Goal: Task Accomplishment & Management: Manage account settings

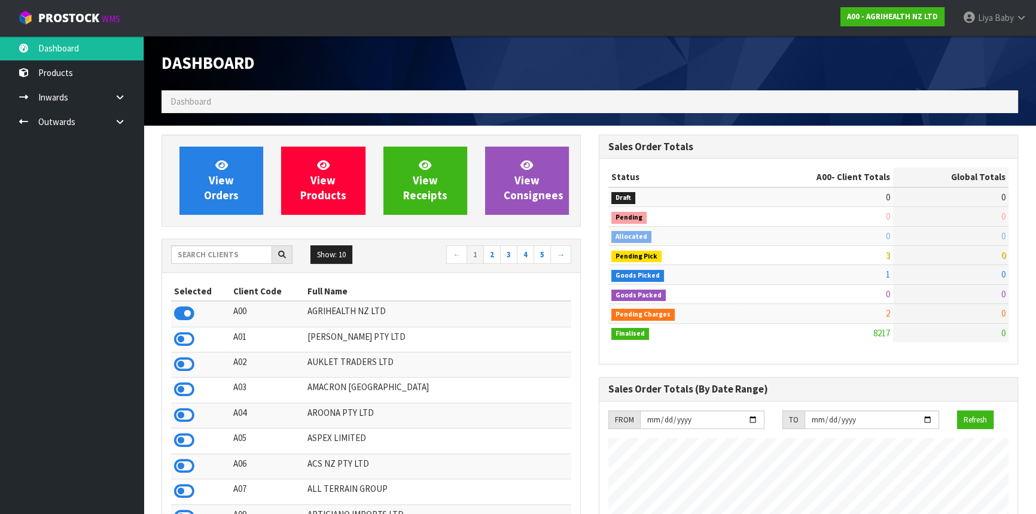
scroll to position [904, 437]
click at [243, 257] on input "text" at bounding box center [221, 254] width 101 height 19
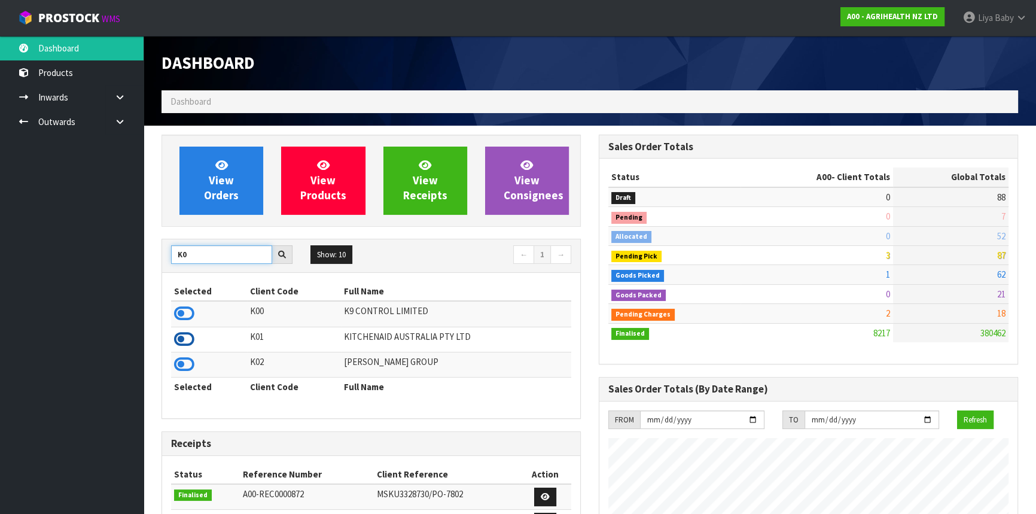
type input "K0"
click at [185, 338] on icon at bounding box center [184, 339] width 20 height 18
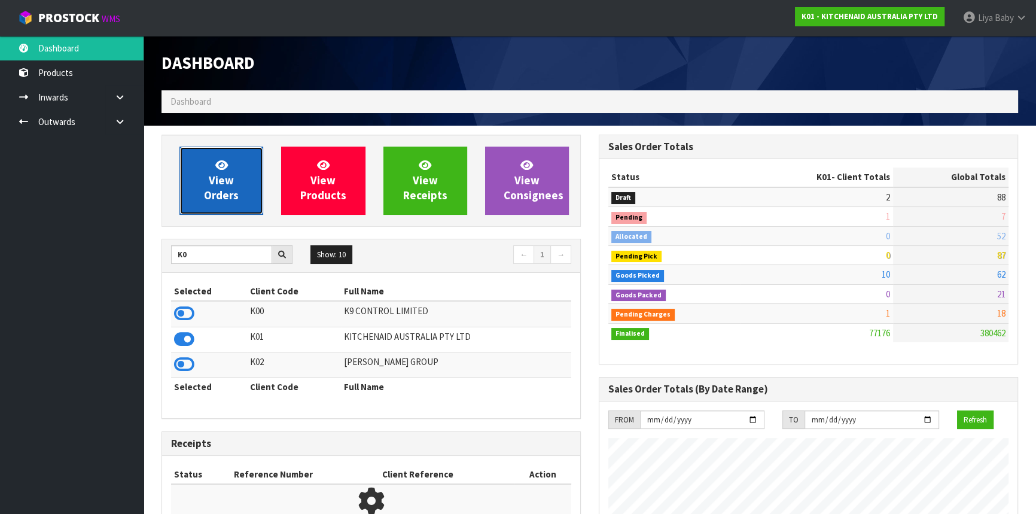
click at [243, 193] on link "View Orders" at bounding box center [221, 180] width 84 height 68
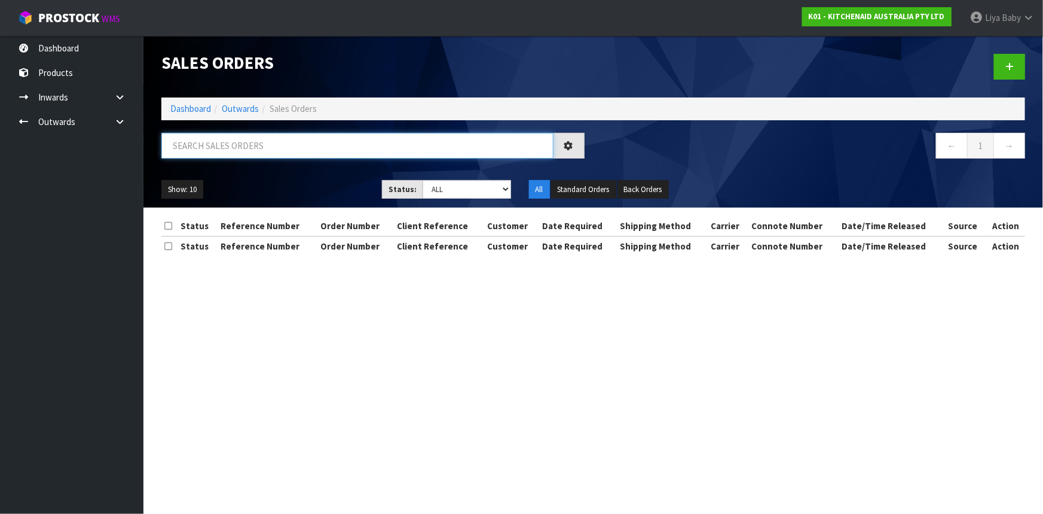
click at [230, 141] on input "text" at bounding box center [357, 146] width 392 height 26
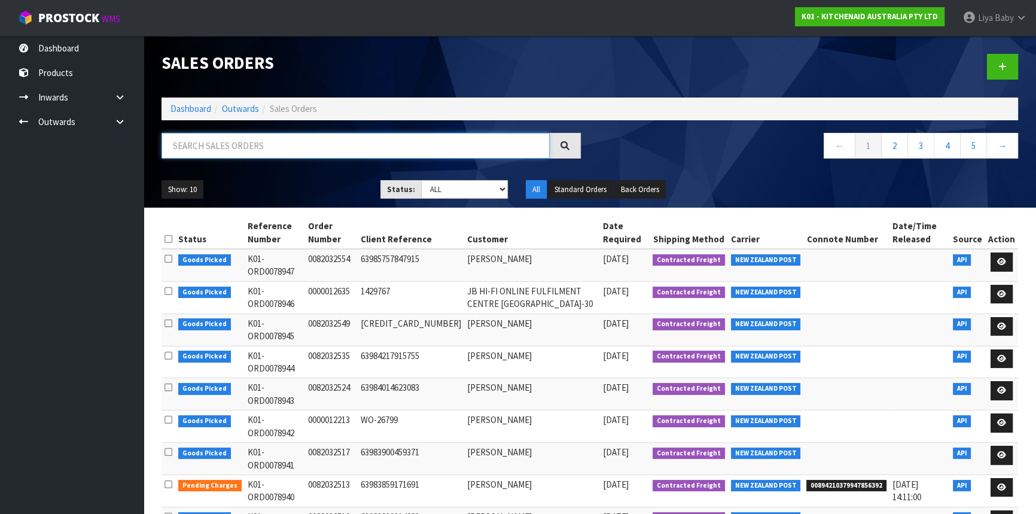
click at [233, 146] on input "text" at bounding box center [355, 146] width 388 height 26
type input "JOB-0411702"
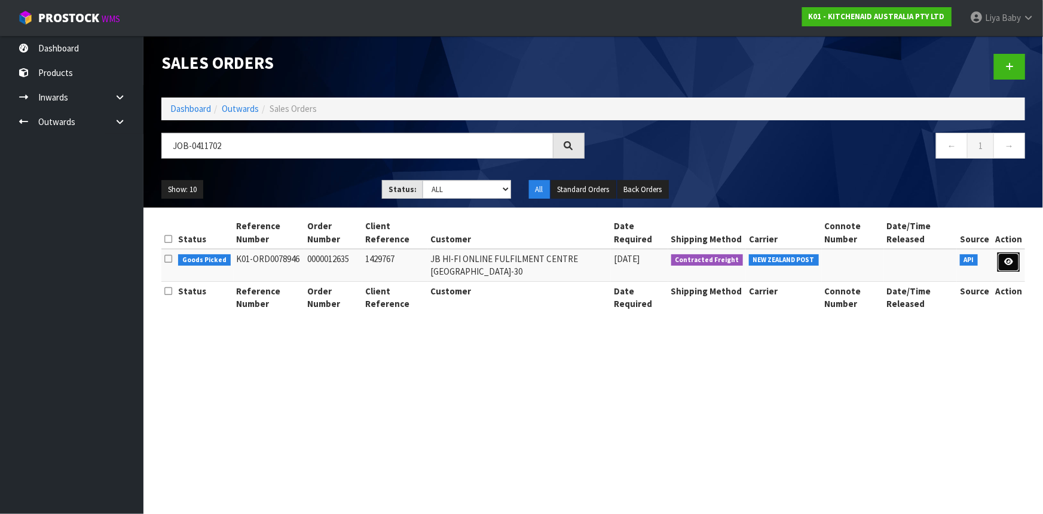
click at [1011, 256] on link at bounding box center [1009, 261] width 22 height 19
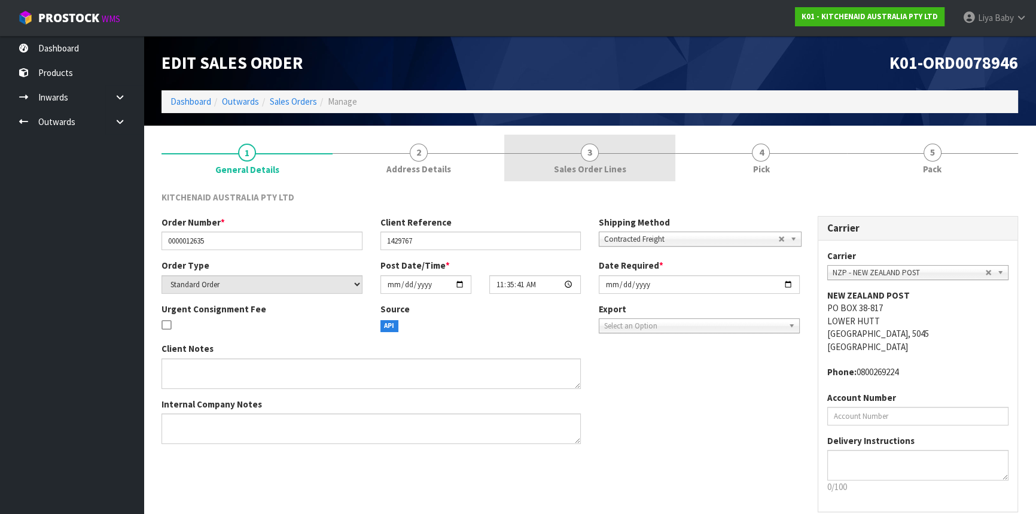
click at [608, 173] on span "Sales Order Lines" at bounding box center [590, 169] width 72 height 13
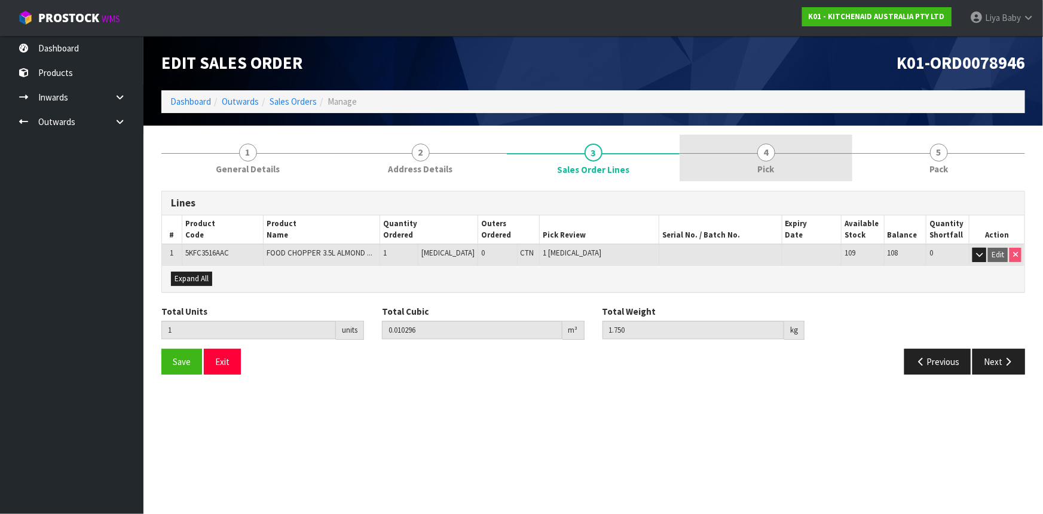
click at [792, 160] on link "4 Pick" at bounding box center [766, 158] width 173 height 47
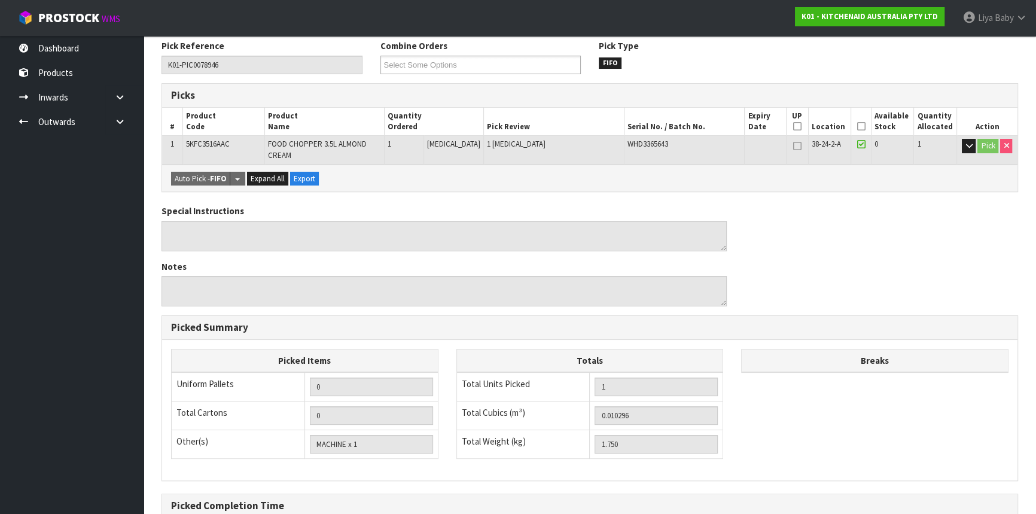
scroll to position [163, 0]
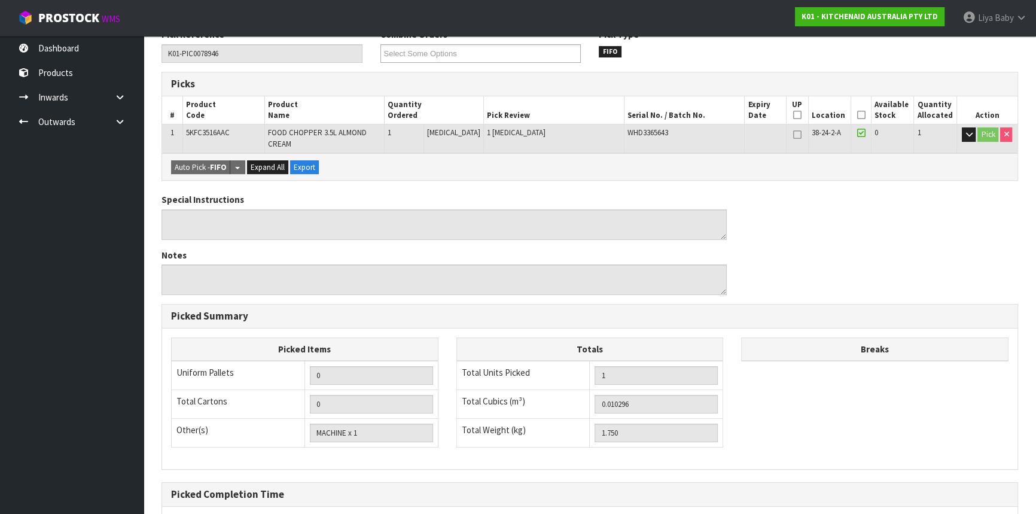
click at [856, 115] on icon at bounding box center [860, 115] width 8 height 1
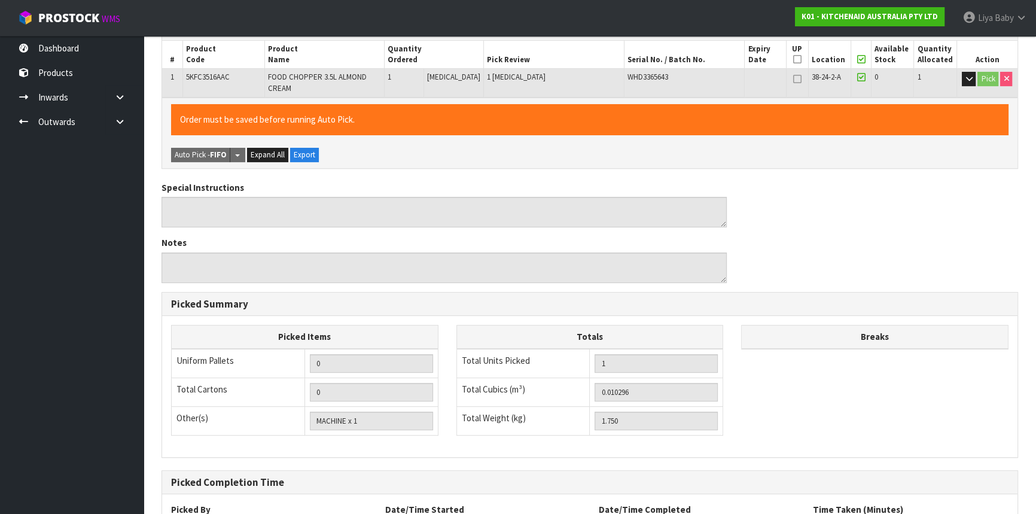
scroll to position [316, 0]
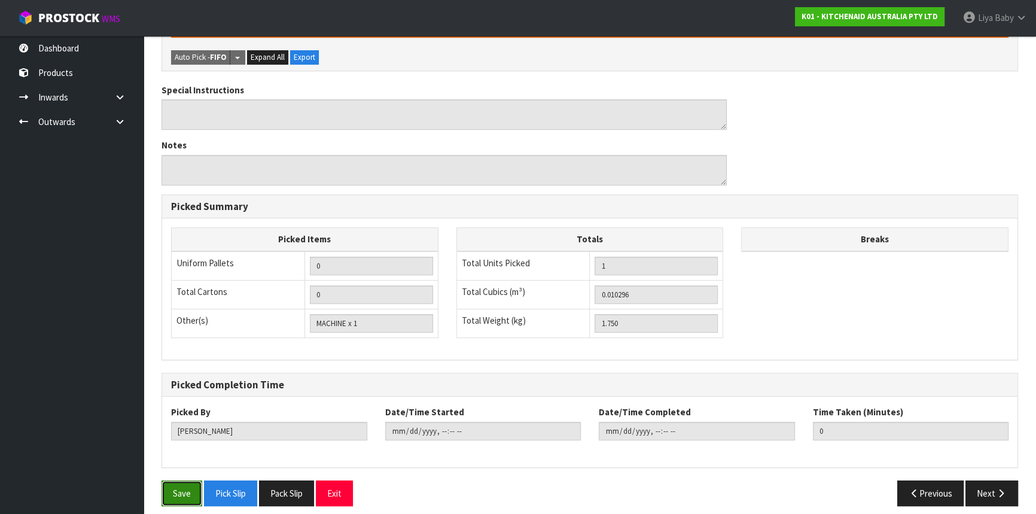
click at [170, 485] on button "Save" at bounding box center [181, 493] width 41 height 26
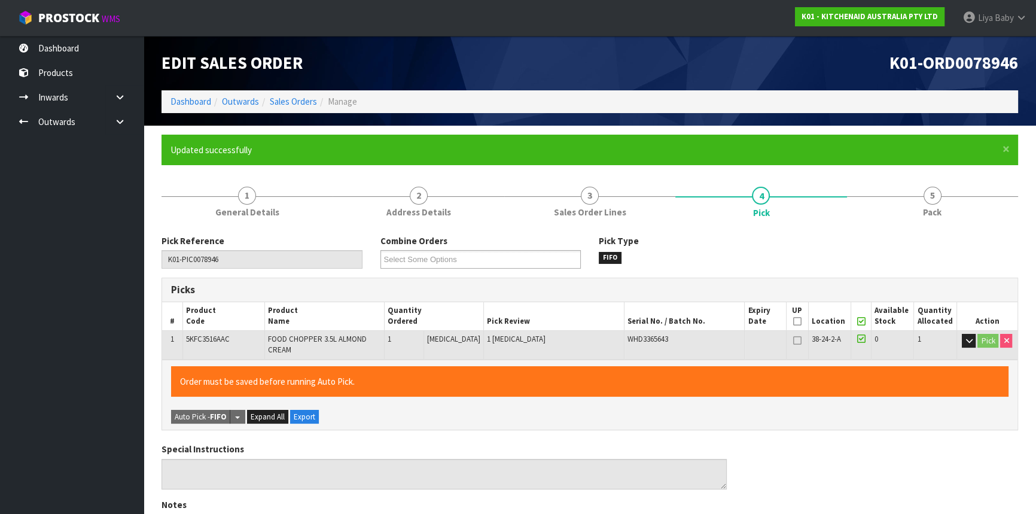
type input "Liya Baby"
type input "[DATE]T14:25:29"
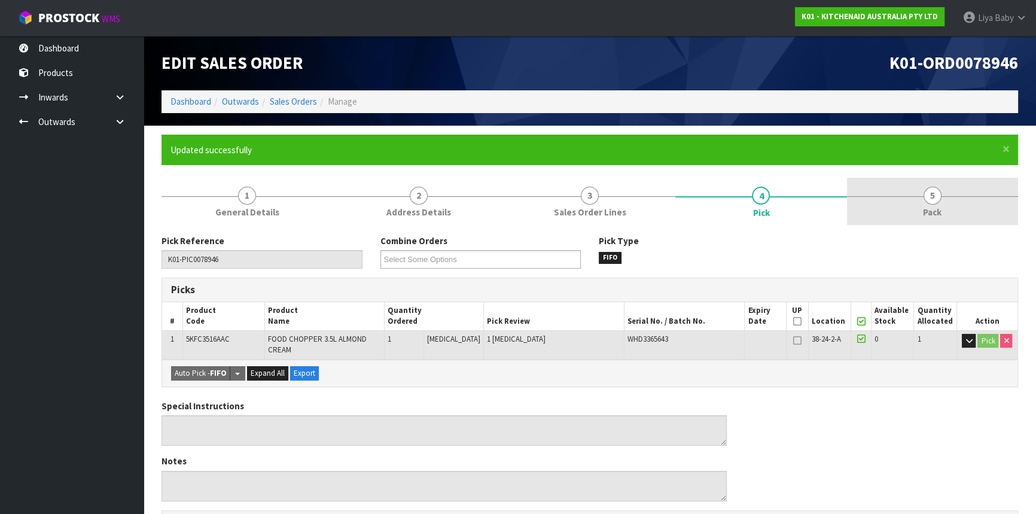
click at [920, 199] on link "5 Pack" at bounding box center [932, 201] width 171 height 47
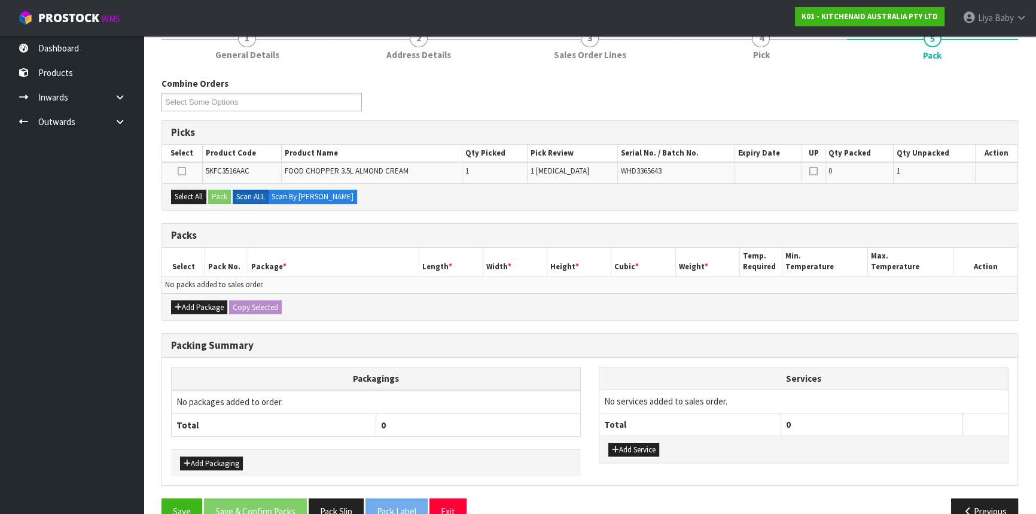
scroll to position [163, 0]
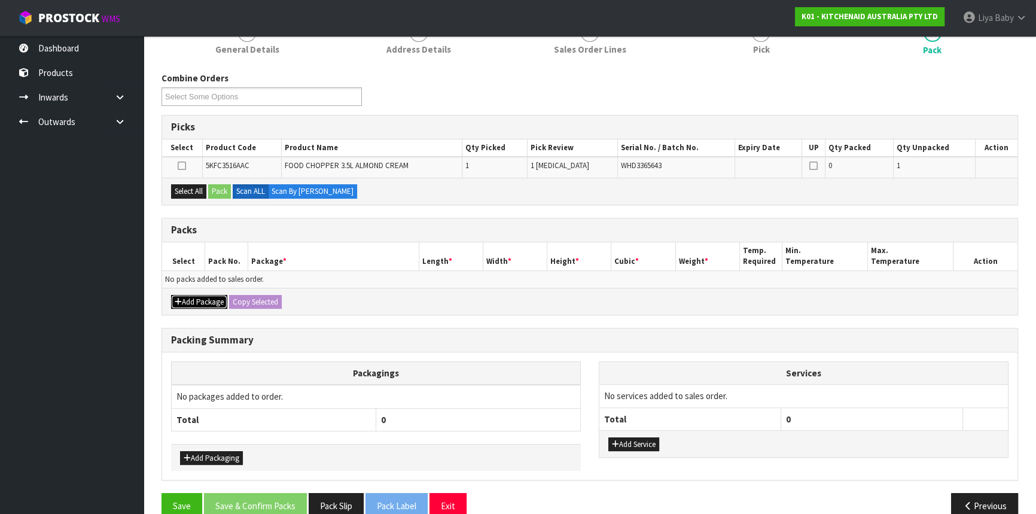
click at [190, 302] on button "Add Package" at bounding box center [199, 302] width 56 height 14
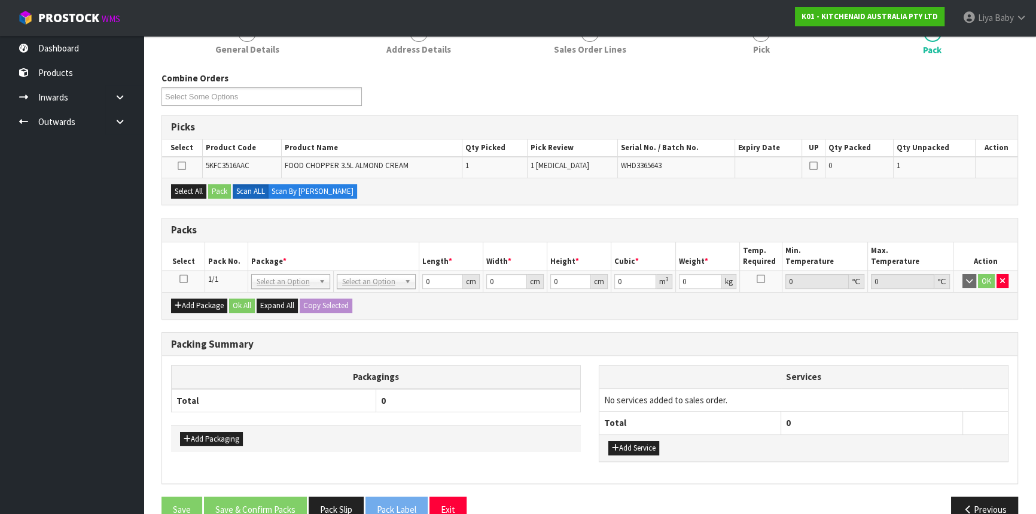
click at [185, 279] on icon at bounding box center [183, 279] width 8 height 1
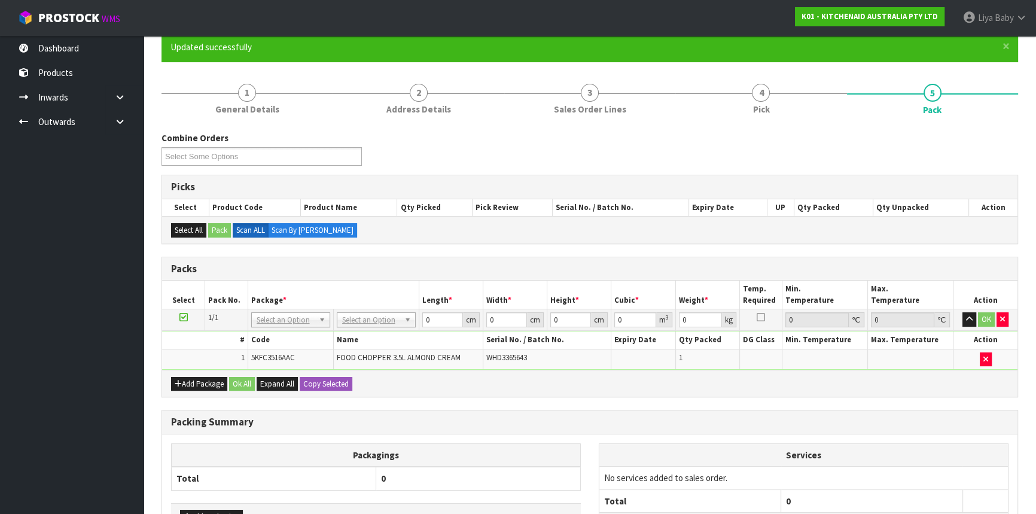
scroll to position [54, 0]
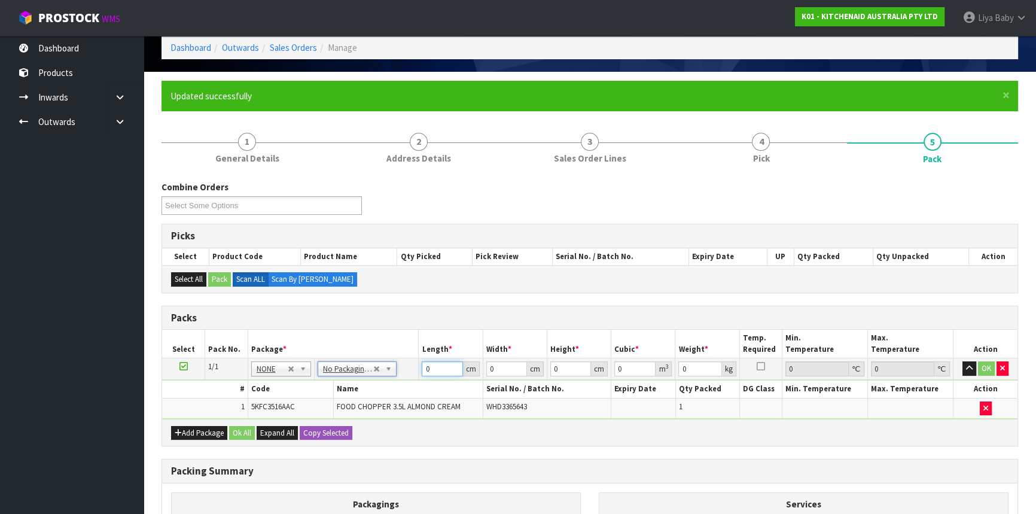
click at [428, 367] on input "0" at bounding box center [442, 368] width 41 height 15
type input "37"
click at [502, 365] on input "0" at bounding box center [506, 368] width 41 height 15
type input "23"
click at [571, 368] on input "0" at bounding box center [570, 368] width 41 height 15
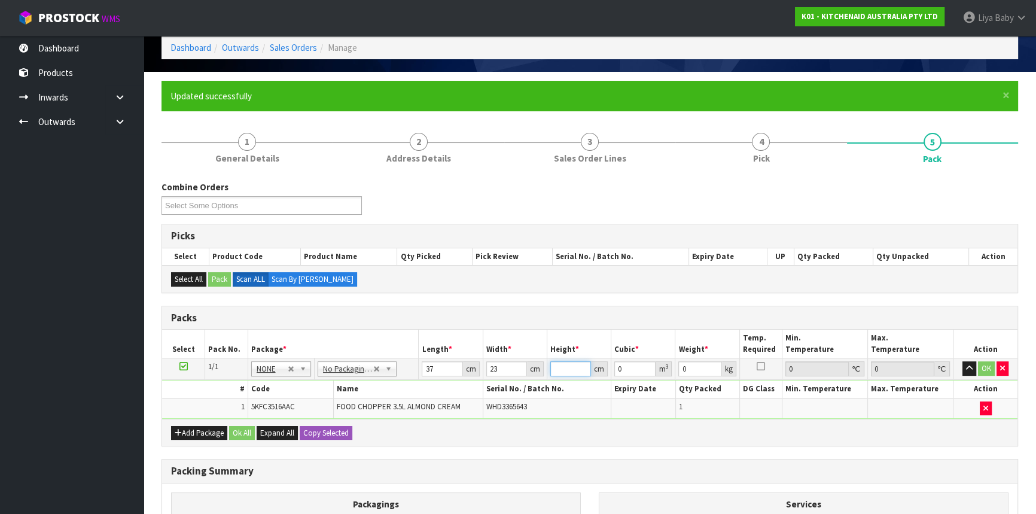
type input "2"
type input "0.001702"
type input "26"
type input "0.022126"
type input "26"
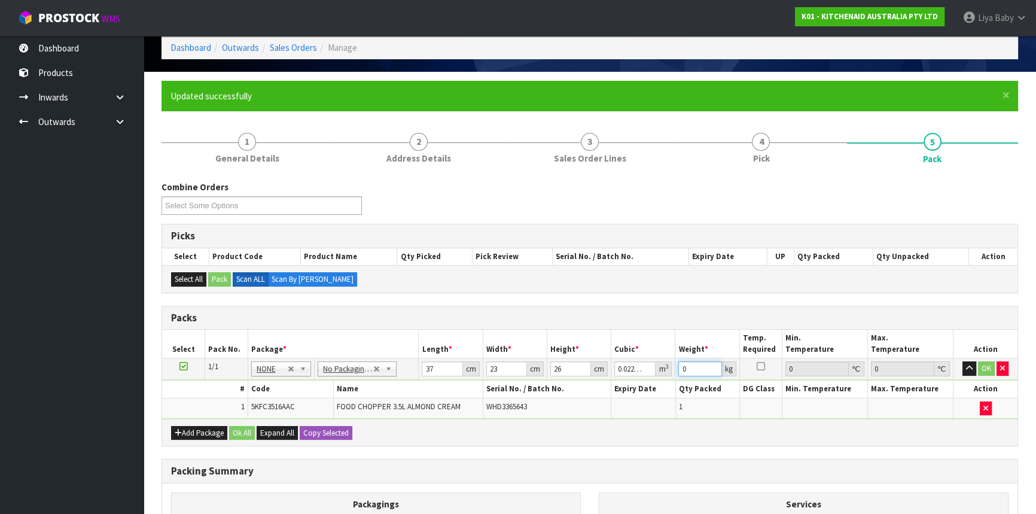
click at [700, 367] on input "0" at bounding box center [699, 368] width 43 height 15
type input "2"
click at [251, 434] on button "Ok All" at bounding box center [242, 433] width 26 height 14
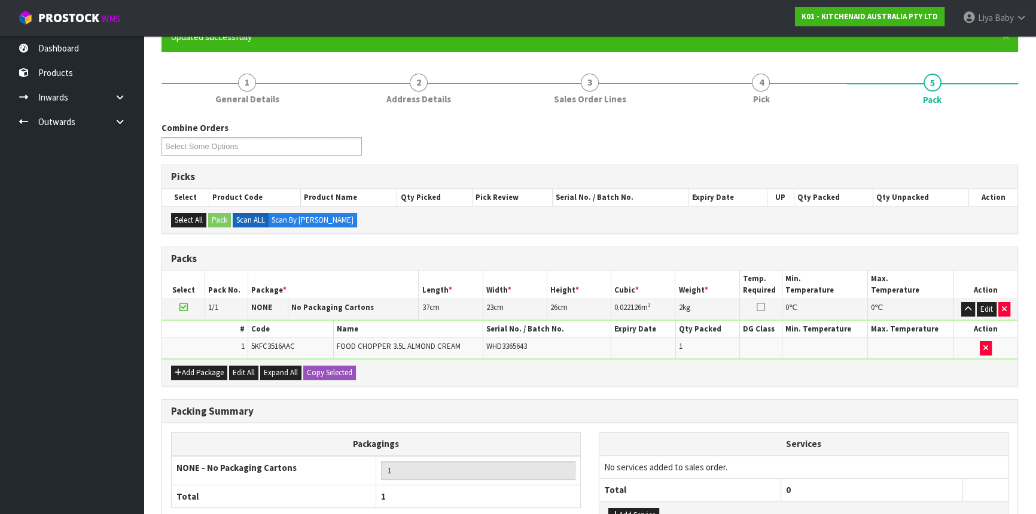
scroll to position [209, 0]
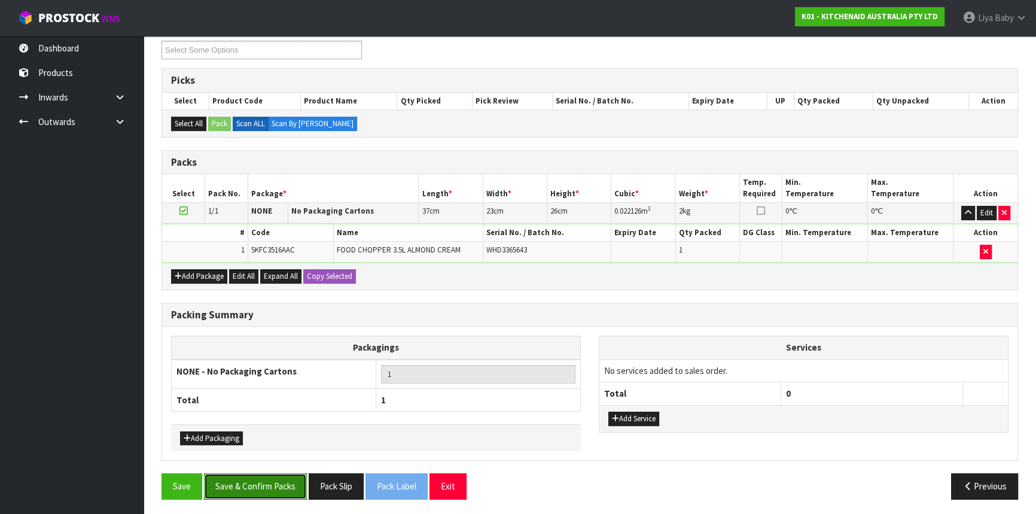
click at [224, 480] on button "Save & Confirm Packs" at bounding box center [255, 486] width 103 height 26
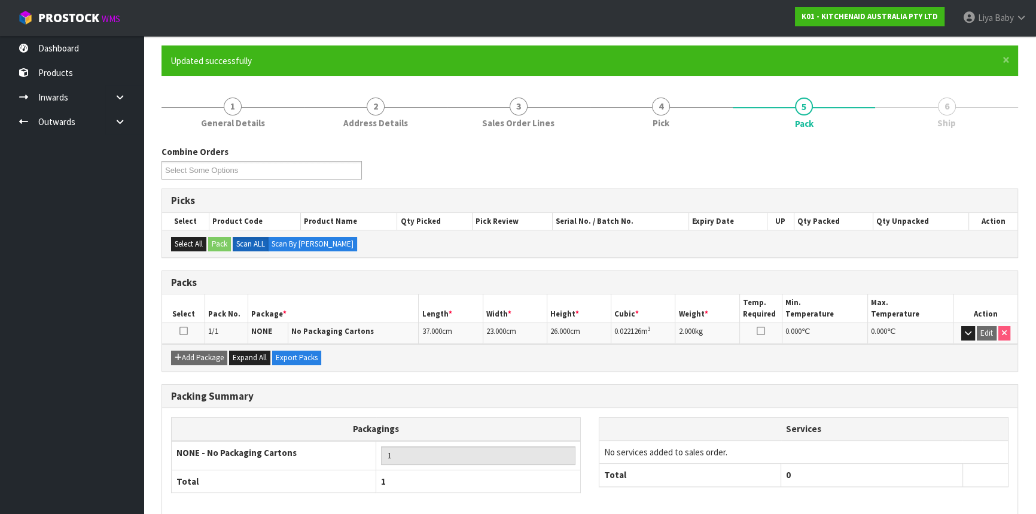
scroll to position [108, 0]
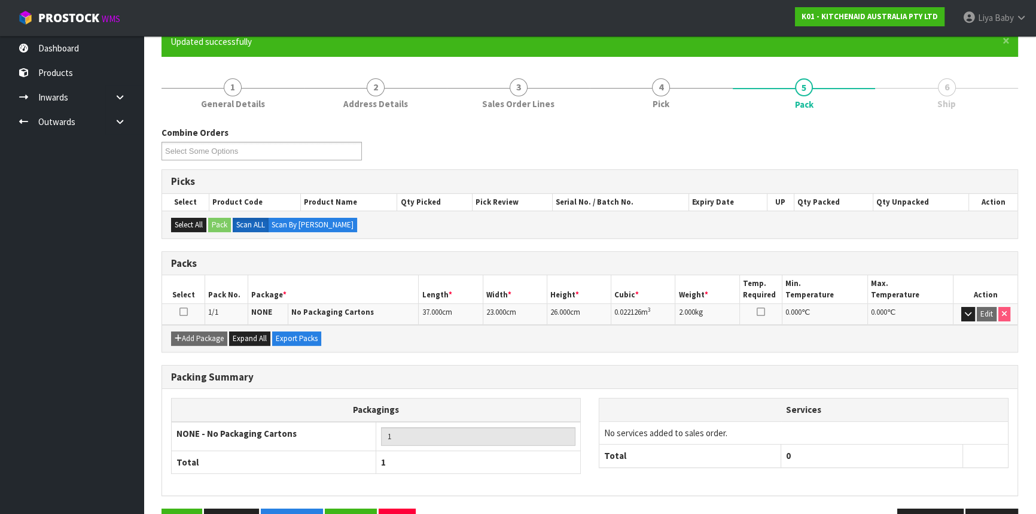
click at [185, 312] on icon at bounding box center [183, 312] width 8 height 1
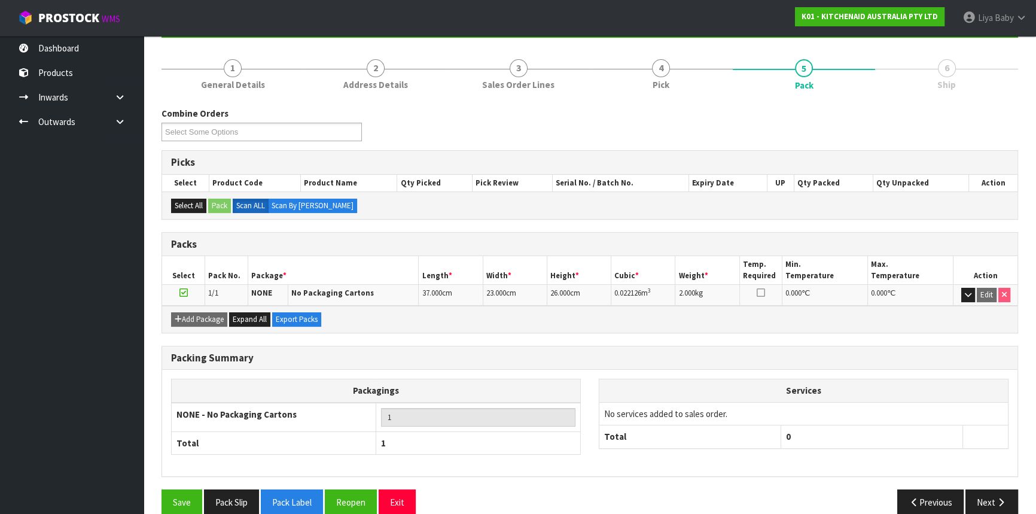
scroll to position [144, 0]
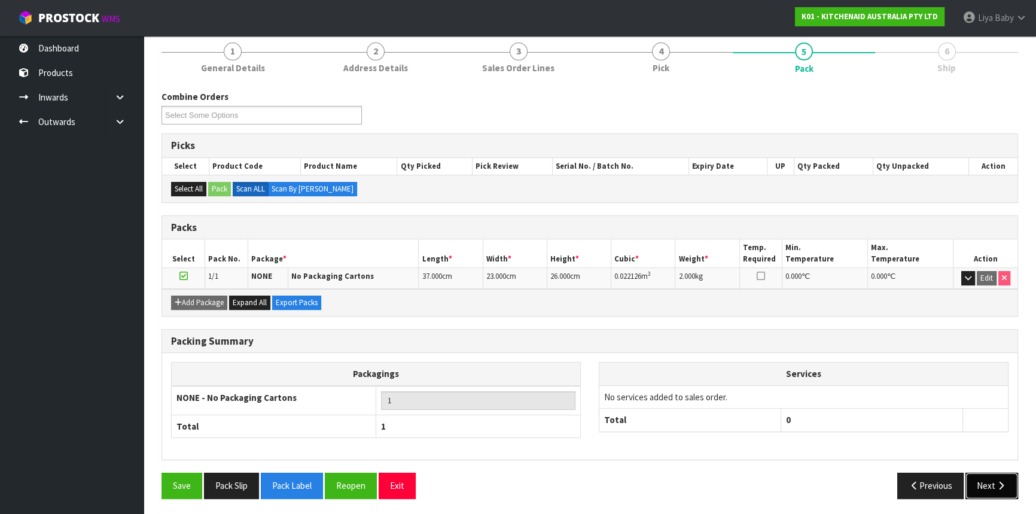
click at [992, 478] on button "Next" at bounding box center [991, 485] width 53 height 26
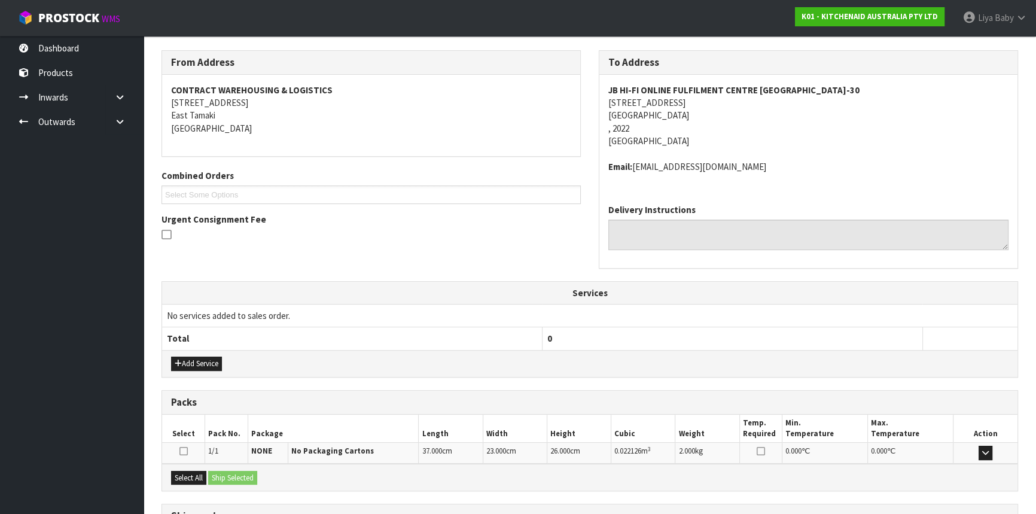
scroll to position [217, 0]
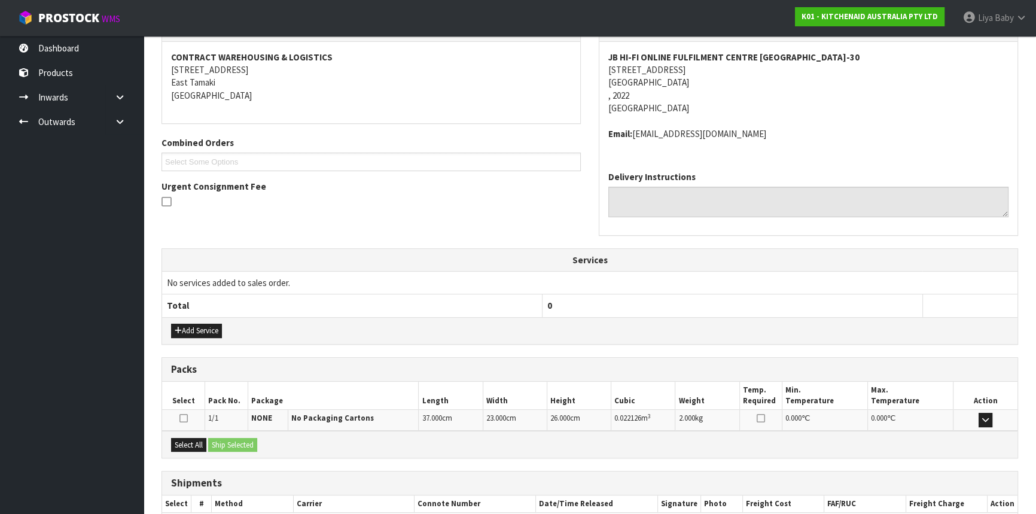
click at [189, 434] on div "Select All Ship Selected" at bounding box center [589, 444] width 855 height 27
click at [191, 439] on button "Select All" at bounding box center [188, 445] width 35 height 14
click at [222, 438] on button "Ship Selected" at bounding box center [232, 445] width 49 height 14
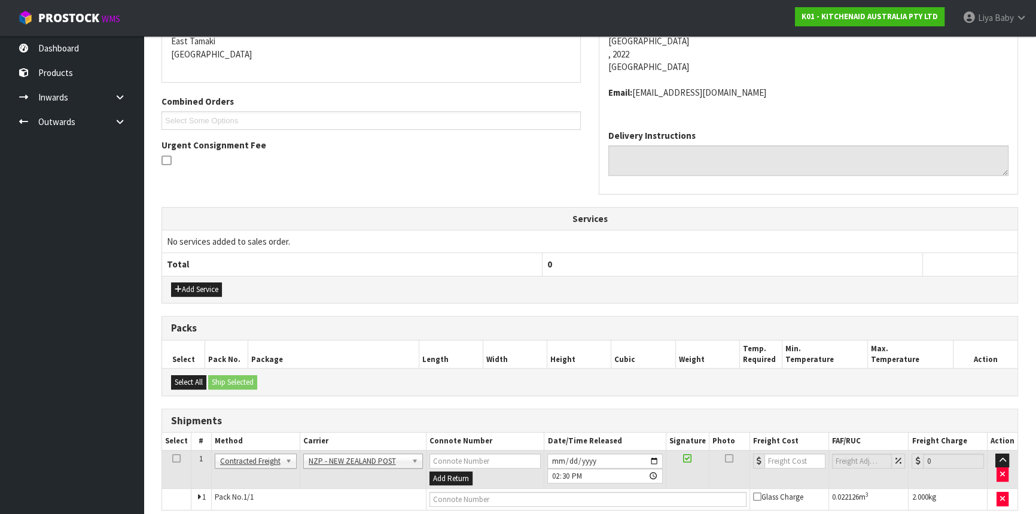
scroll to position [309, 0]
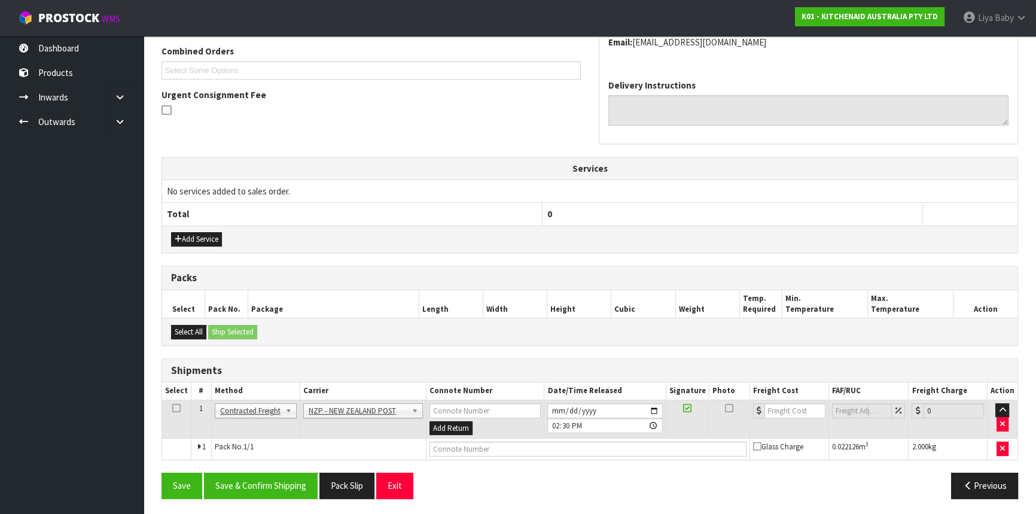
click at [176, 408] on icon at bounding box center [176, 408] width 8 height 1
click at [286, 478] on button "Save & Confirm Shipping" at bounding box center [261, 485] width 114 height 26
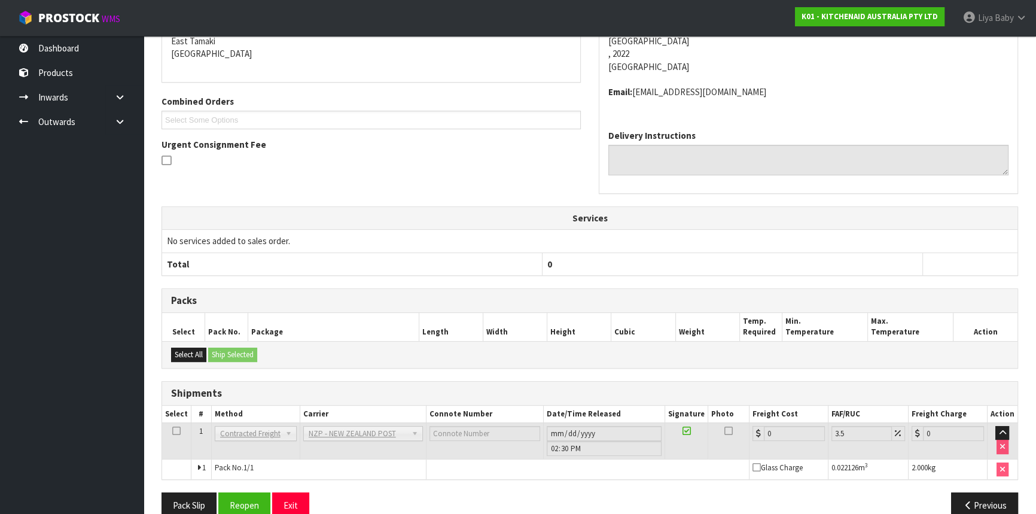
scroll to position [292, 0]
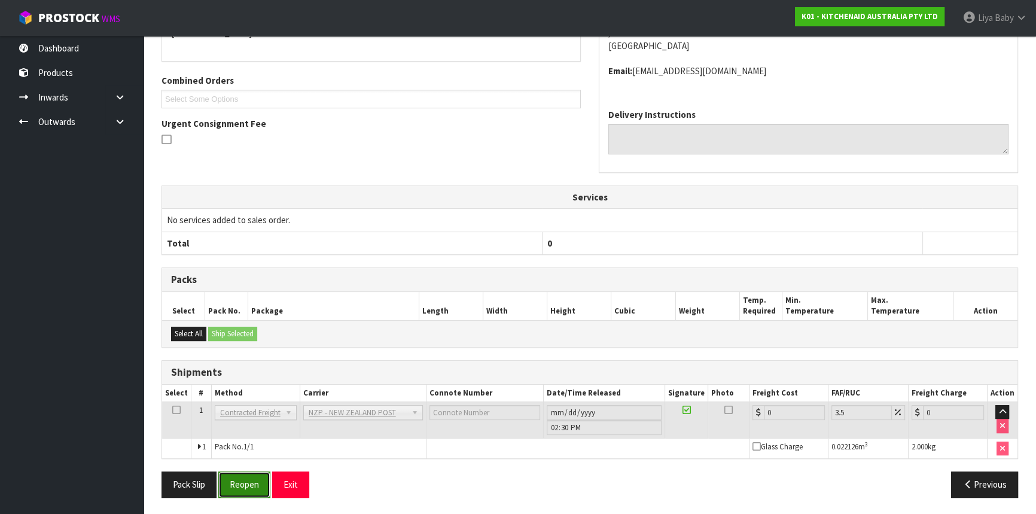
click at [239, 485] on button "Reopen" at bounding box center [244, 484] width 52 height 26
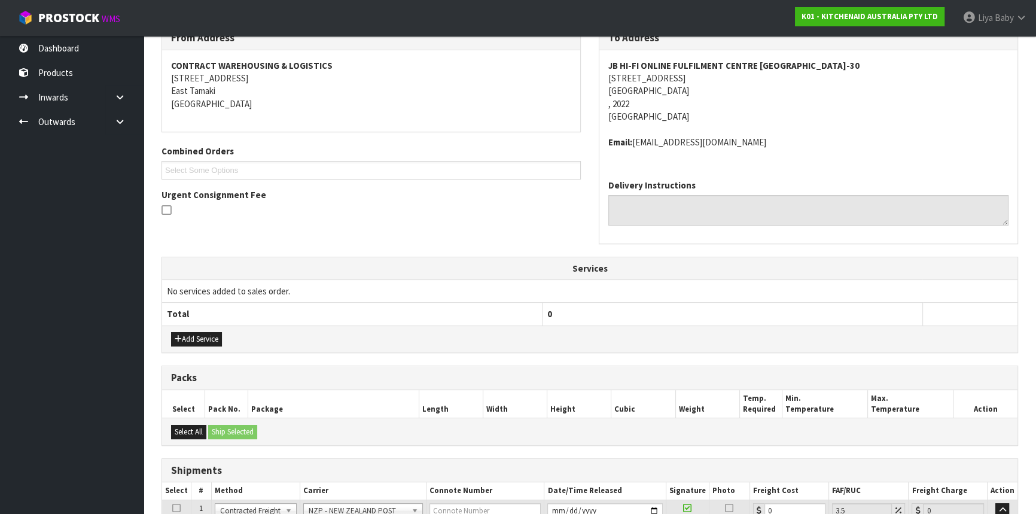
scroll to position [309, 0]
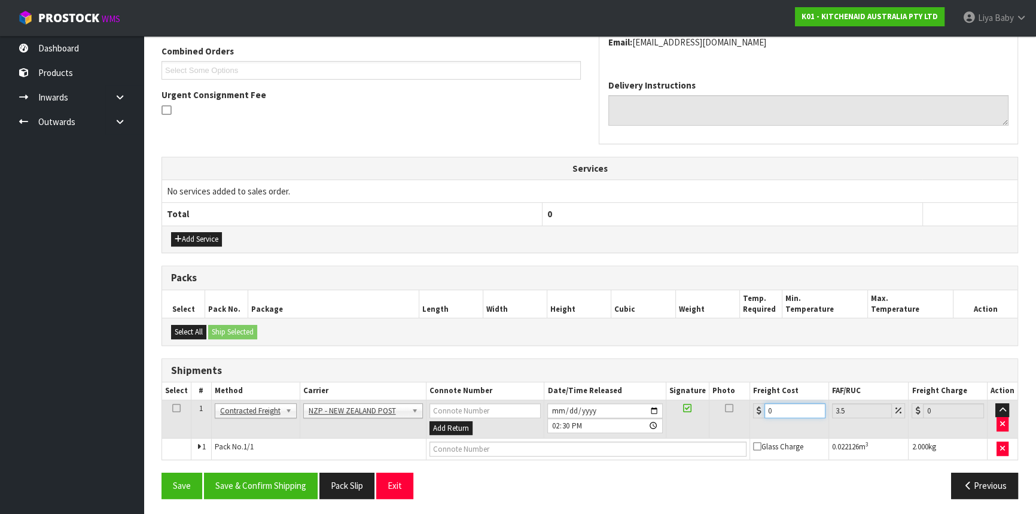
click at [795, 408] on input "0" at bounding box center [794, 410] width 61 height 15
type input "4"
type input "4.14"
type input "4.3"
type input "4.45"
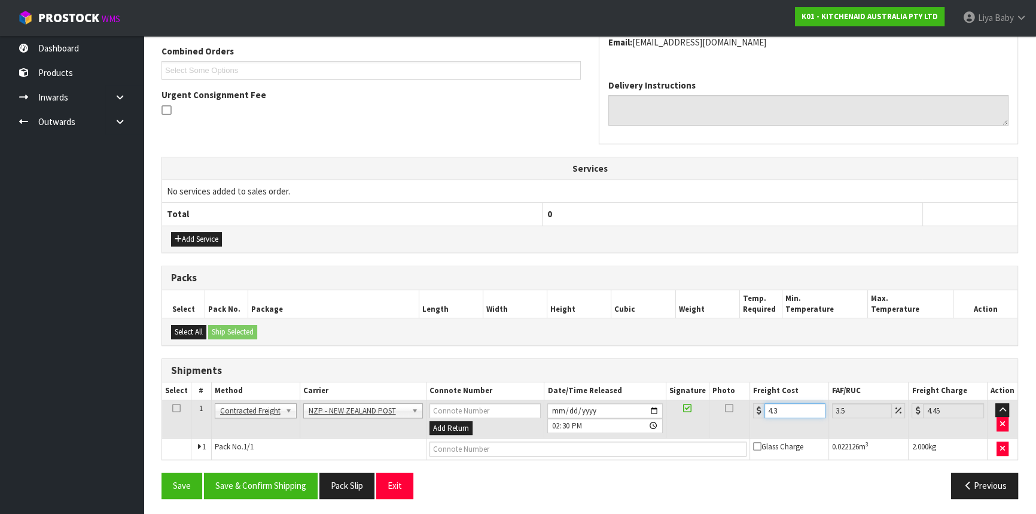
type input "4.33"
type input "4.48"
type input "4.33"
click at [178, 408] on icon at bounding box center [176, 408] width 8 height 1
click at [257, 486] on button "Save & Confirm Shipping" at bounding box center [261, 485] width 114 height 26
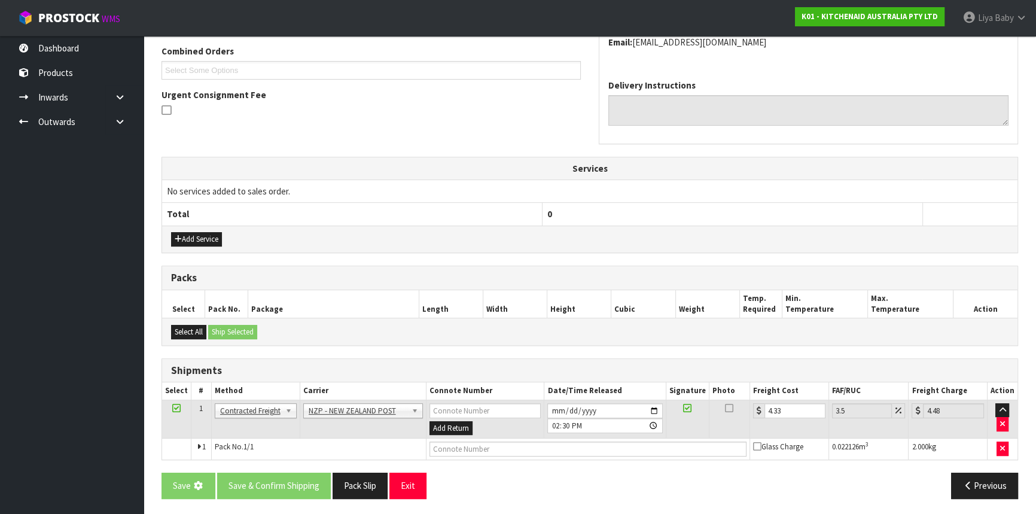
scroll to position [0, 0]
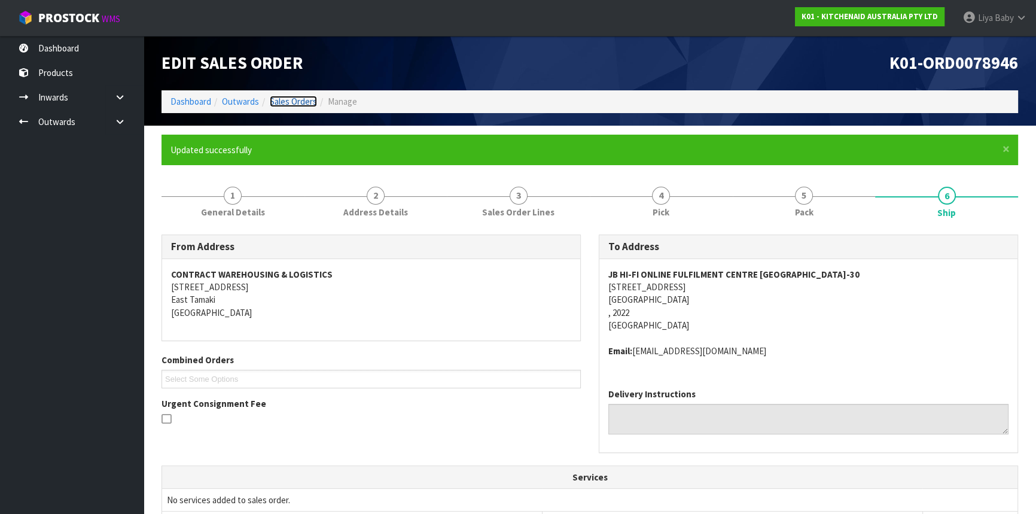
click at [307, 106] on link "Sales Orders" at bounding box center [293, 101] width 47 height 11
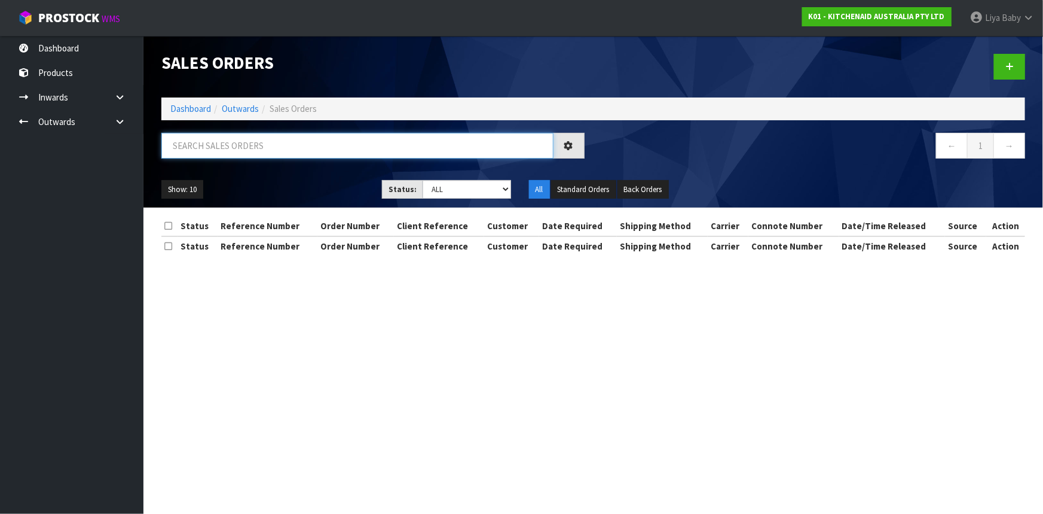
click at [304, 141] on input "text" at bounding box center [357, 146] width 392 height 26
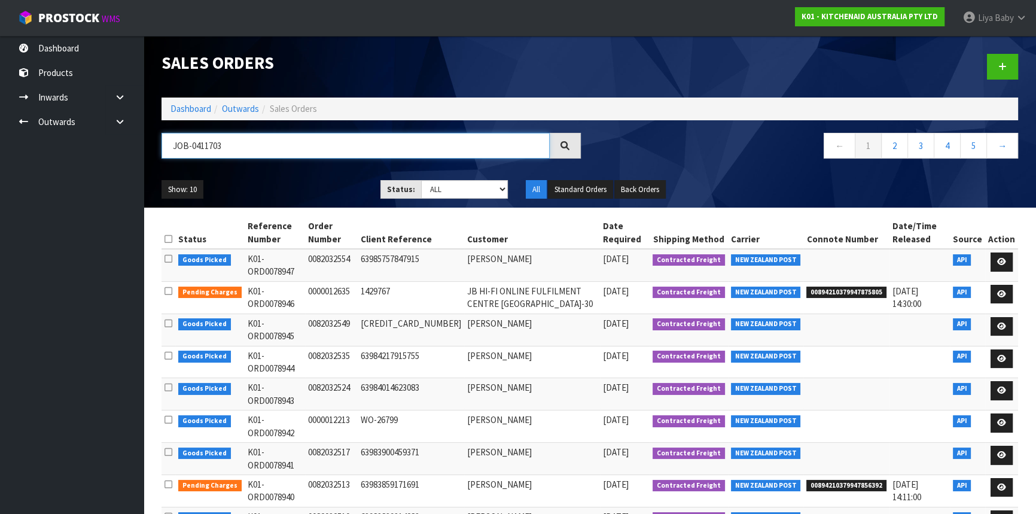
type input "JOB-0411703"
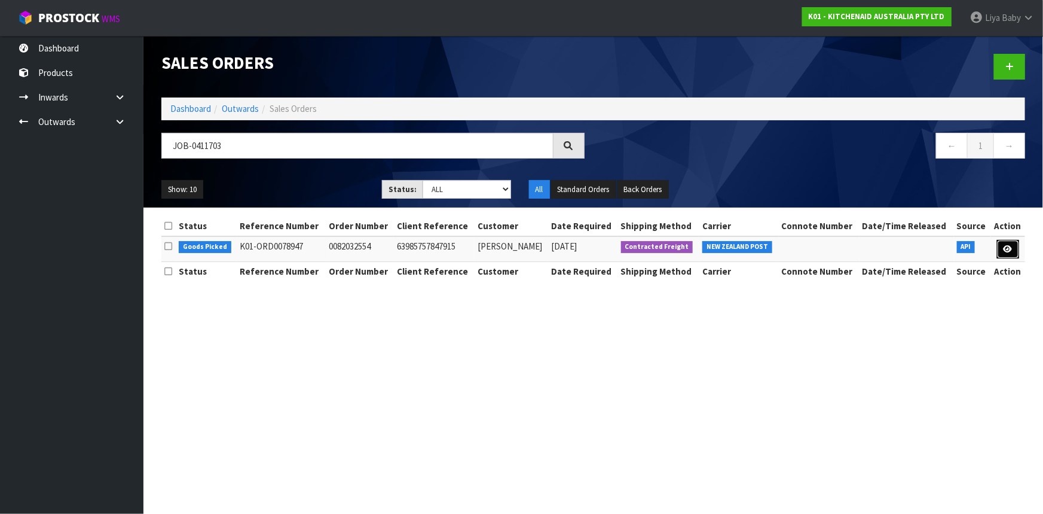
click at [1003, 250] on link at bounding box center [1008, 249] width 22 height 19
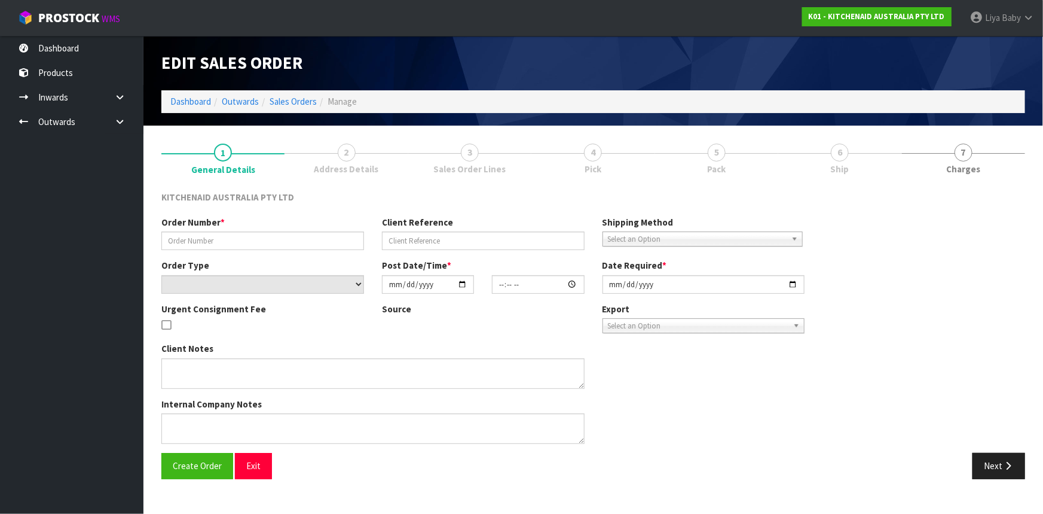
type input "0082032554"
type input "63985757847915"
select select "number:0"
type input "[DATE]"
type input "11:38:52.000"
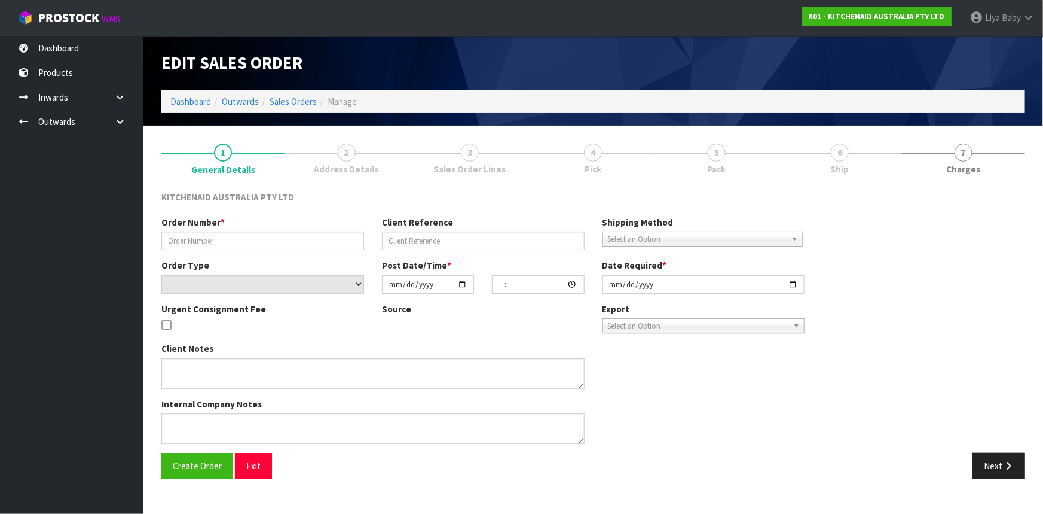
type input "[DATE]"
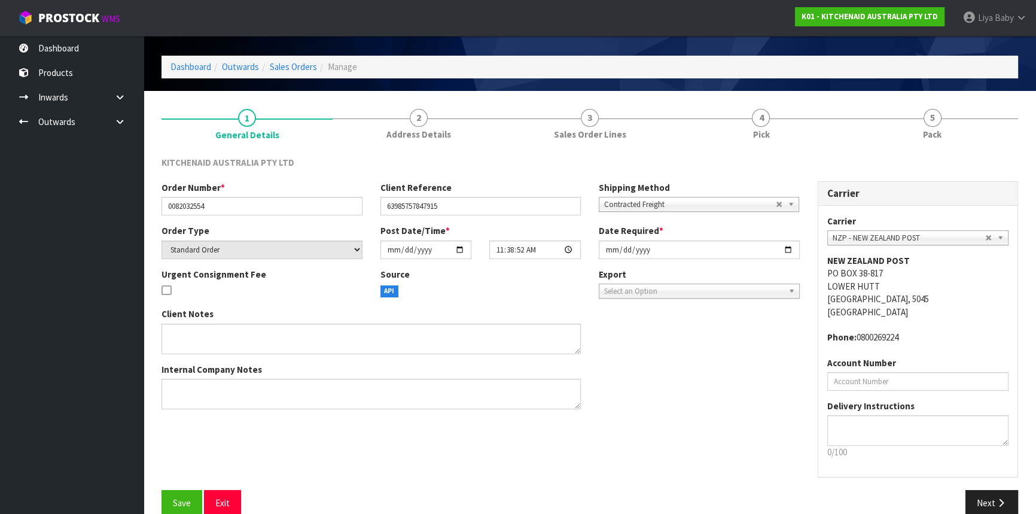
scroll to position [54, 0]
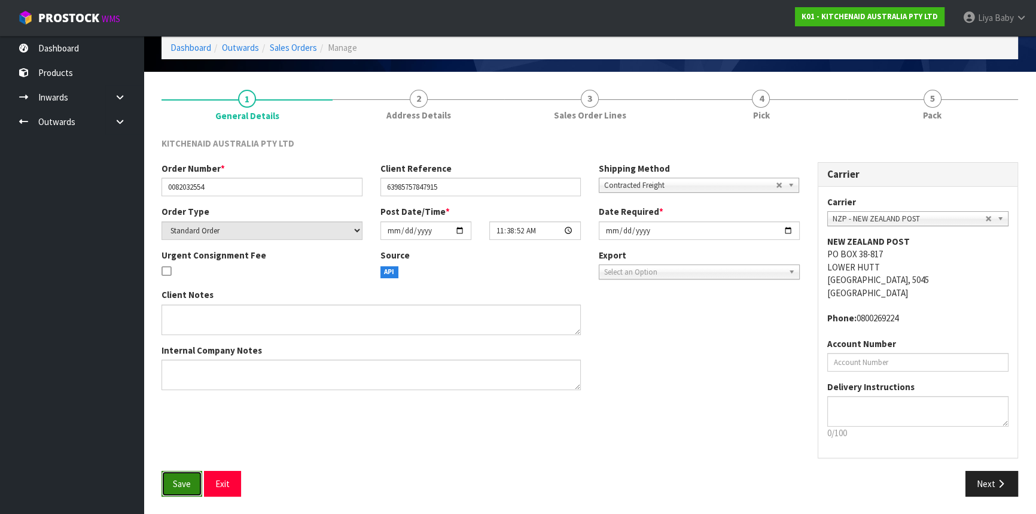
click at [178, 480] on span "Save" at bounding box center [182, 483] width 18 height 11
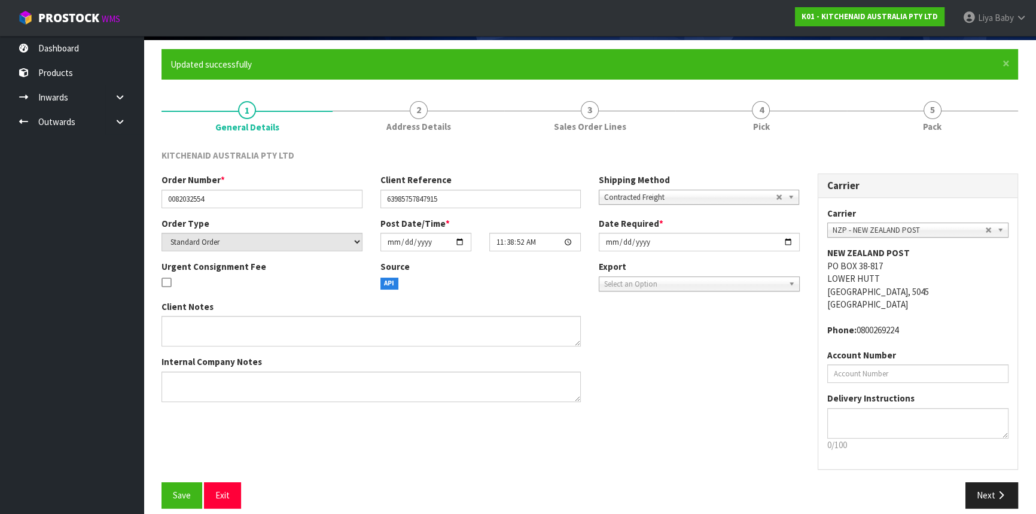
scroll to position [97, 0]
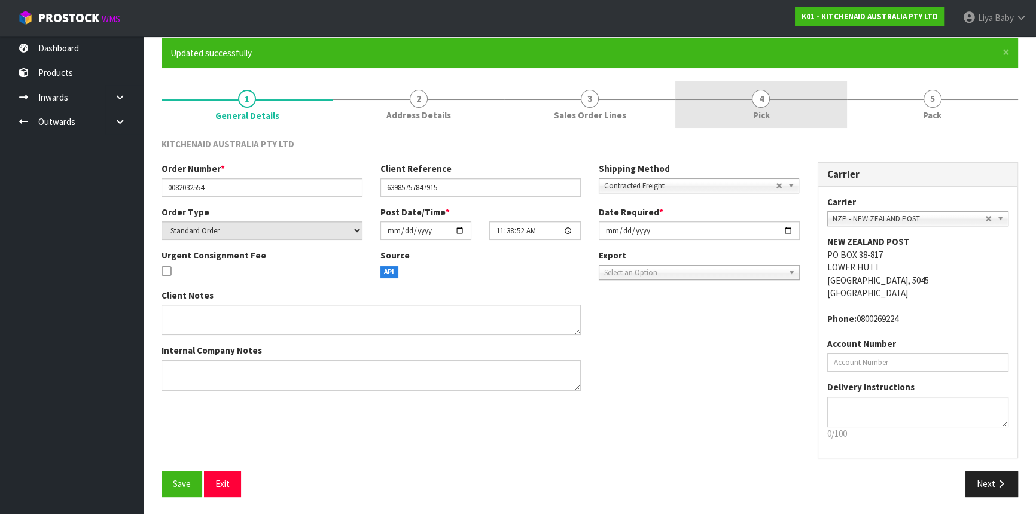
click at [786, 110] on link "4 Pick" at bounding box center [760, 104] width 171 height 47
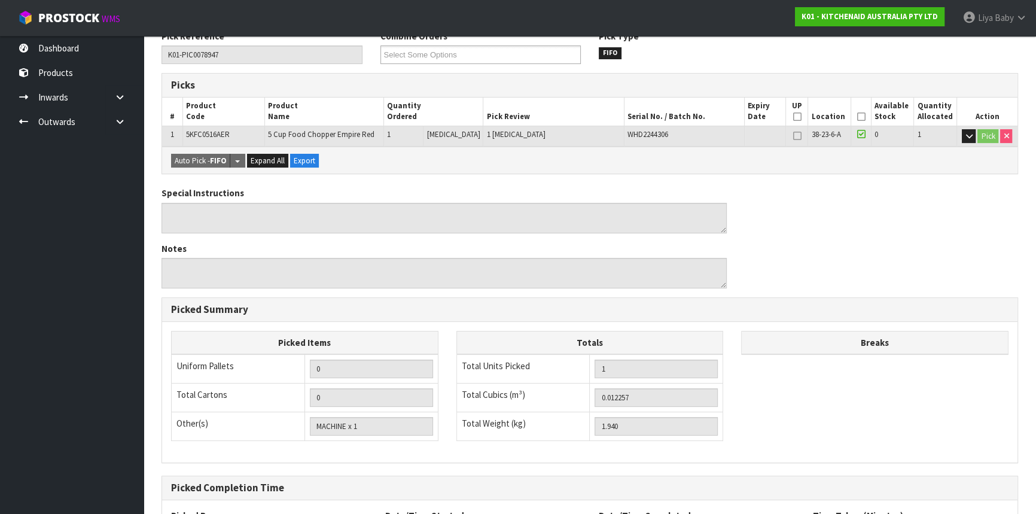
scroll to position [206, 0]
click at [862, 118] on th "Picked" at bounding box center [860, 110] width 21 height 28
click at [856, 115] on icon at bounding box center [860, 115] width 8 height 1
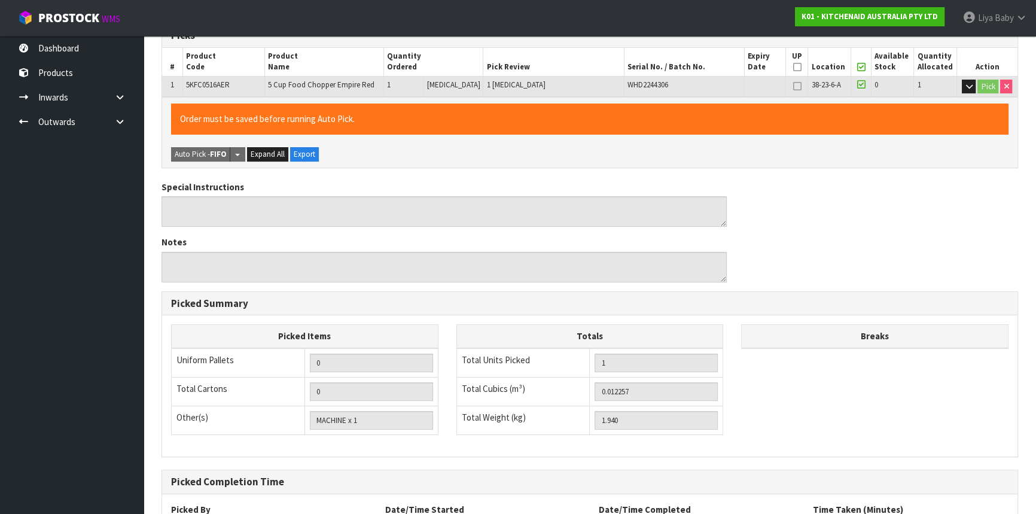
scroll to position [359, 0]
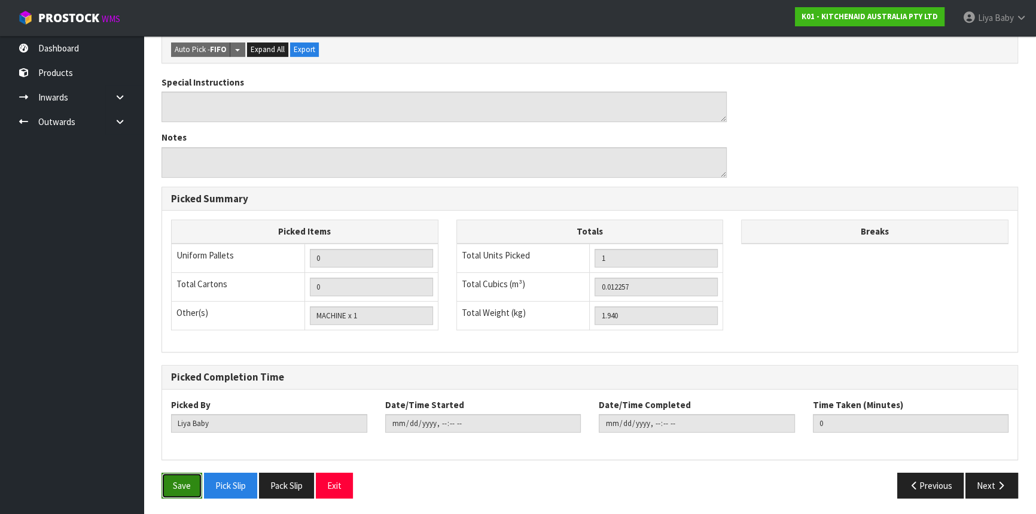
click at [182, 481] on button "Save" at bounding box center [181, 485] width 41 height 26
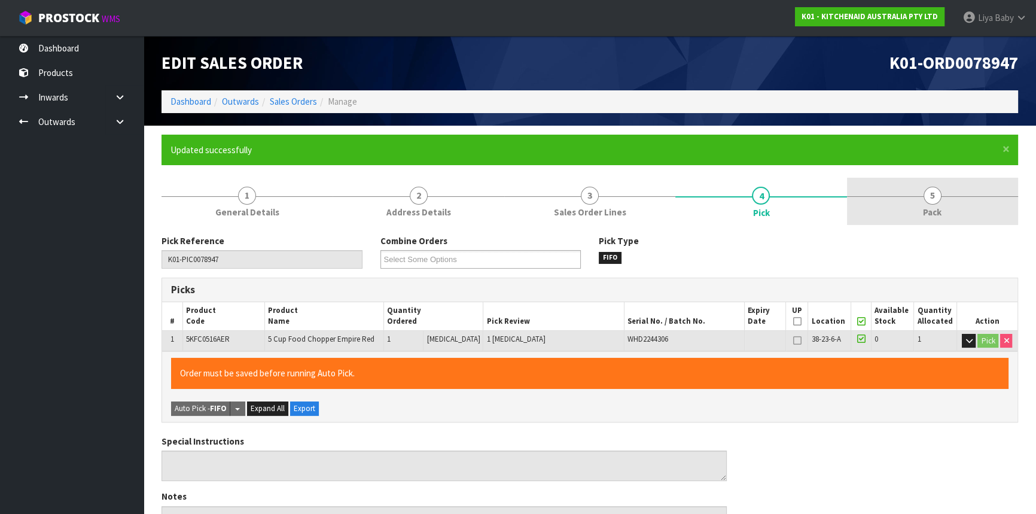
type input "[DATE]T14:43:53"
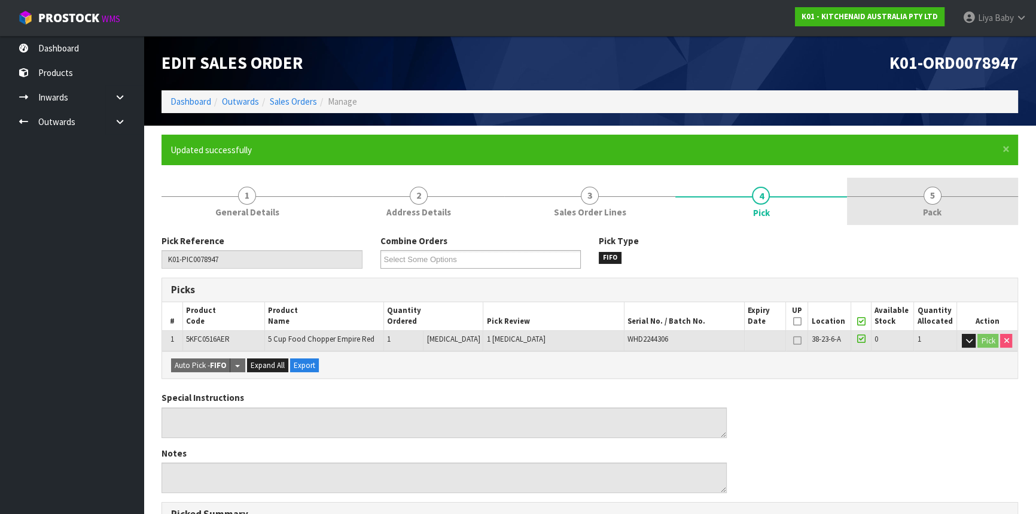
click at [940, 197] on span "5" at bounding box center [932, 196] width 18 height 18
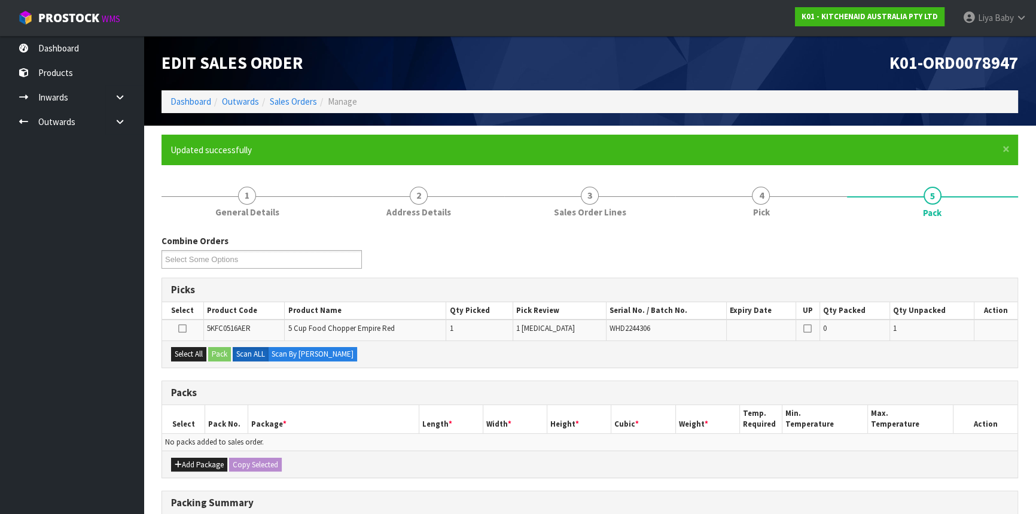
scroll to position [108, 0]
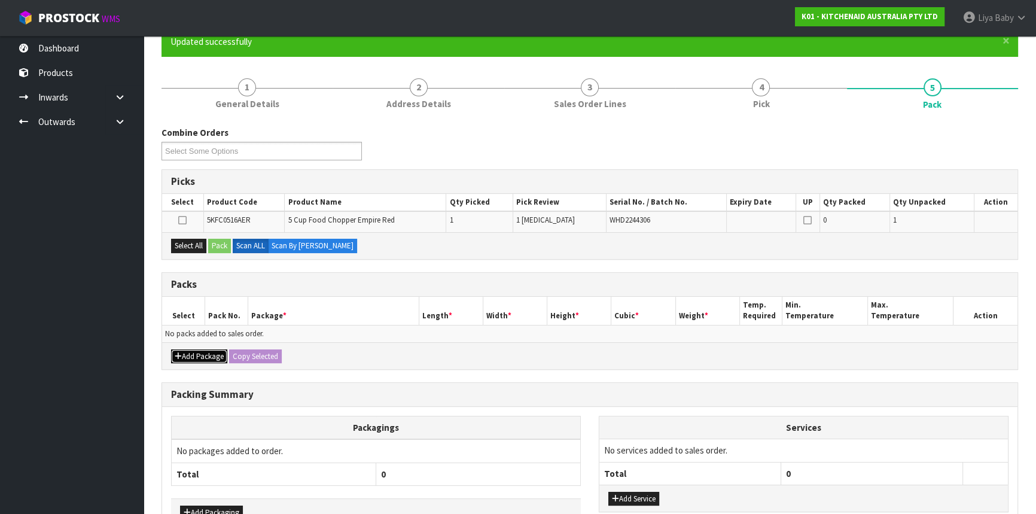
click at [185, 350] on button "Add Package" at bounding box center [199, 356] width 56 height 14
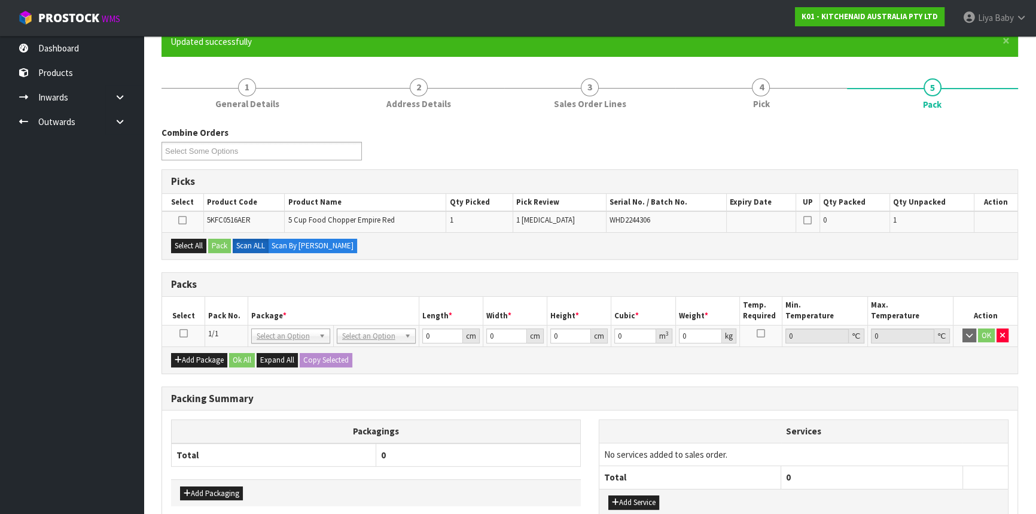
click at [182, 333] on icon at bounding box center [183, 333] width 8 height 1
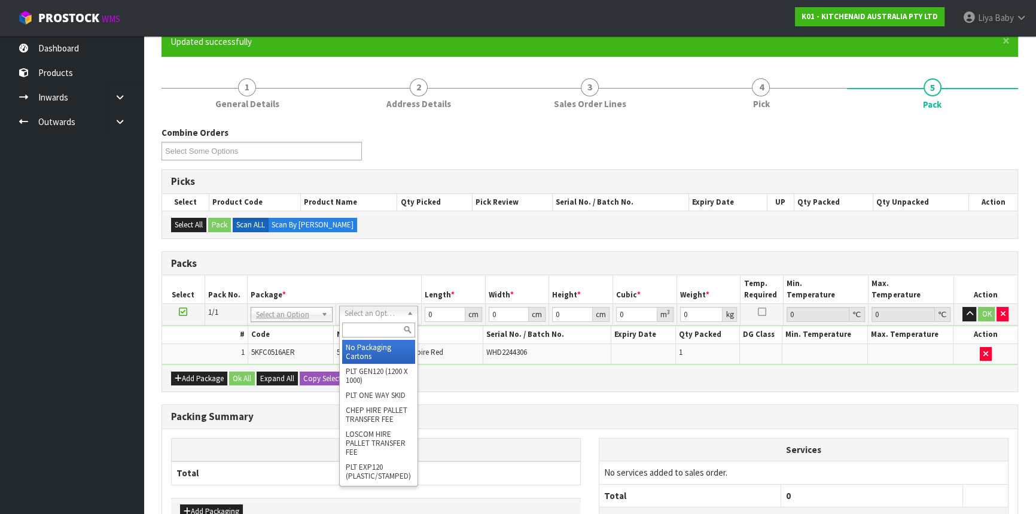
click at [361, 329] on input "text" at bounding box center [378, 329] width 73 height 15
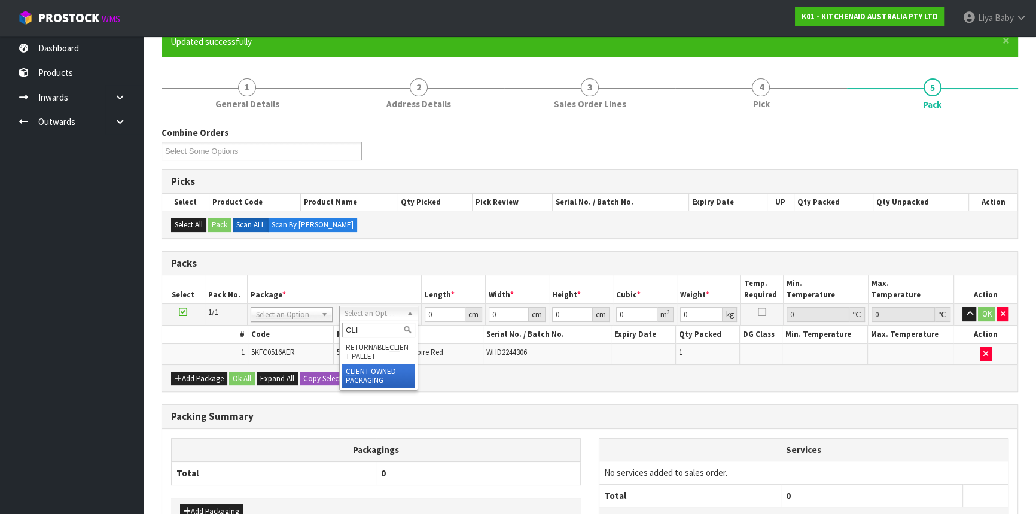
type input "CLI"
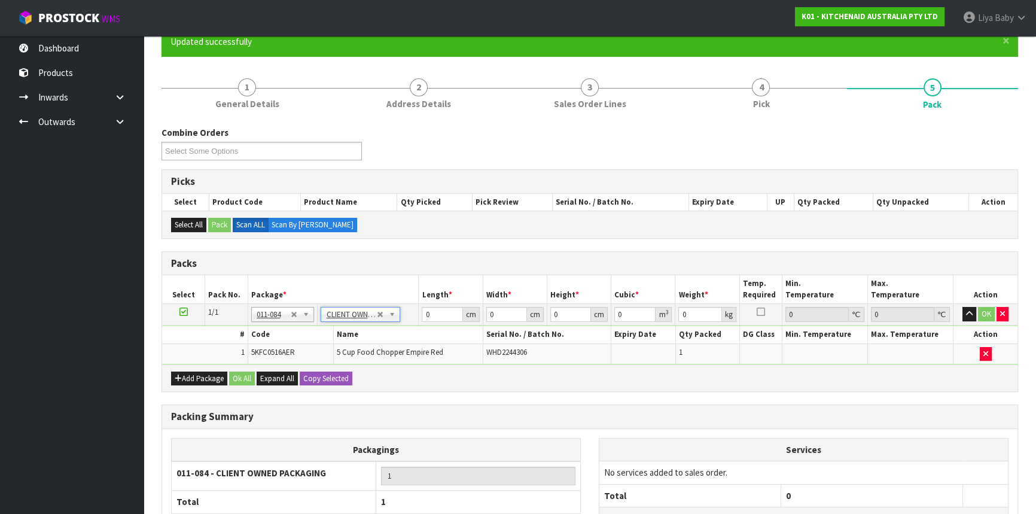
type input "1.94"
click at [438, 319] on input "0" at bounding box center [442, 314] width 41 height 15
type input "40"
click at [505, 316] on input "0" at bounding box center [506, 314] width 41 height 15
type input "30"
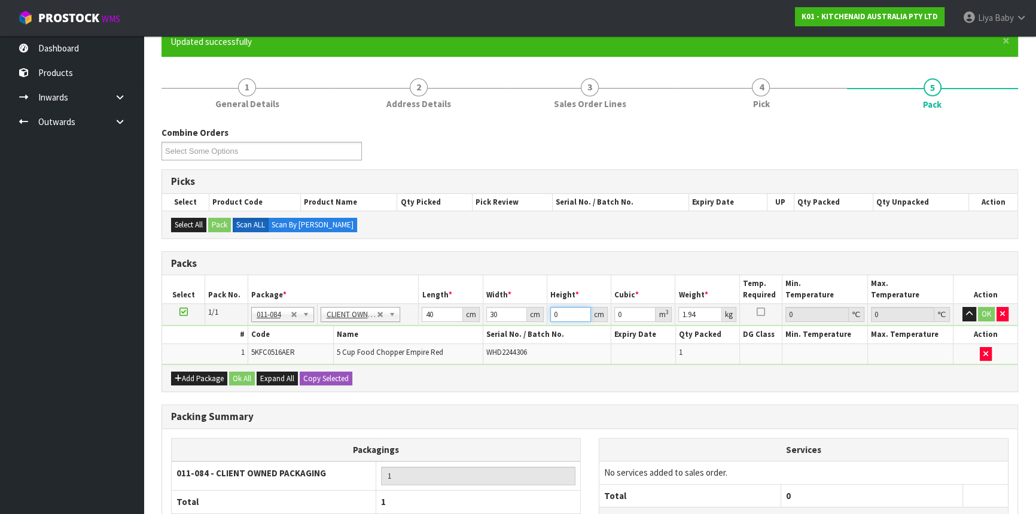
click at [560, 311] on input "0" at bounding box center [570, 314] width 41 height 15
type input "1"
type input "0.0012"
type input "18"
type input "0.0216"
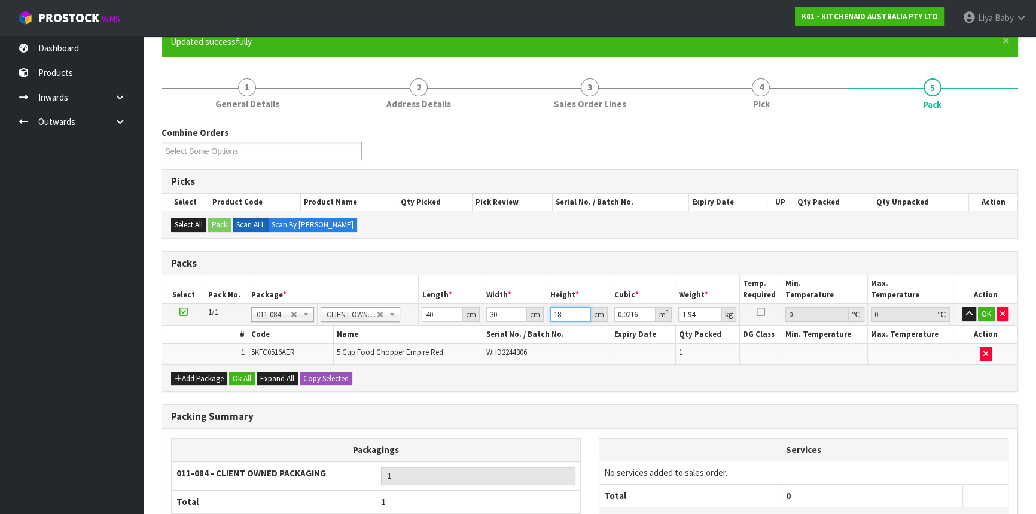
type input "18"
click at [700, 311] on input "1.94" at bounding box center [699, 314] width 43 height 15
type input "1"
type input "3"
click at [252, 371] on button "Ok All" at bounding box center [242, 378] width 26 height 14
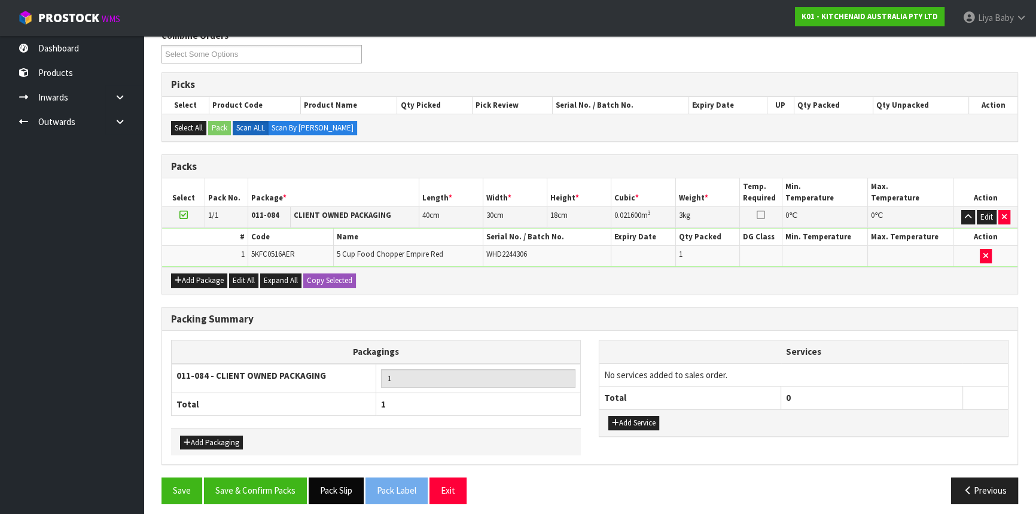
scroll to position [209, 0]
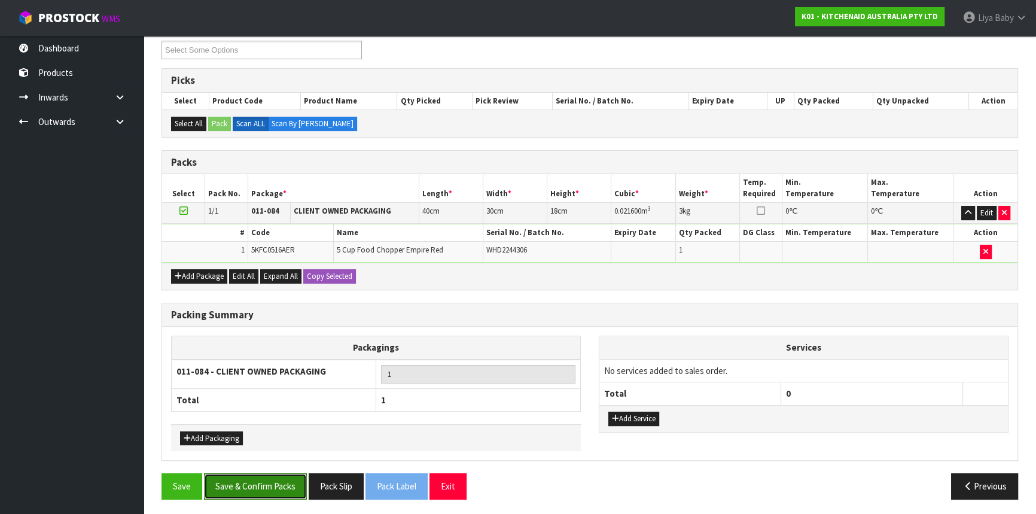
click at [286, 480] on button "Save & Confirm Packs" at bounding box center [255, 486] width 103 height 26
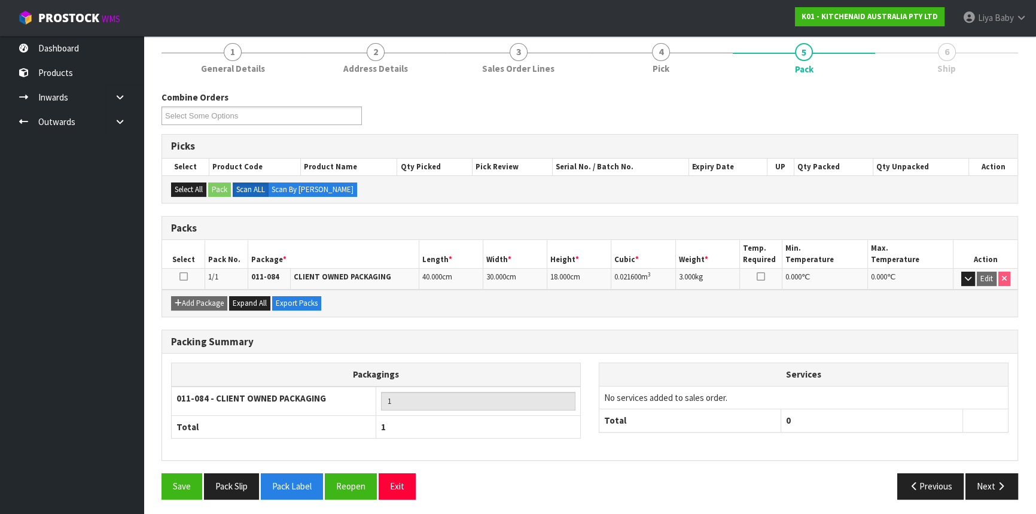
scroll to position [144, 0]
click at [185, 276] on icon at bounding box center [183, 276] width 8 height 1
click at [1001, 481] on icon "button" at bounding box center [1000, 485] width 11 height 9
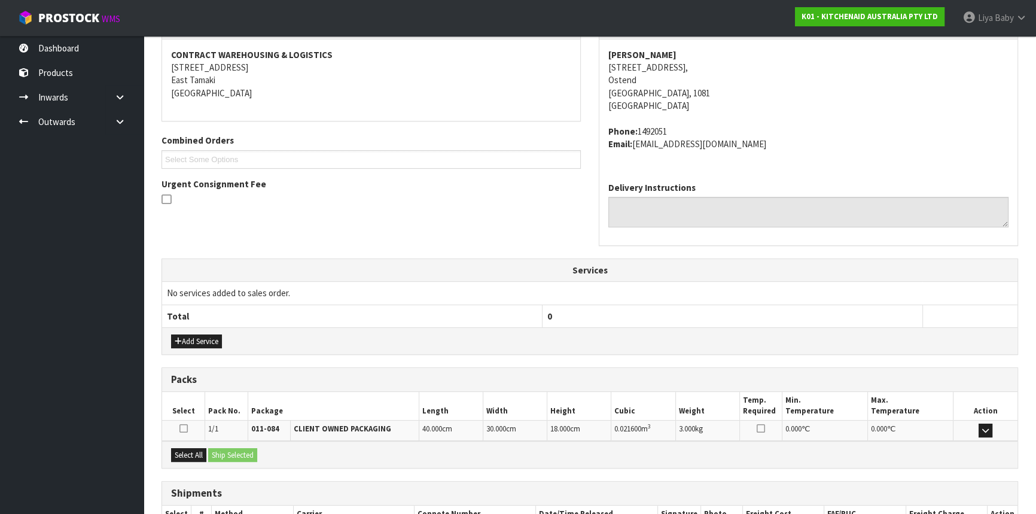
scroll to position [300, 0]
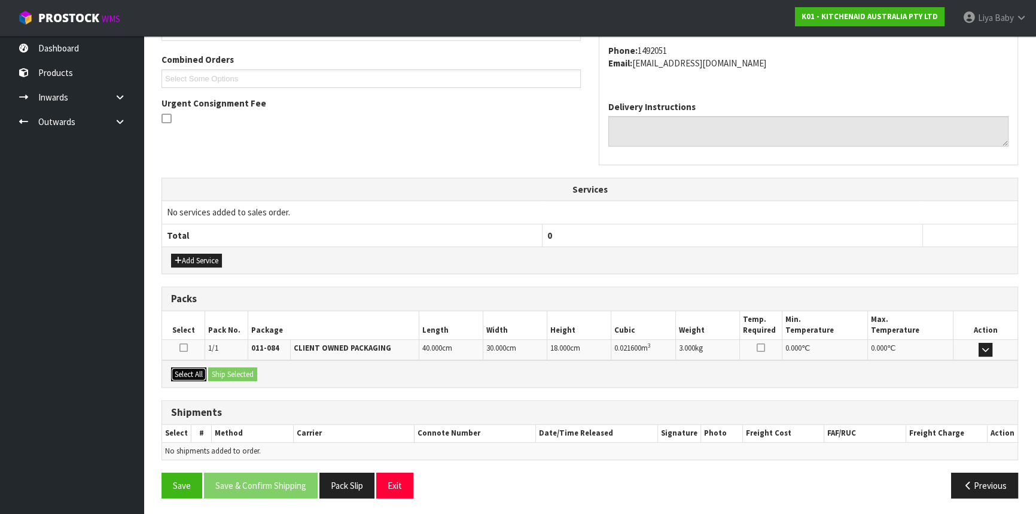
click at [184, 373] on button "Select All" at bounding box center [188, 374] width 35 height 14
click at [239, 371] on button "Ship Selected" at bounding box center [232, 374] width 49 height 14
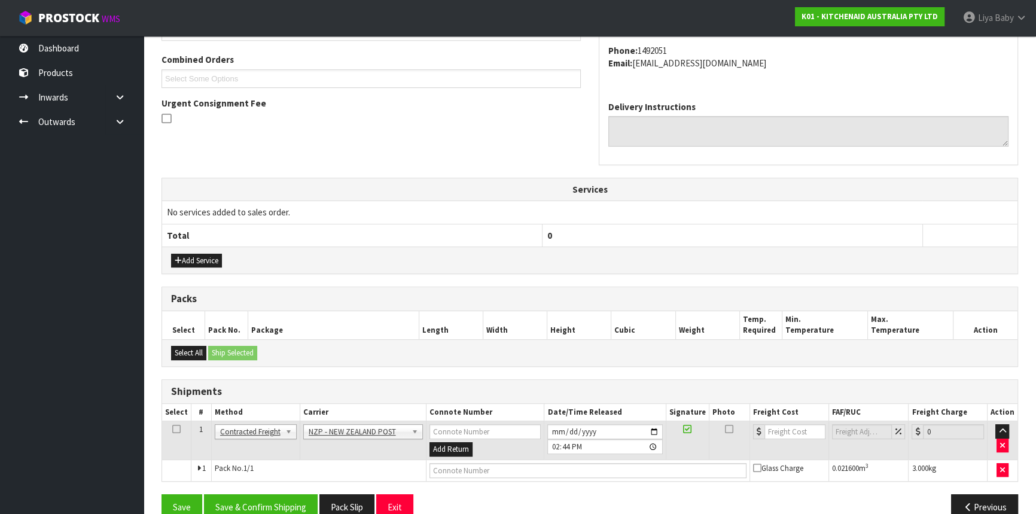
scroll to position [322, 0]
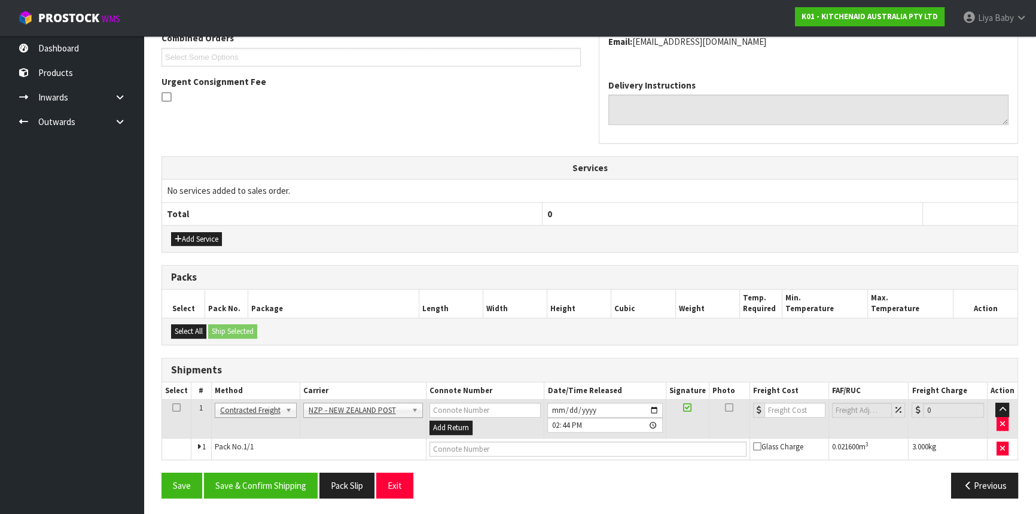
click at [176, 407] on icon at bounding box center [176, 407] width 8 height 1
click at [260, 483] on button "Save & Confirm Shipping" at bounding box center [261, 485] width 114 height 26
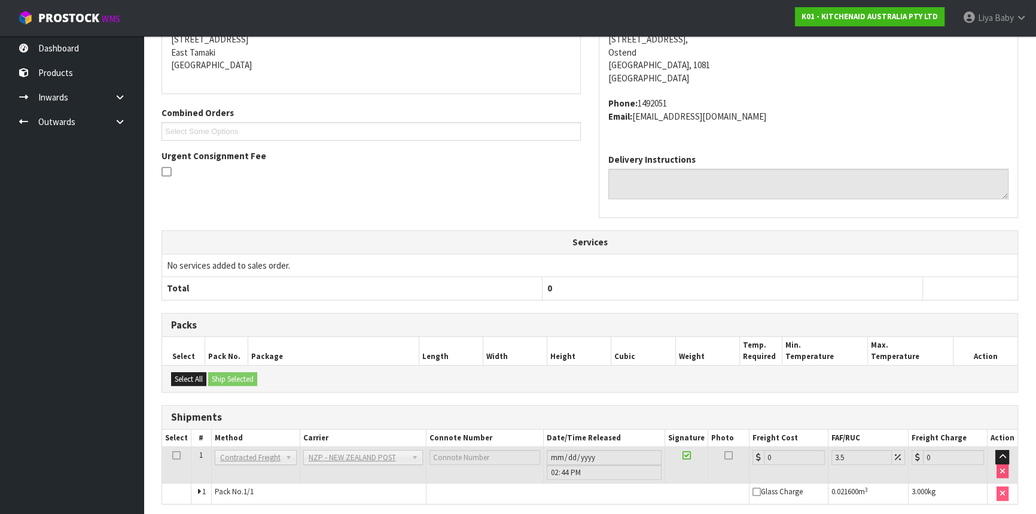
scroll to position [305, 0]
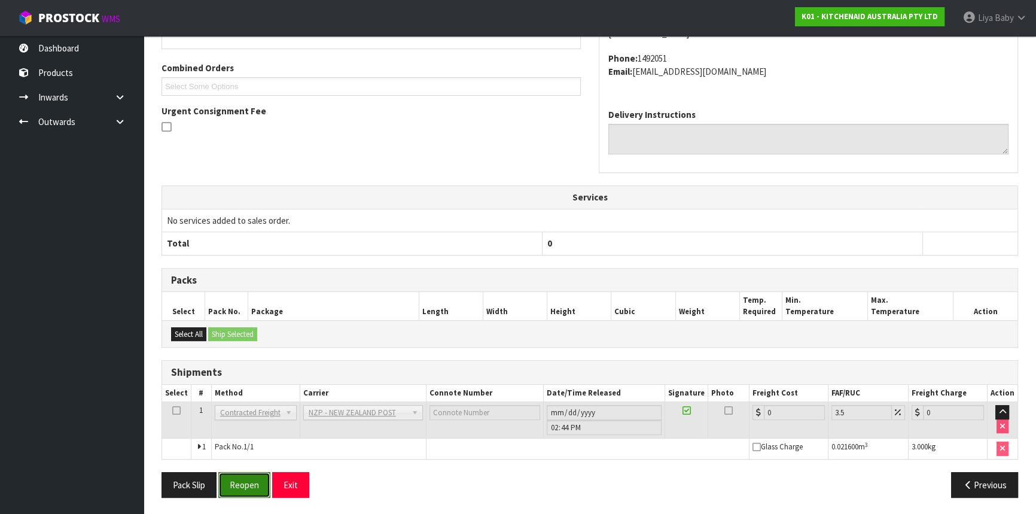
click at [237, 482] on button "Reopen" at bounding box center [244, 485] width 52 height 26
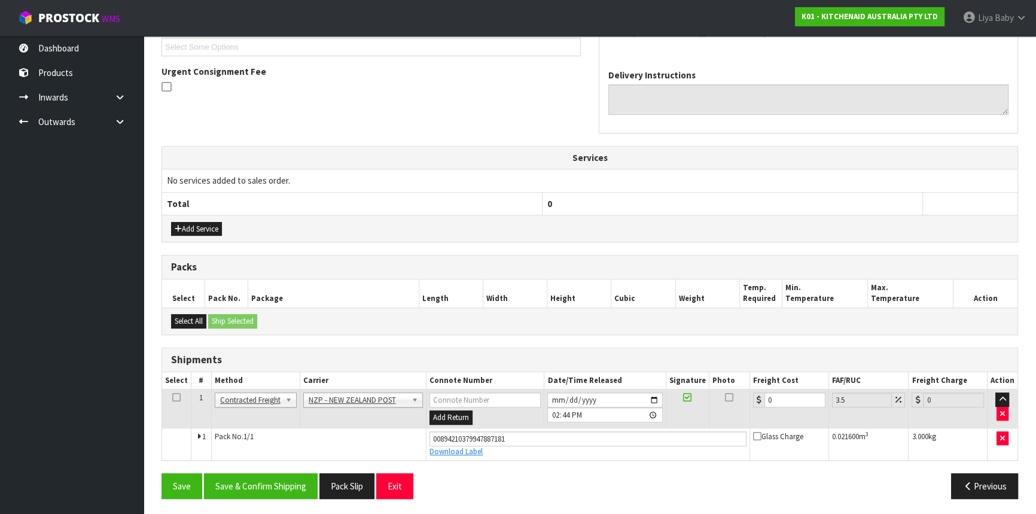
scroll to position [332, 0]
click at [789, 399] on input "0" at bounding box center [794, 399] width 61 height 15
type input "7"
type input "7.24"
click at [161, 472] on button "Save" at bounding box center [181, 485] width 41 height 26
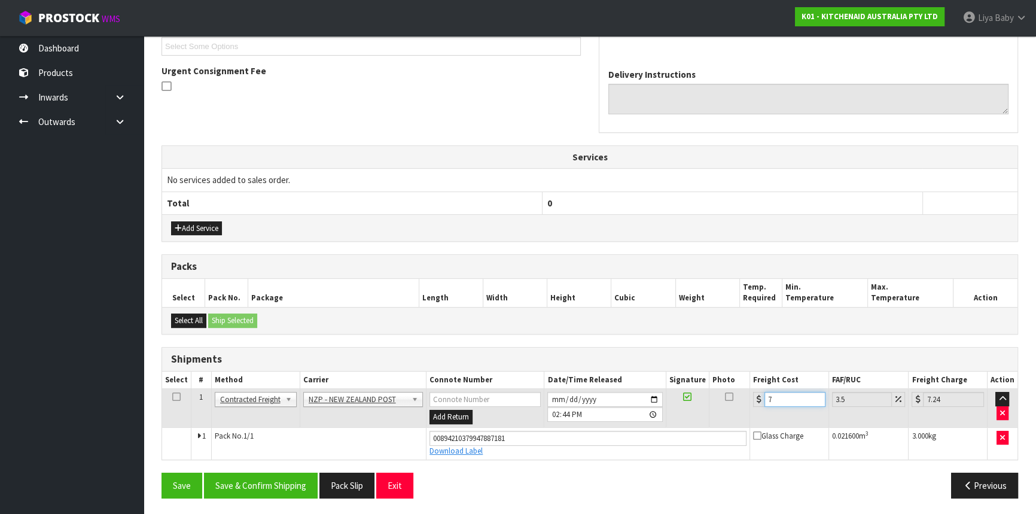
type input "73"
type input "75.55"
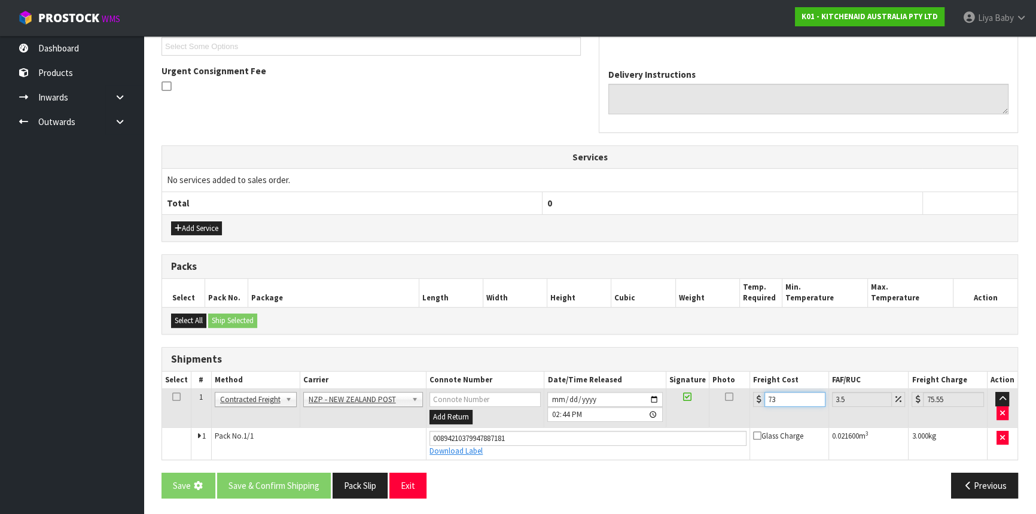
type input "731"
type input "756.58"
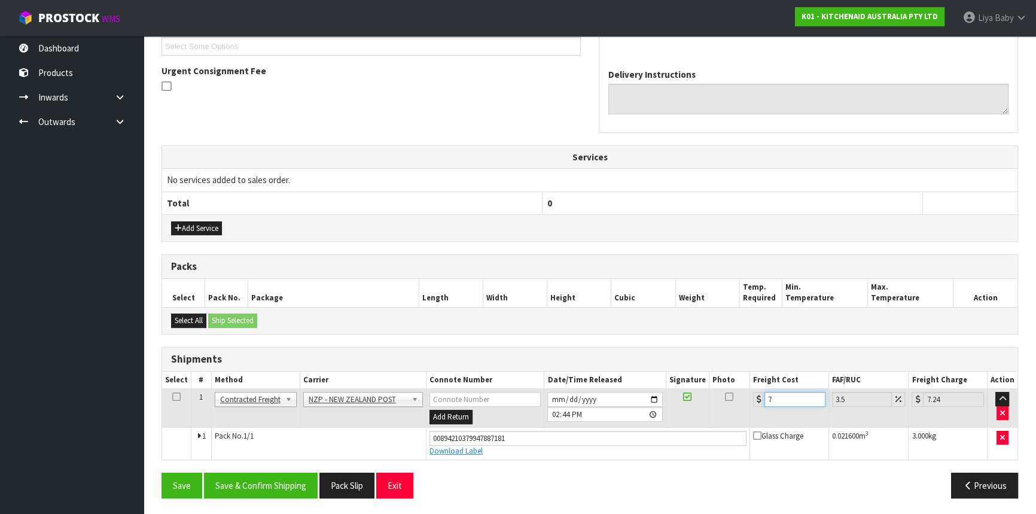
click at [795, 395] on input "7" at bounding box center [794, 399] width 61 height 15
type input "7.3"
type input "7.56"
type input "7.31"
type input "7.57"
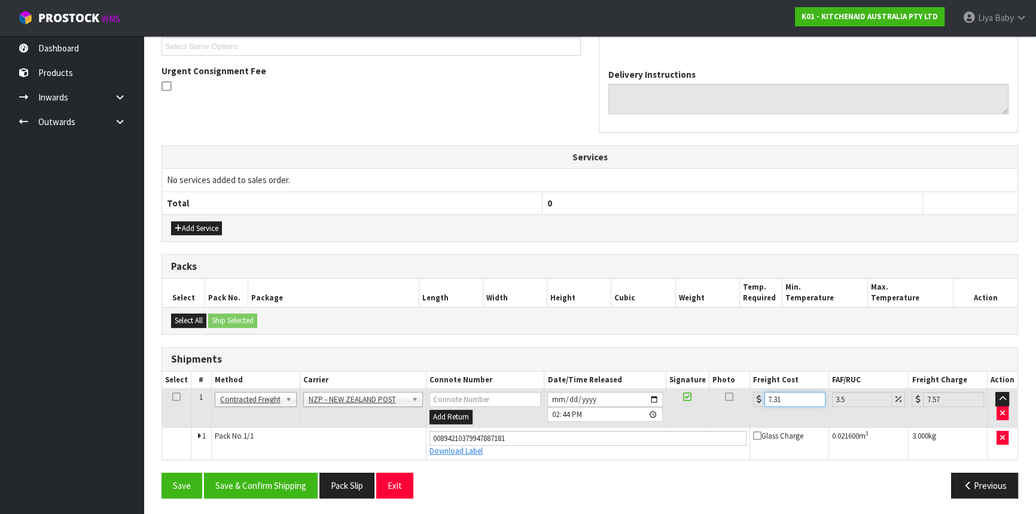
type input "7.31"
click at [174, 396] on icon at bounding box center [176, 396] width 8 height 1
click at [242, 490] on button "Save & Confirm Shipping" at bounding box center [261, 485] width 114 height 26
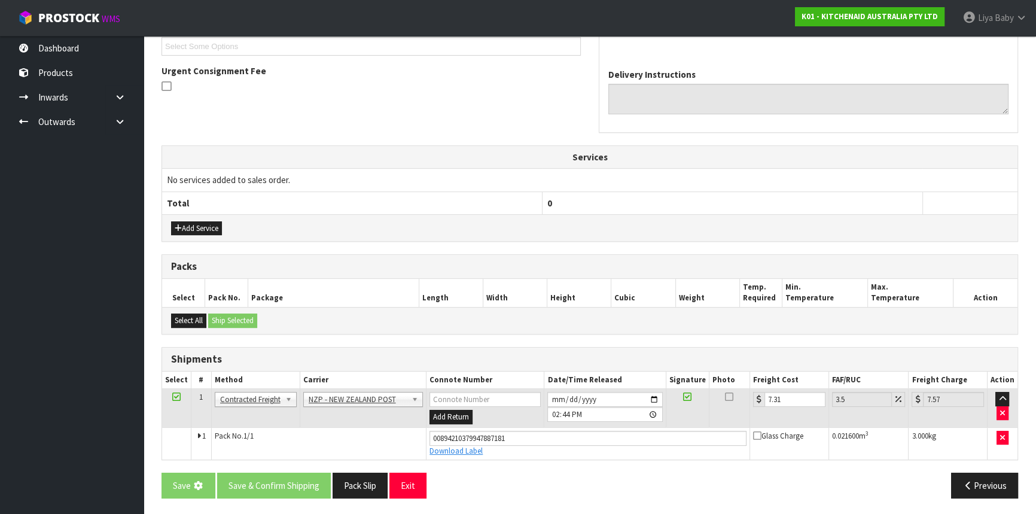
scroll to position [0, 0]
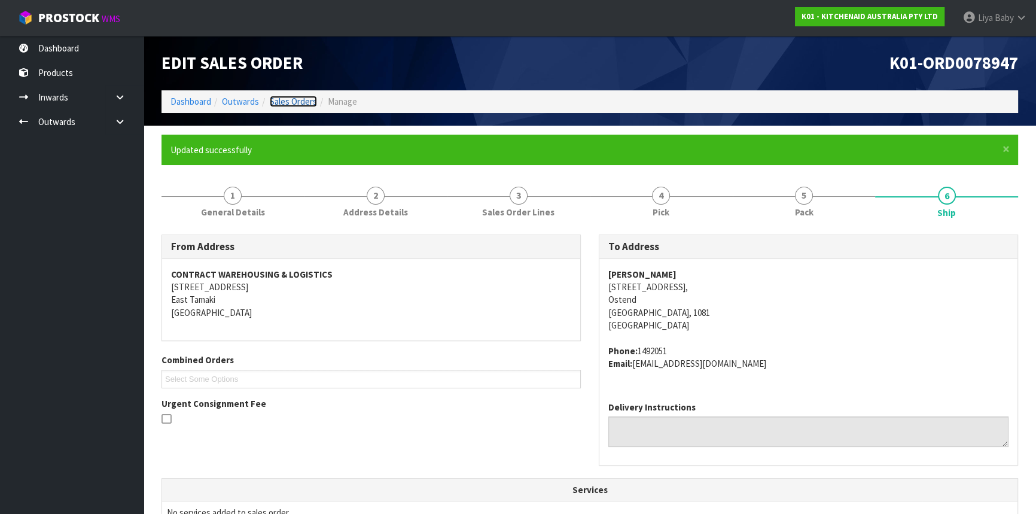
click at [298, 102] on link "Sales Orders" at bounding box center [293, 101] width 47 height 11
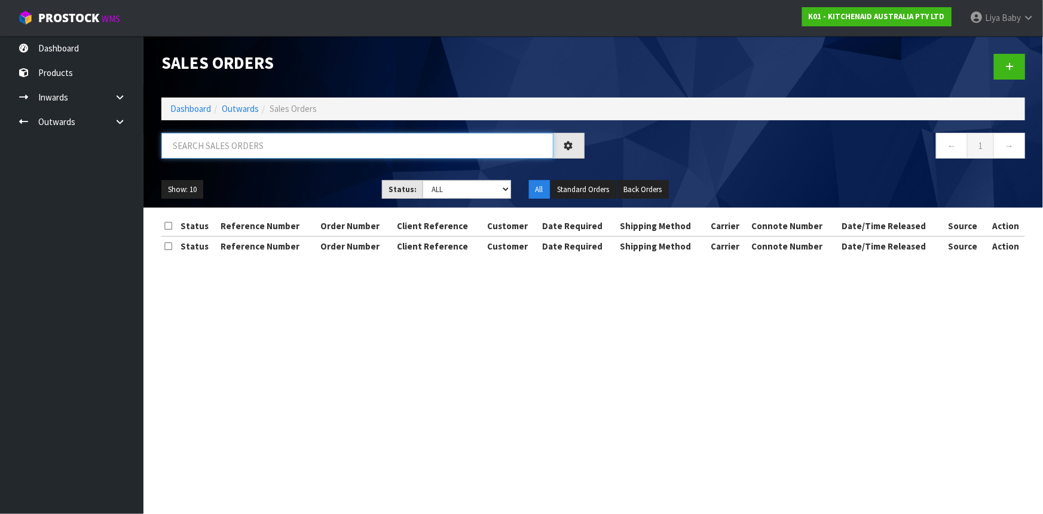
click at [228, 145] on input "text" at bounding box center [357, 146] width 392 height 26
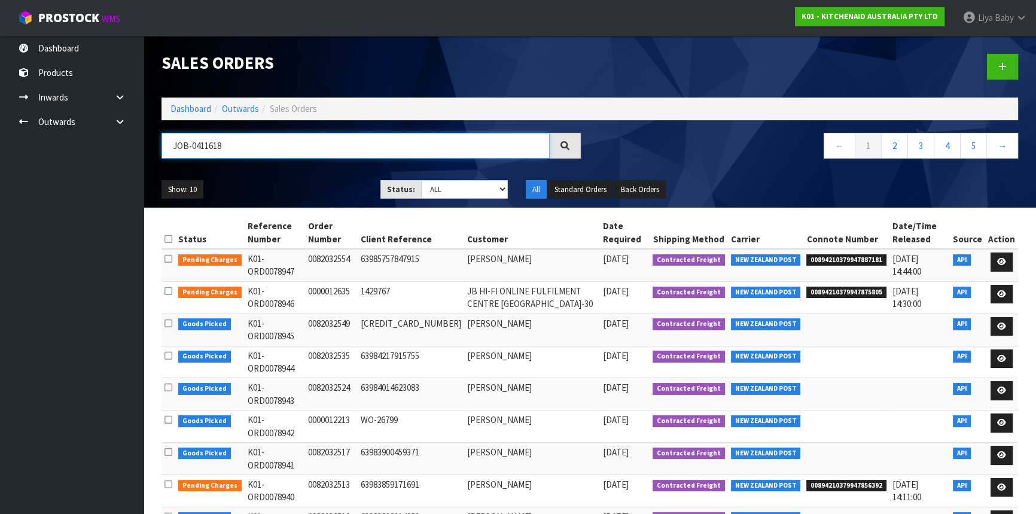
type input "JOB-0411618"
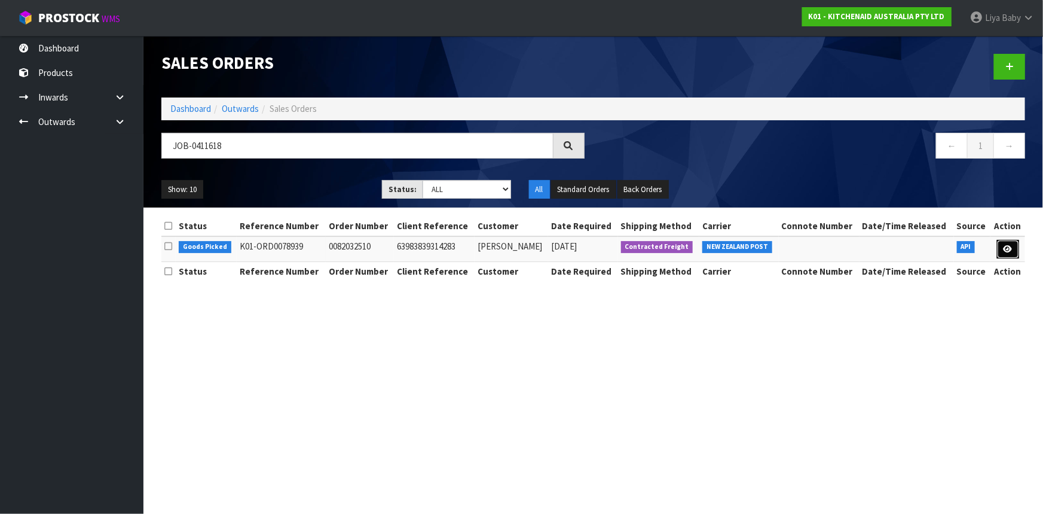
click at [1002, 243] on link at bounding box center [1008, 249] width 22 height 19
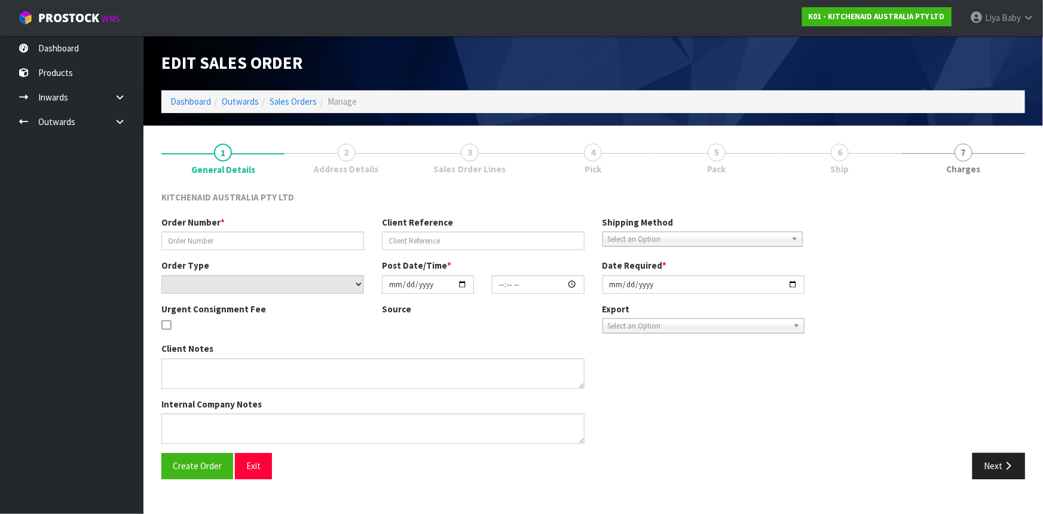
type input "0082032510"
type input "63983839314283"
select select "number:0"
type input "[DATE]"
type input "17:40:30.000"
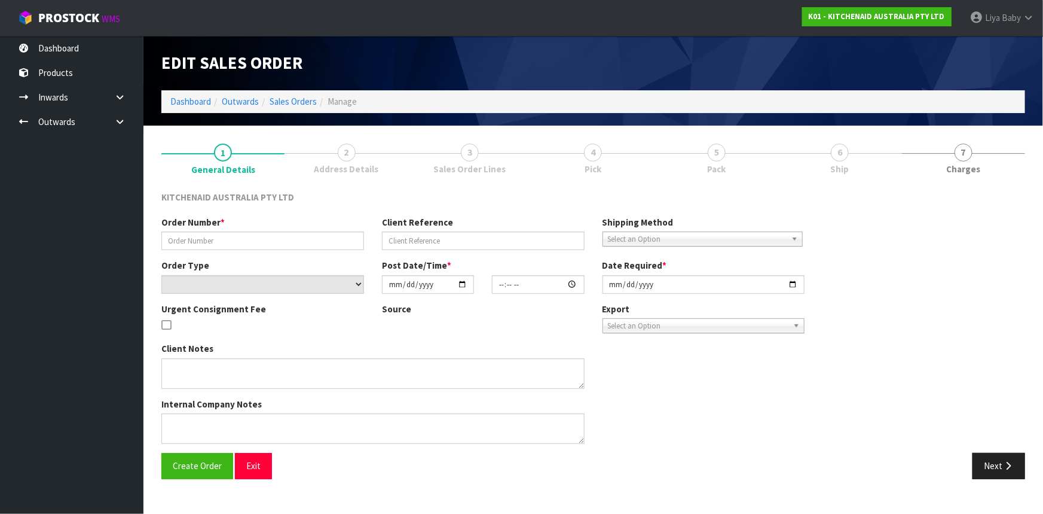
type input "[DATE]"
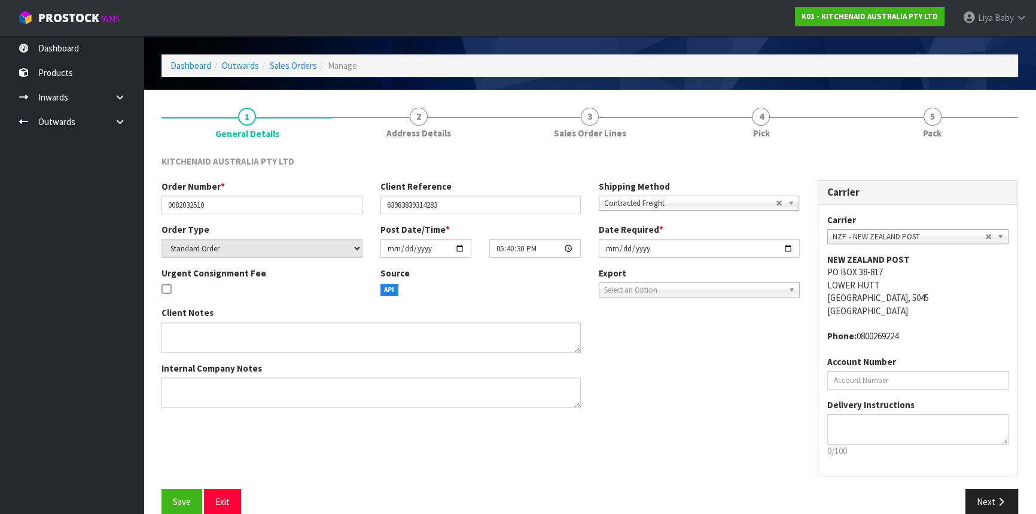
scroll to position [54, 0]
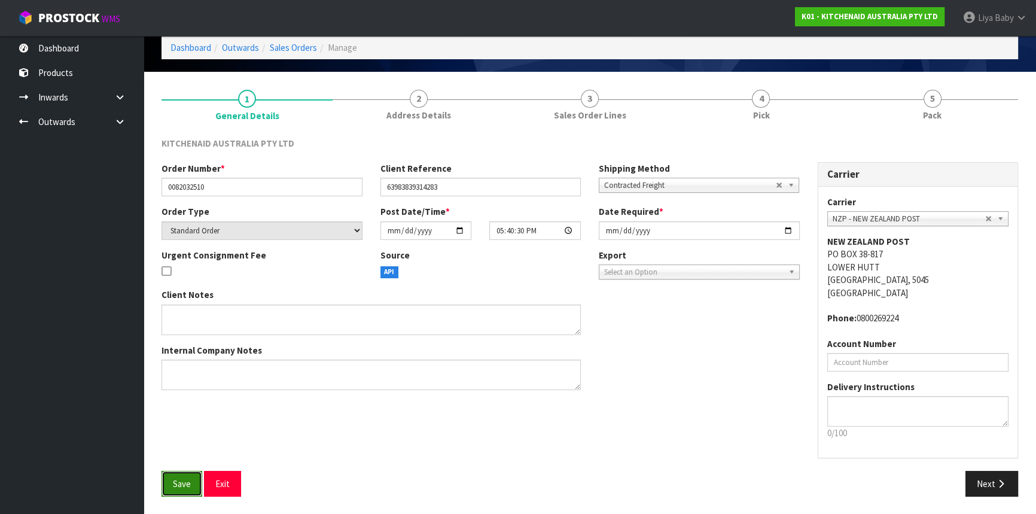
click at [190, 490] on button "Save" at bounding box center [181, 484] width 41 height 26
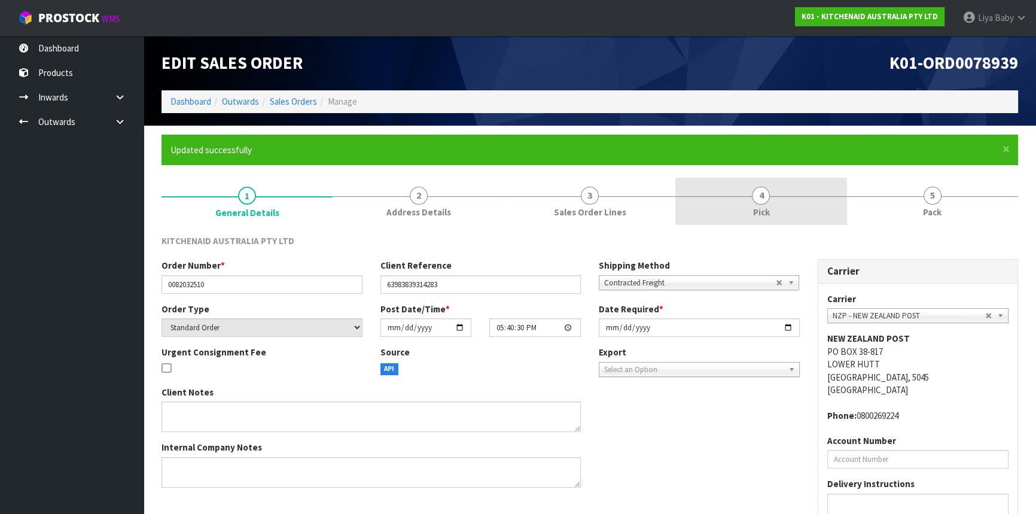
click at [831, 200] on link "4 Pick" at bounding box center [760, 201] width 171 height 47
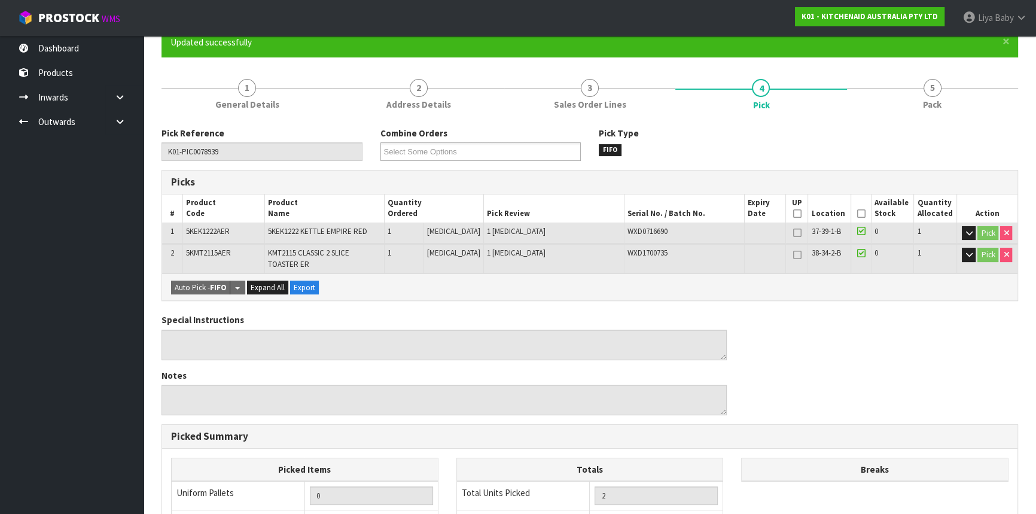
scroll to position [108, 0]
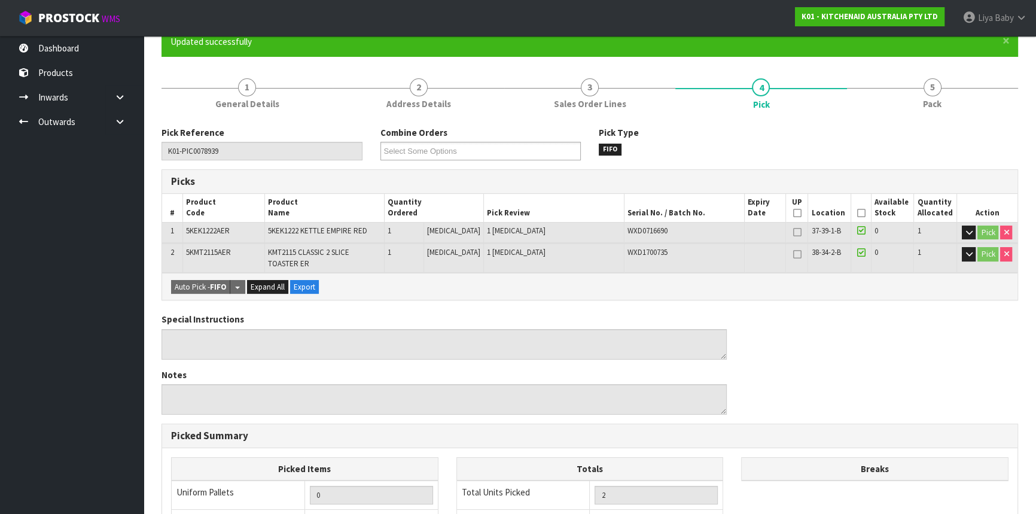
click at [856, 213] on icon at bounding box center [860, 213] width 8 height 1
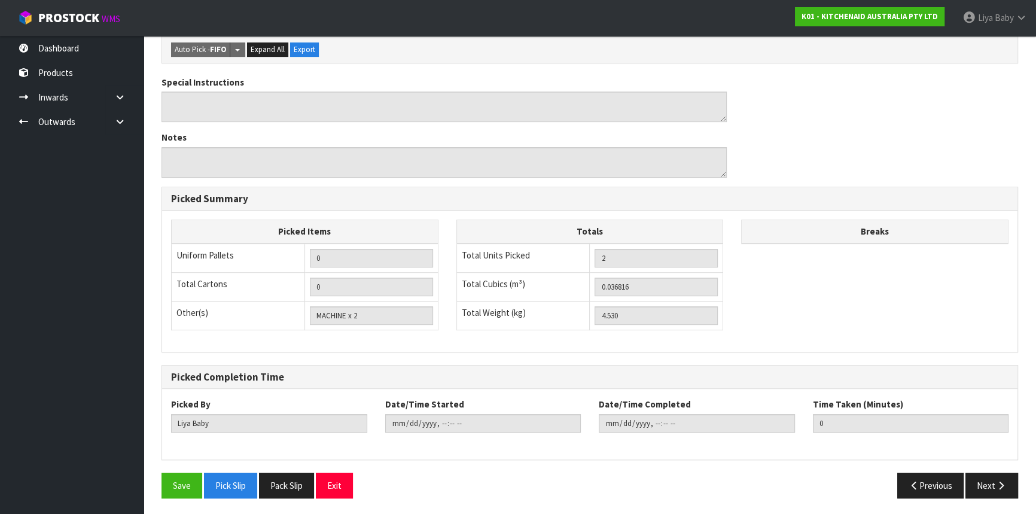
scroll to position [389, 0]
click at [185, 472] on button "Save" at bounding box center [181, 485] width 41 height 26
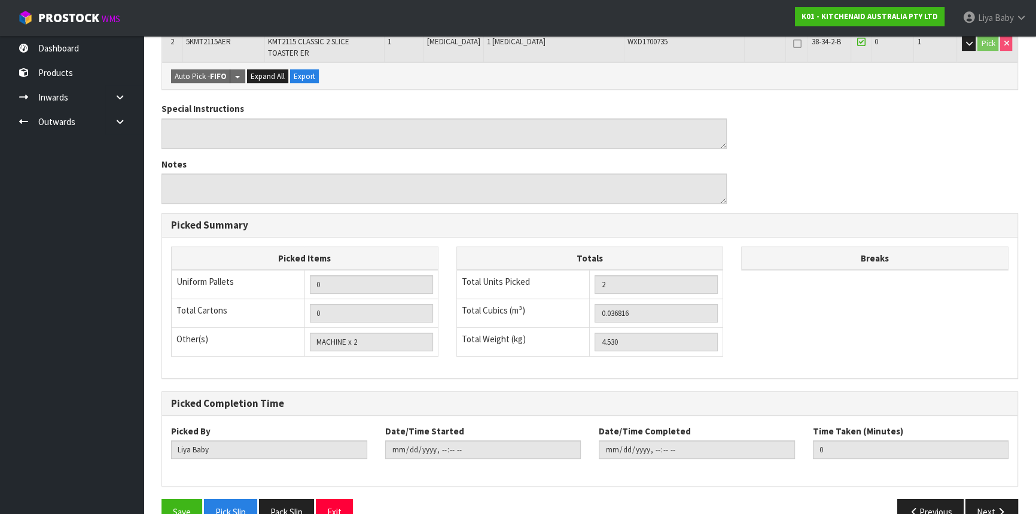
scroll to position [346, 0]
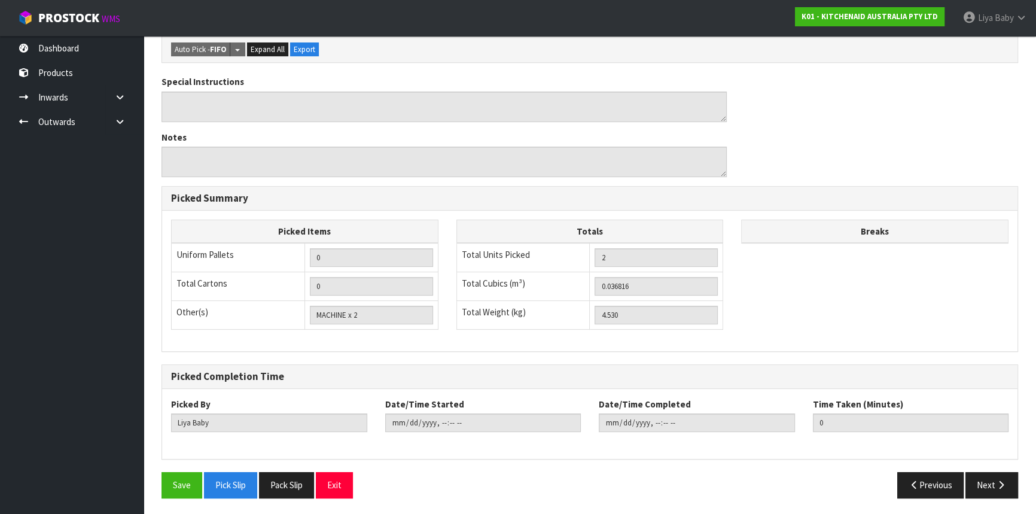
click at [172, 497] on div "Save Pick Slip Pack Slip Exit Previous Next" at bounding box center [589, 489] width 874 height 35
click at [173, 488] on button "Save" at bounding box center [181, 485] width 41 height 26
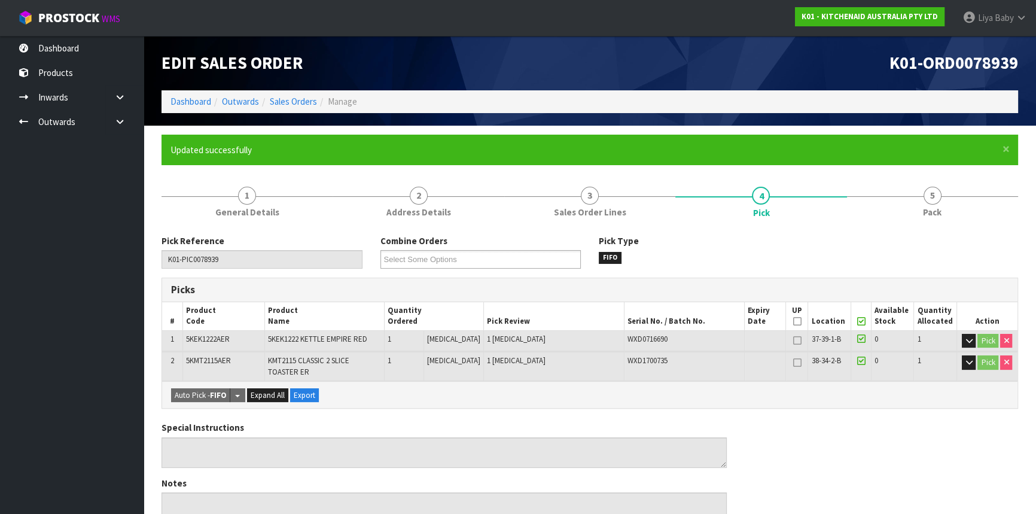
type input "[DATE]T14:48:50"
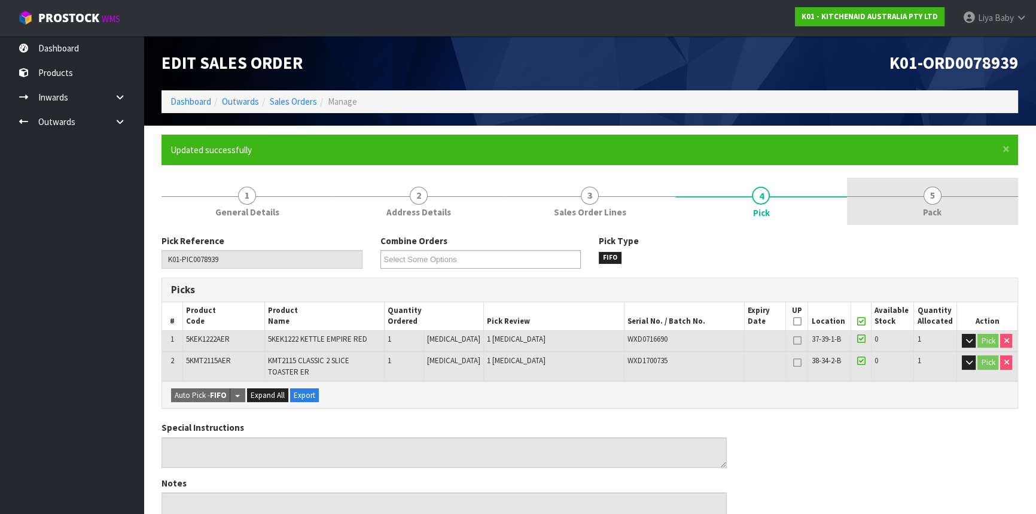
click at [930, 206] on span "Pack" at bounding box center [932, 212] width 19 height 13
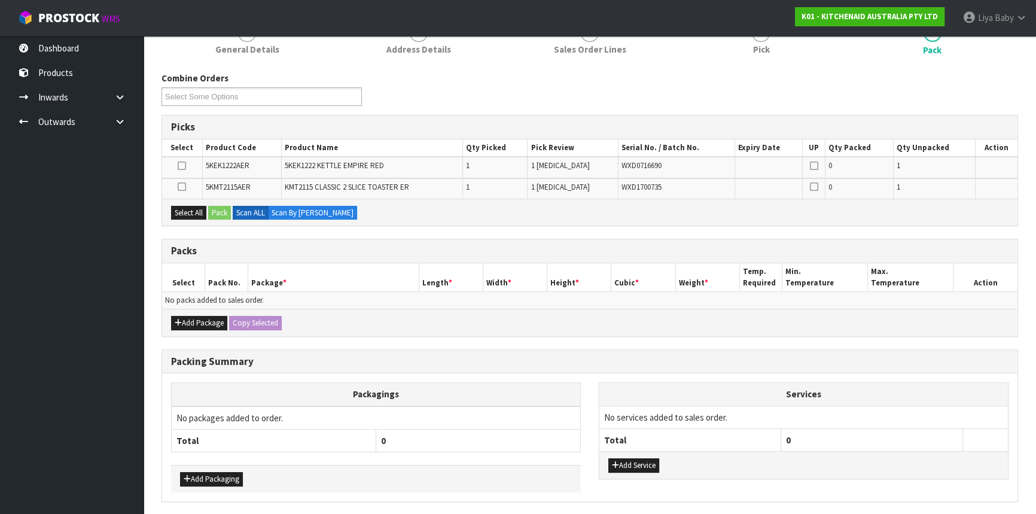
scroll to position [203, 0]
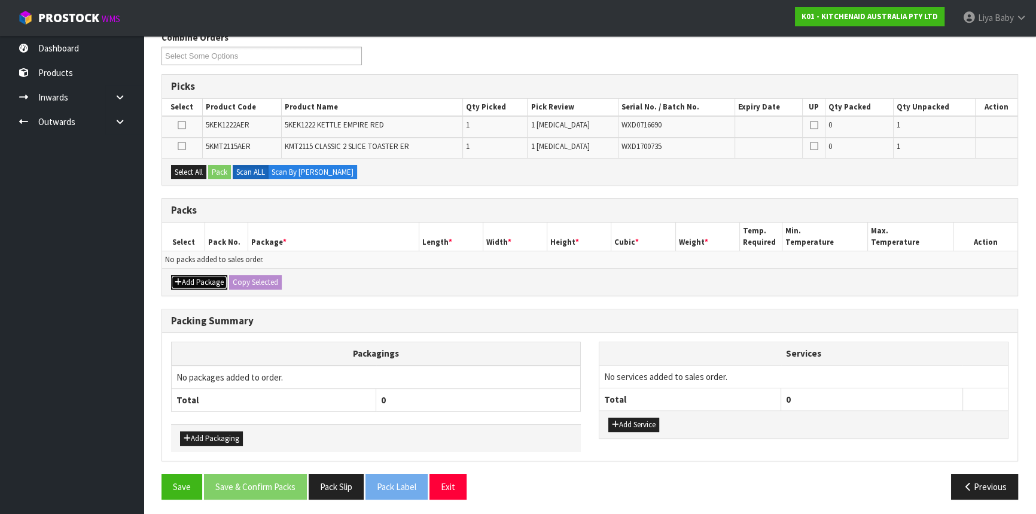
click at [185, 279] on button "Add Package" at bounding box center [199, 282] width 56 height 14
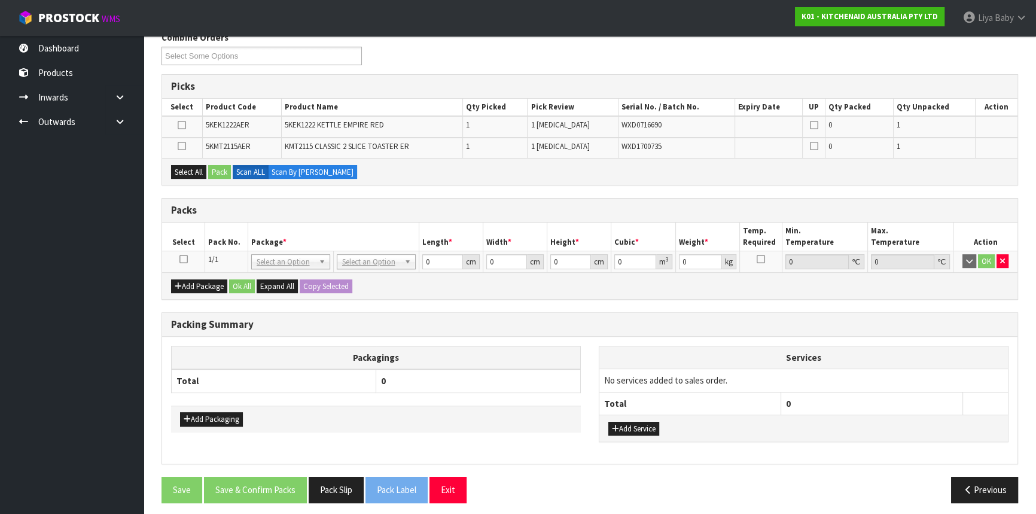
click at [184, 259] on icon at bounding box center [183, 259] width 8 height 1
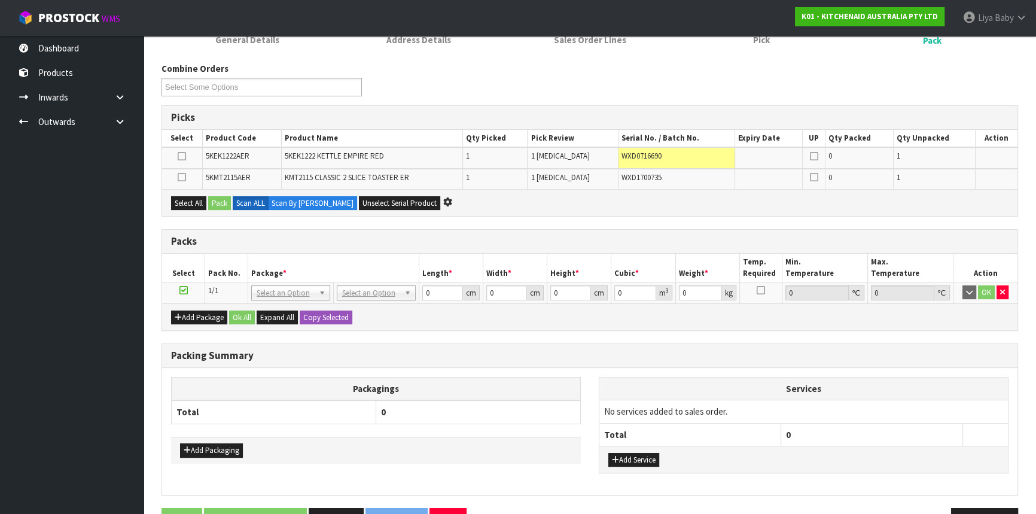
scroll to position [153, 0]
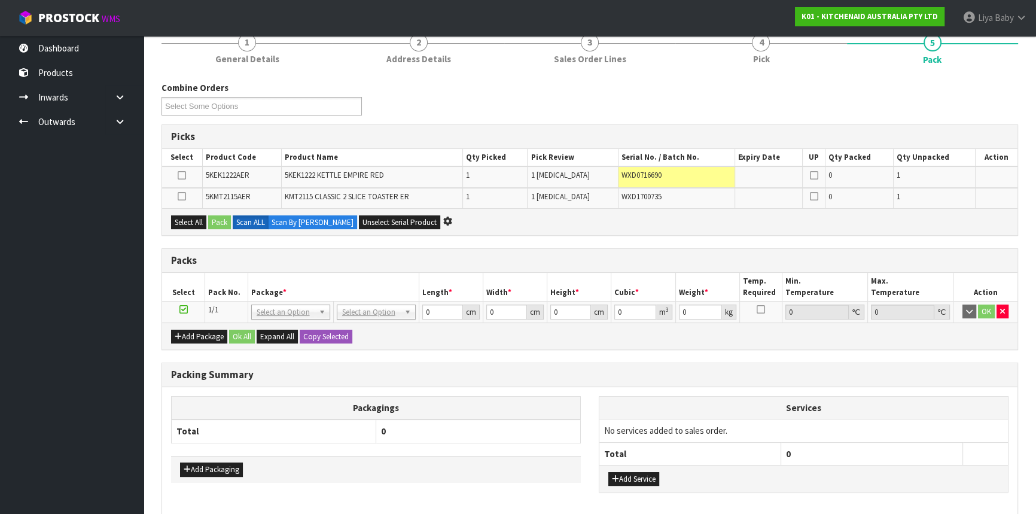
click at [199, 250] on div "Packs" at bounding box center [589, 261] width 855 height 24
drag, startPoint x: 199, startPoint y: 250, endPoint x: 552, endPoint y: 338, distance: 363.7
click at [552, 338] on div "Add Package Ok All Expand All Copy Selected" at bounding box center [589, 335] width 855 height 27
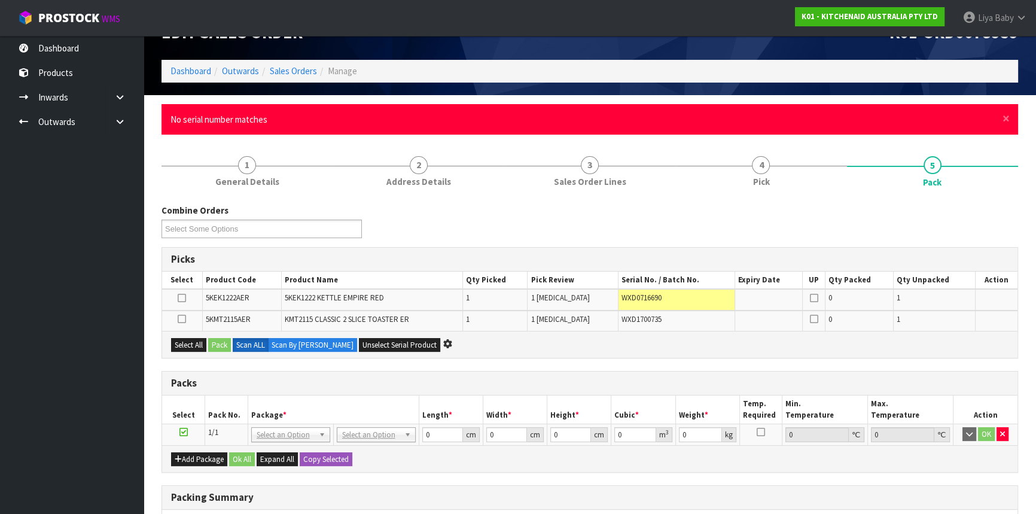
scroll to position [0, 0]
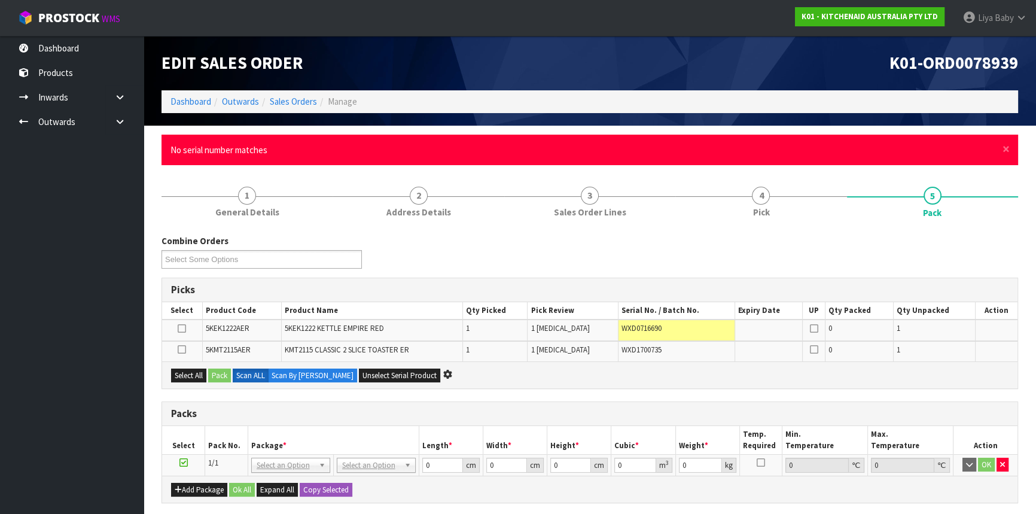
click at [1010, 149] on div "× Close No serial number matches" at bounding box center [589, 150] width 856 height 30
click at [1006, 148] on span "×" at bounding box center [1005, 149] width 7 height 17
click at [1003, 149] on span "×" at bounding box center [1005, 149] width 7 height 17
click at [1006, 151] on span "×" at bounding box center [1005, 149] width 7 height 17
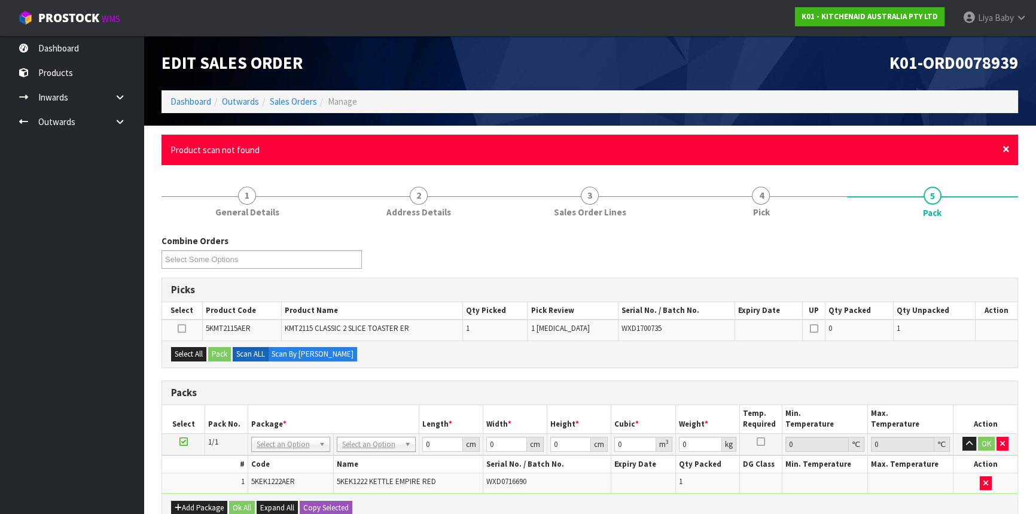
click at [1005, 145] on span "×" at bounding box center [1005, 149] width 7 height 17
click at [1009, 151] on span "×" at bounding box center [1005, 149] width 7 height 17
click at [1008, 149] on span "×" at bounding box center [1005, 149] width 7 height 17
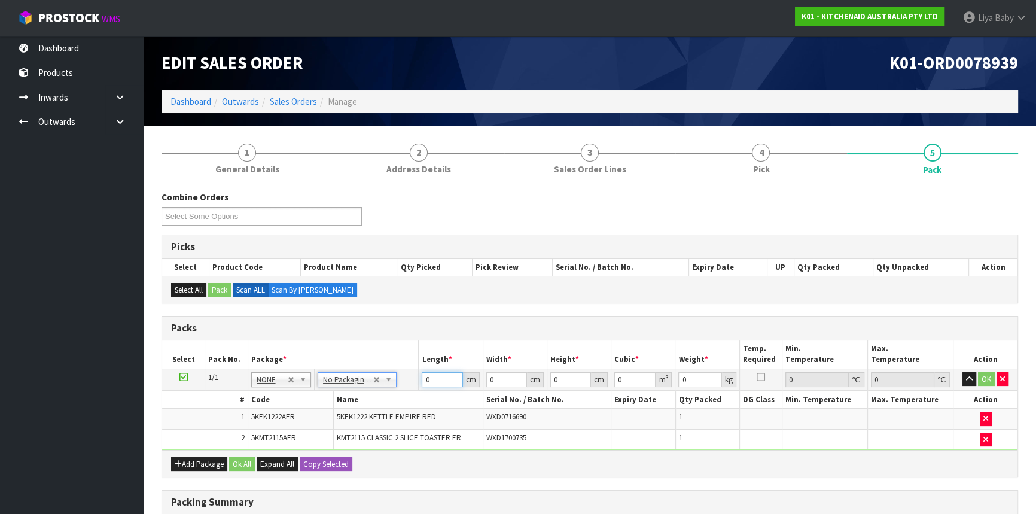
click at [438, 377] on input "0" at bounding box center [442, 379] width 41 height 15
type input "52"
click at [500, 379] on input "0" at bounding box center [506, 379] width 41 height 15
type input "38"
click at [576, 377] on input "0" at bounding box center [570, 379] width 41 height 15
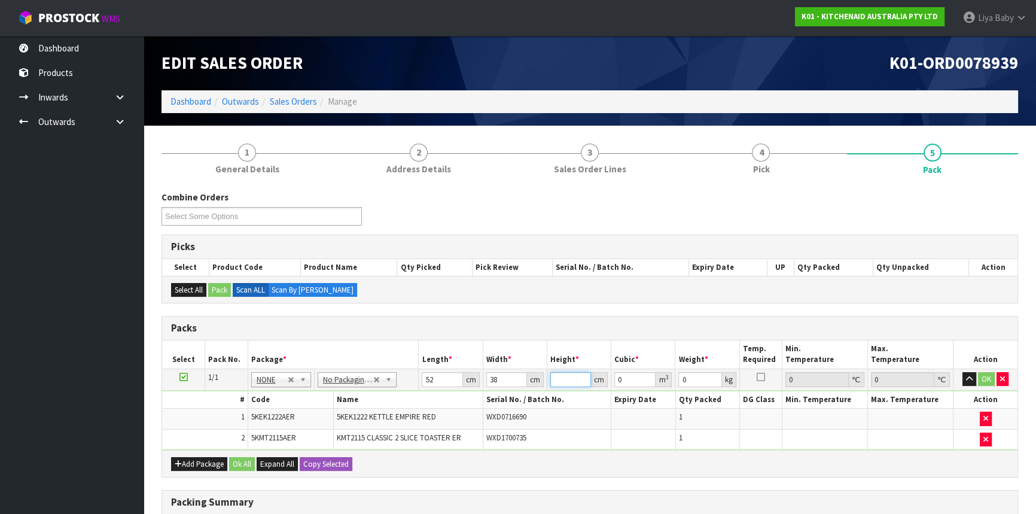
type input "2"
type input "0.003952"
type input "28"
type input "0.055328"
type input "28"
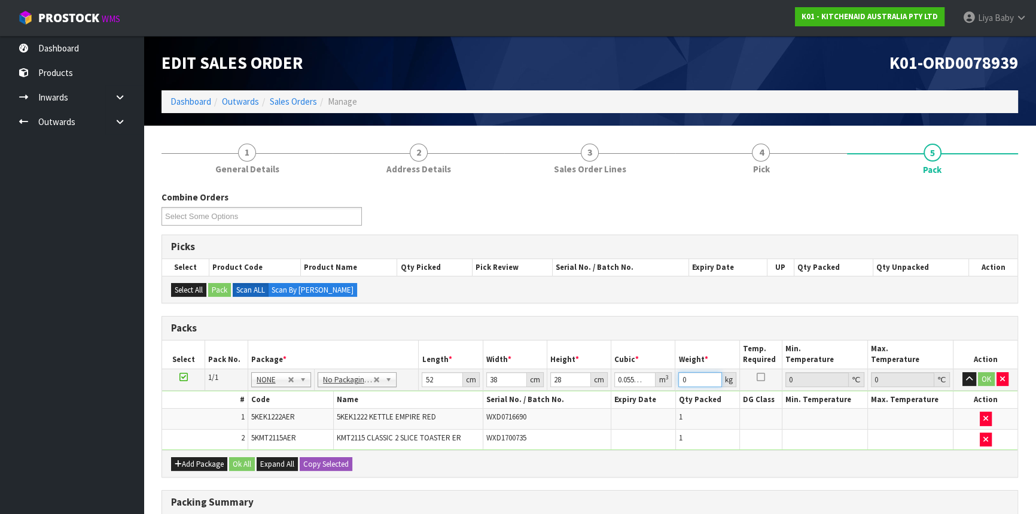
click at [694, 381] on input "0" at bounding box center [699, 379] width 43 height 15
type input "6"
click at [237, 459] on button "Ok All" at bounding box center [242, 464] width 26 height 14
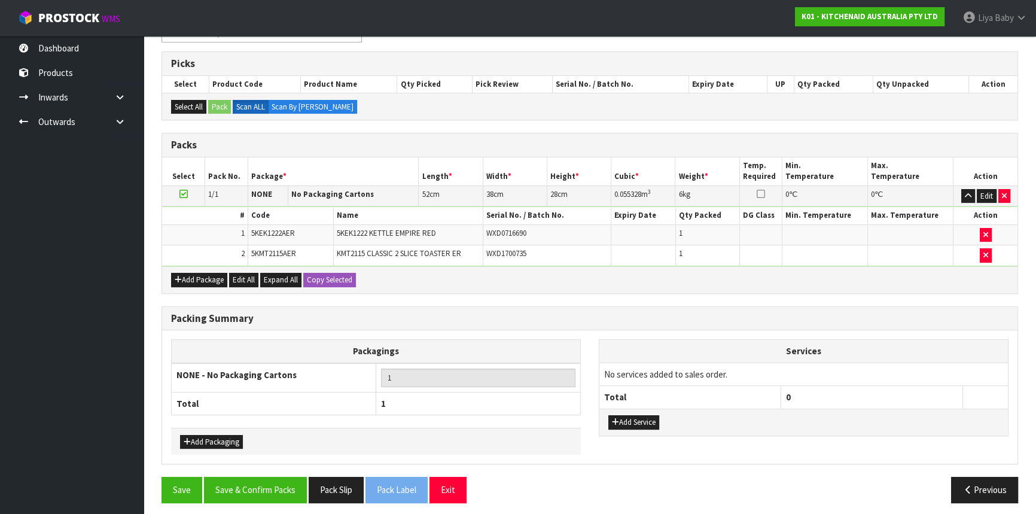
scroll to position [187, 0]
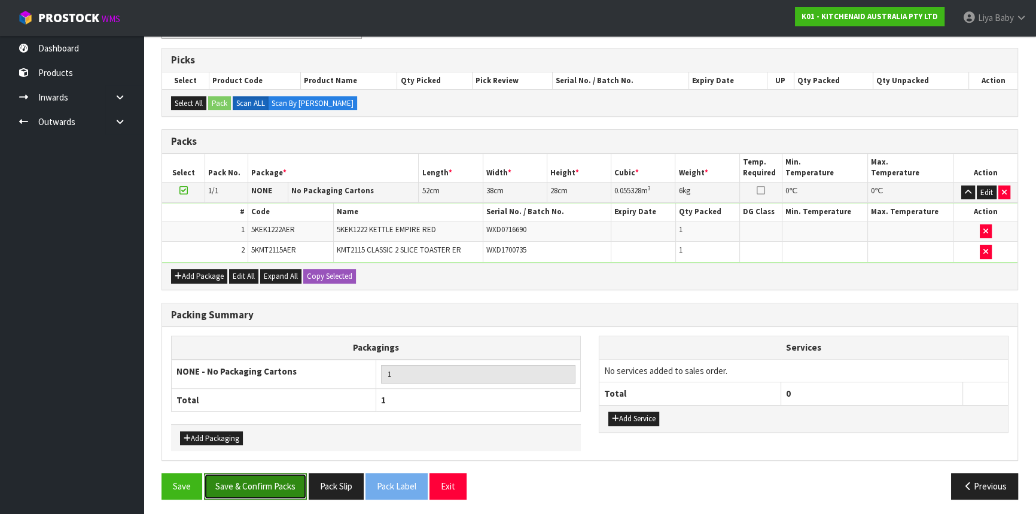
click at [237, 483] on button "Save & Confirm Packs" at bounding box center [255, 486] width 103 height 26
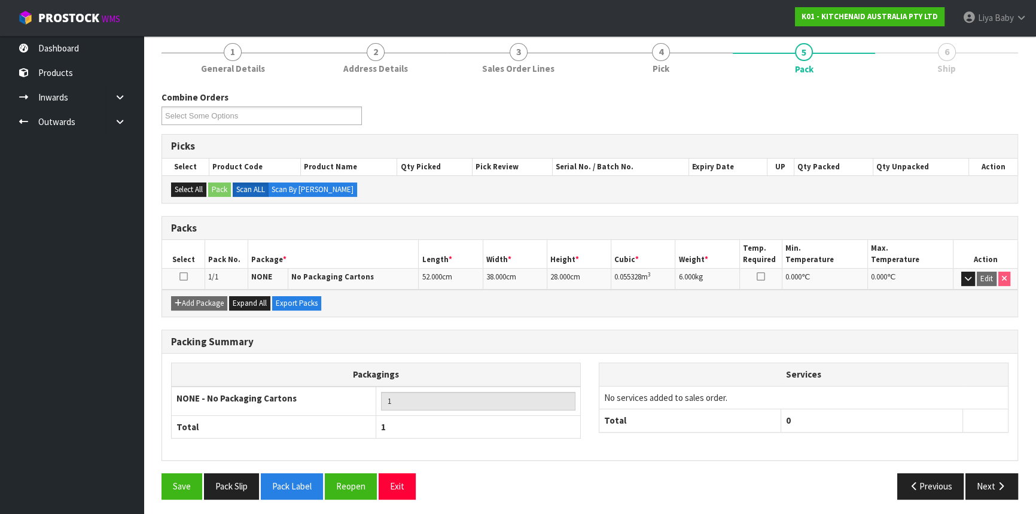
scroll to position [144, 0]
drag, startPoint x: 183, startPoint y: 274, endPoint x: 225, endPoint y: 279, distance: 42.7
click at [183, 276] on icon at bounding box center [183, 276] width 8 height 1
click at [989, 478] on button "Next" at bounding box center [991, 485] width 53 height 26
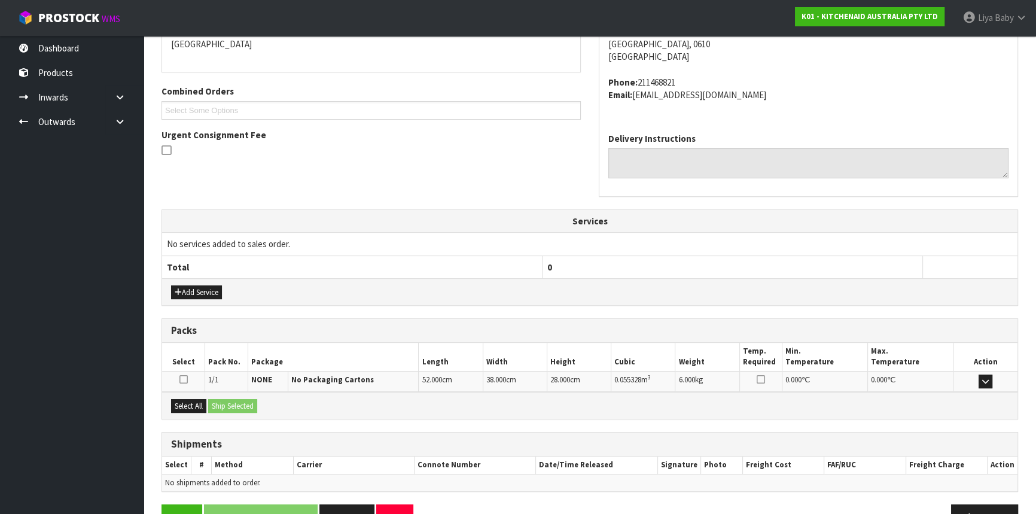
scroll to position [300, 0]
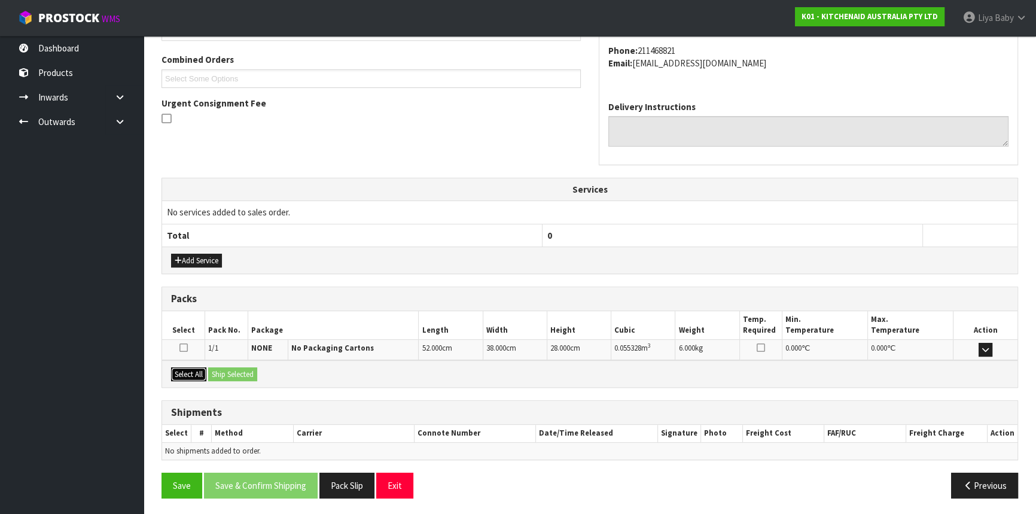
click at [199, 372] on button "Select All" at bounding box center [188, 374] width 35 height 14
click at [222, 372] on button "Ship Selected" at bounding box center [232, 374] width 49 height 14
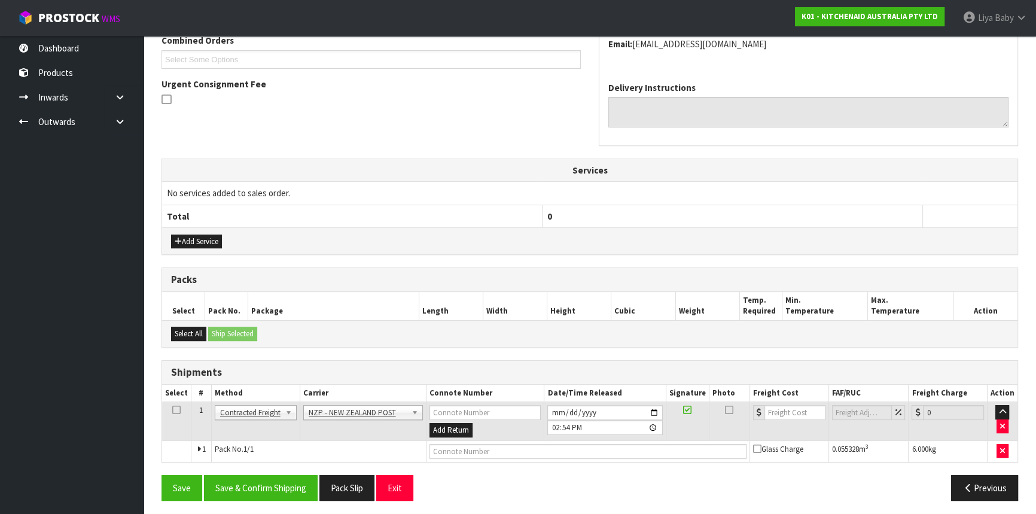
scroll to position [322, 0]
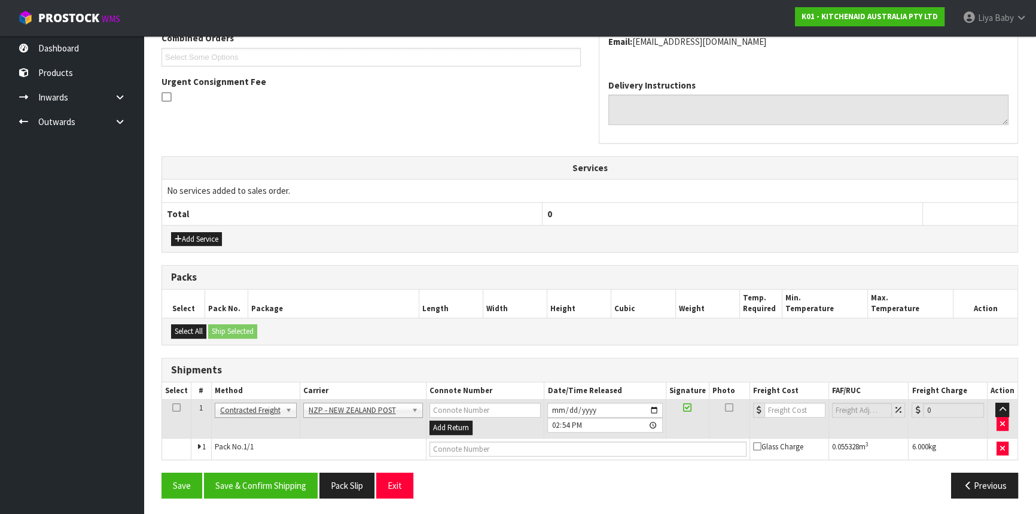
click at [176, 407] on icon at bounding box center [176, 407] width 8 height 1
click at [286, 482] on button "Save & Confirm Shipping" at bounding box center [261, 485] width 114 height 26
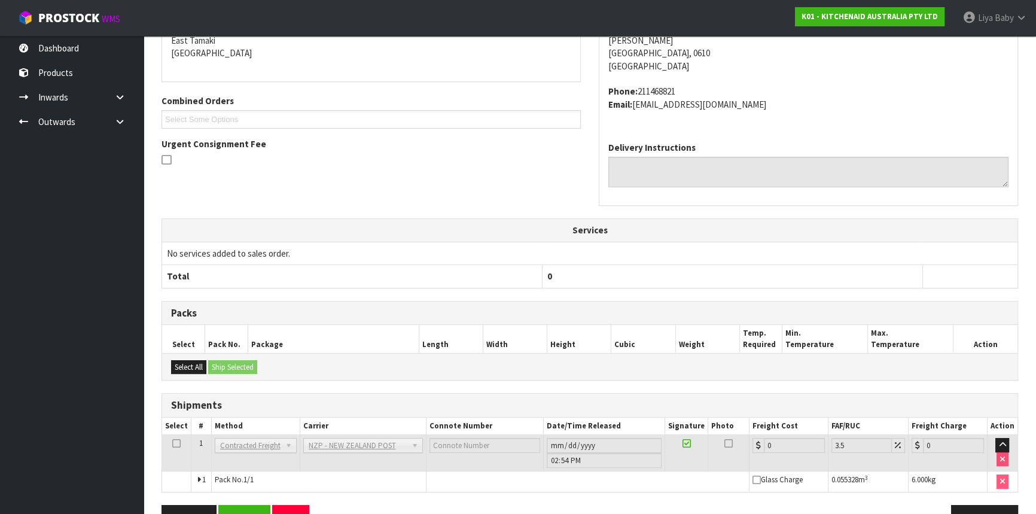
scroll to position [305, 0]
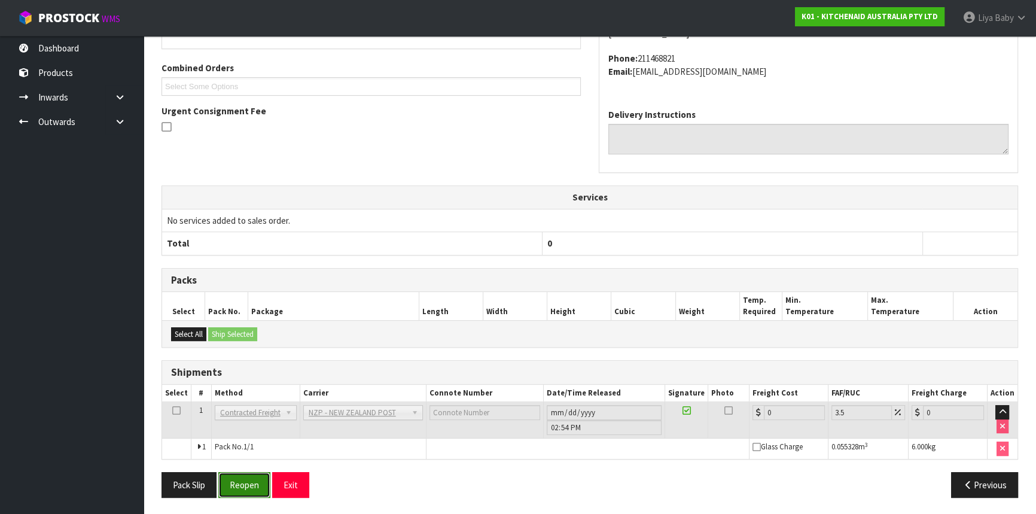
click at [251, 486] on button "Reopen" at bounding box center [244, 485] width 52 height 26
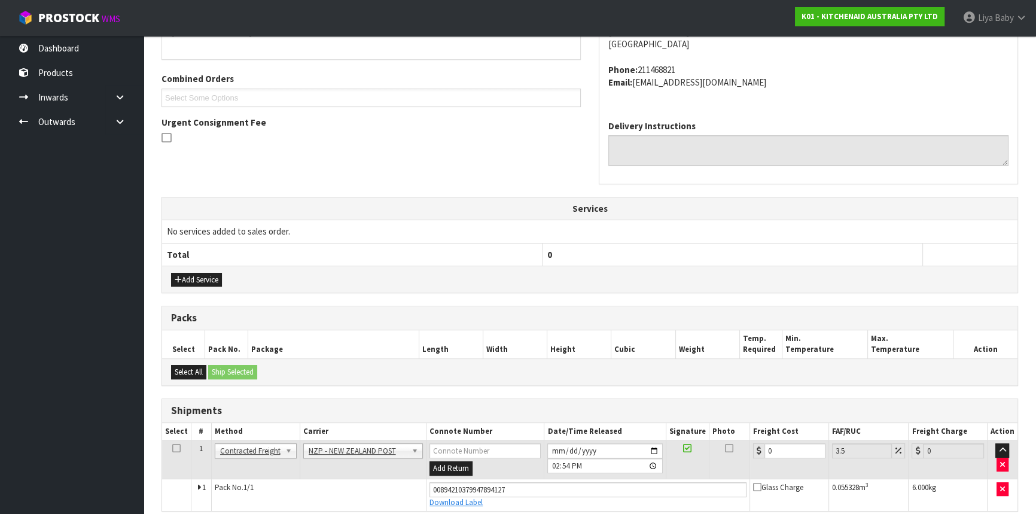
scroll to position [332, 0]
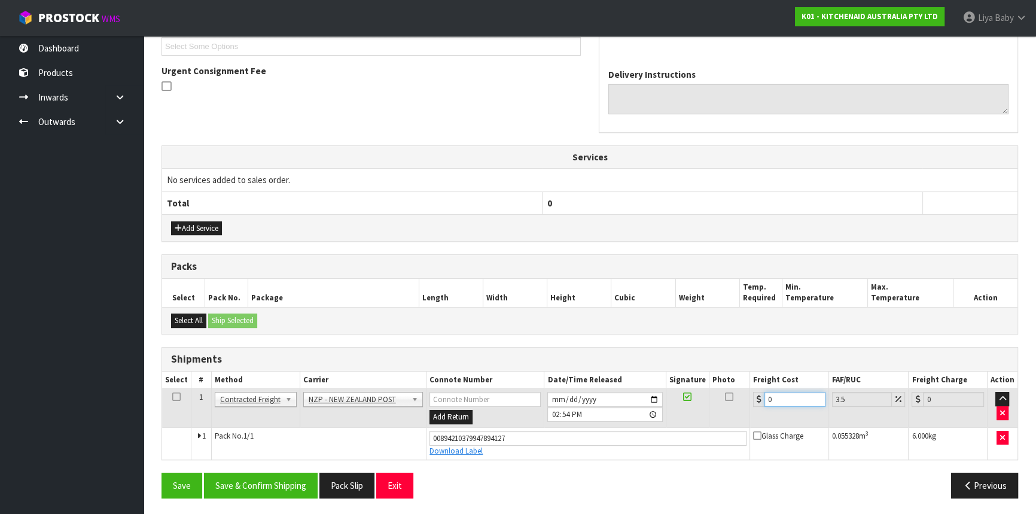
click at [789, 401] on input "0" at bounding box center [794, 399] width 61 height 15
type input "4"
type input "4.14"
type input "4.3"
type input "4.45"
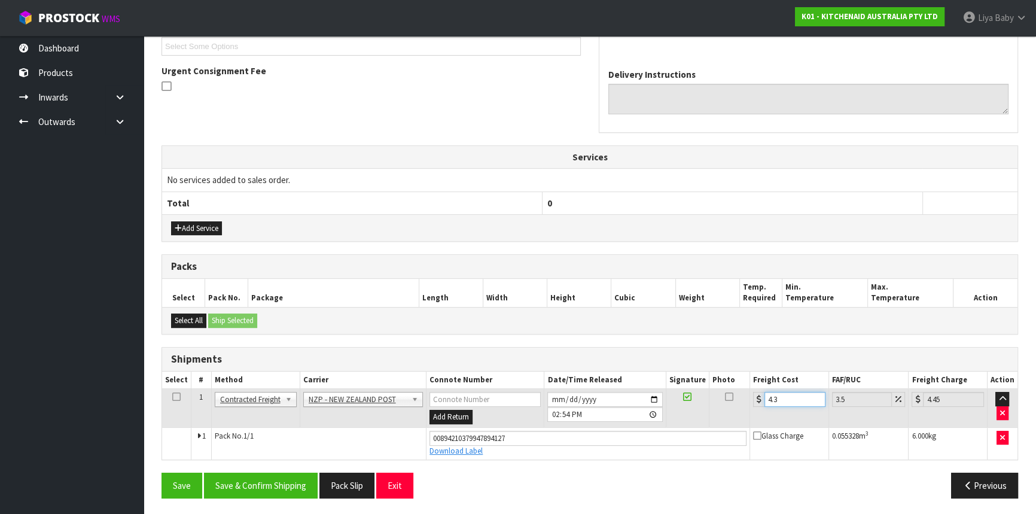
type input "4.33"
type input "4.48"
type input "4.33"
click at [179, 389] on td at bounding box center [176, 408] width 29 height 39
click at [178, 396] on icon at bounding box center [176, 396] width 8 height 1
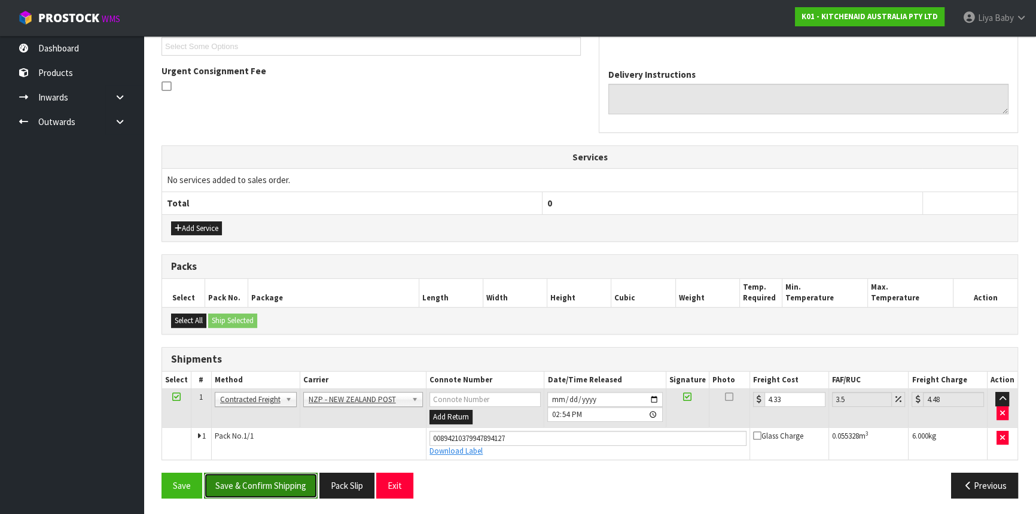
click at [262, 481] on button "Save & Confirm Shipping" at bounding box center [261, 485] width 114 height 26
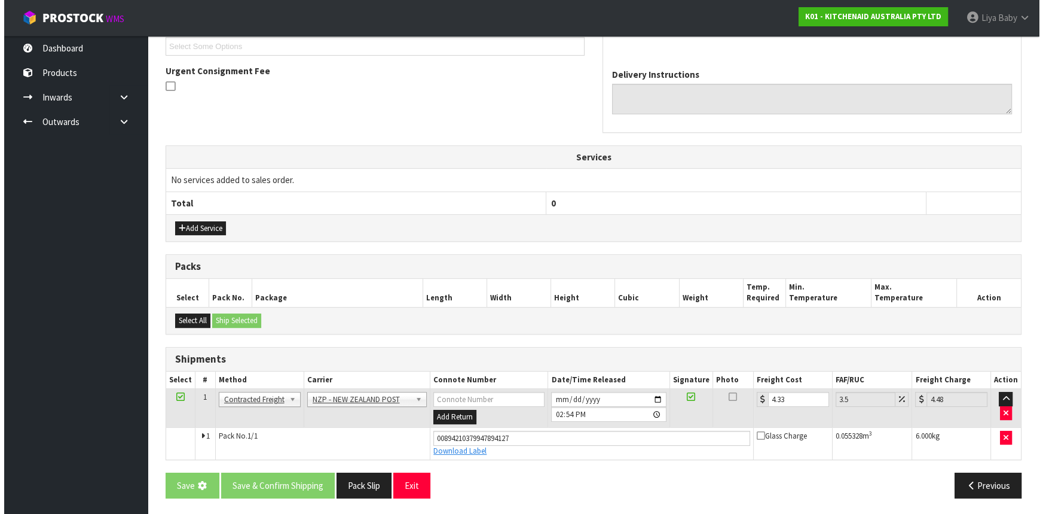
scroll to position [0, 0]
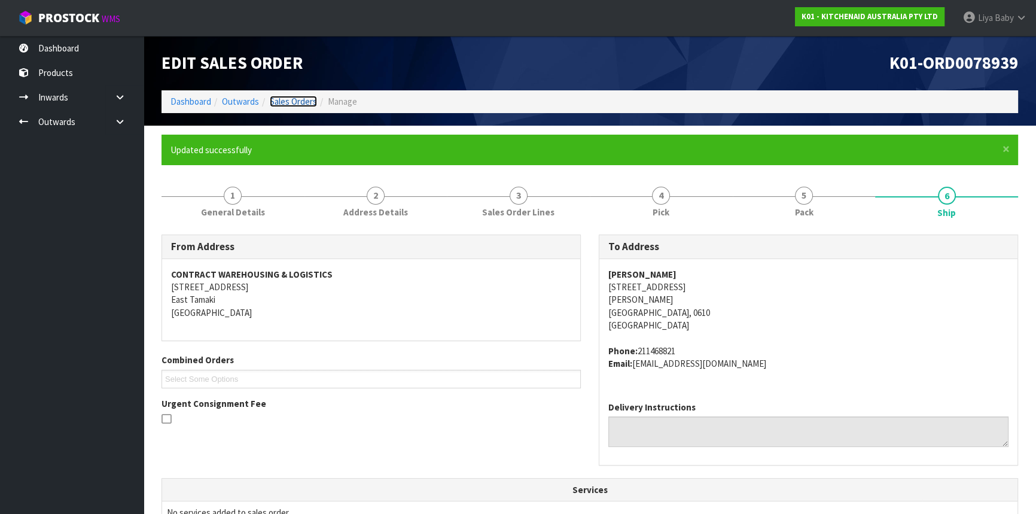
click at [304, 99] on link "Sales Orders" at bounding box center [293, 101] width 47 height 11
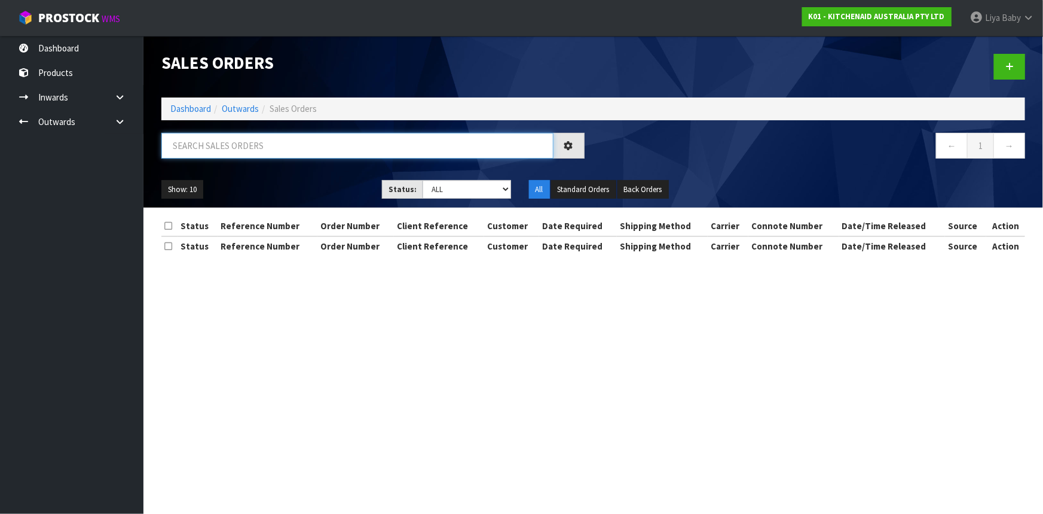
click at [261, 151] on input "text" at bounding box center [357, 146] width 392 height 26
type input "JOB-0411660"
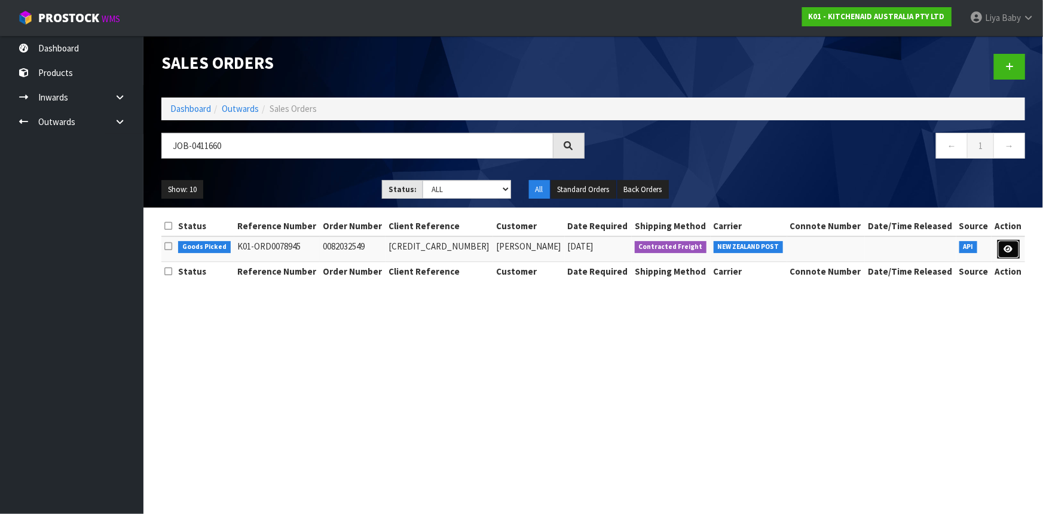
click at [1015, 252] on link at bounding box center [1009, 249] width 22 height 19
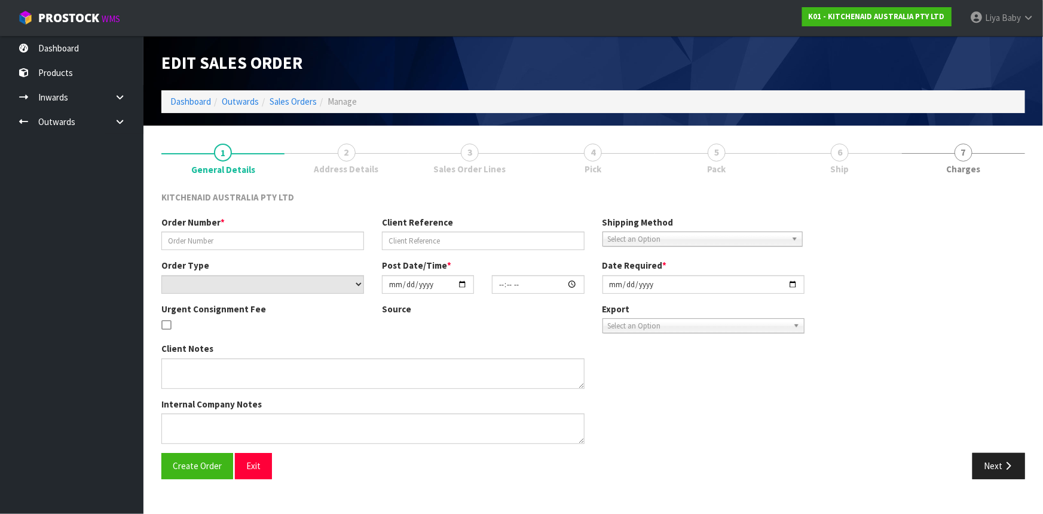
type input "0082032549"
type input "[CREDIT_CARD_NUMBER]"
select select "number:0"
type input "[DATE]"
type input "09:39:13.000"
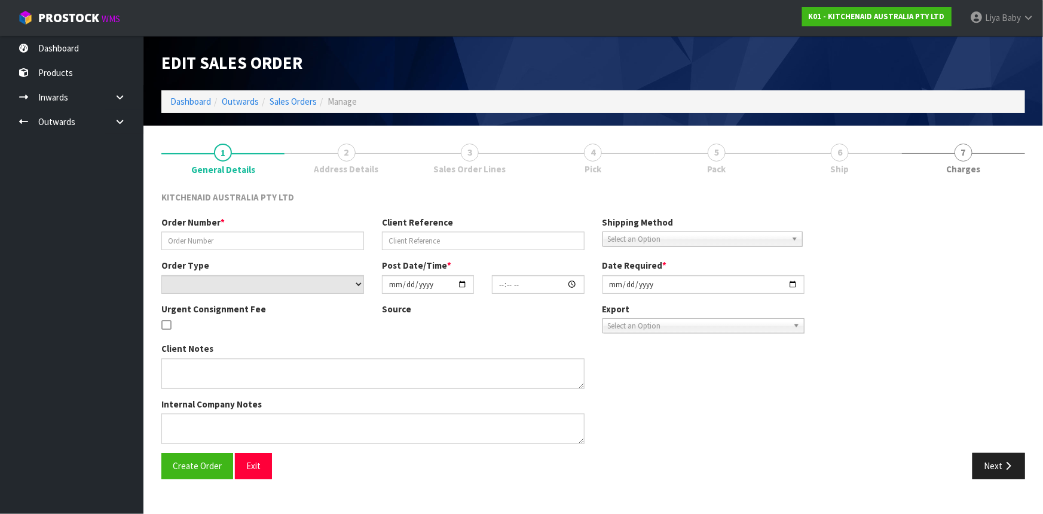
type input "[DATE]"
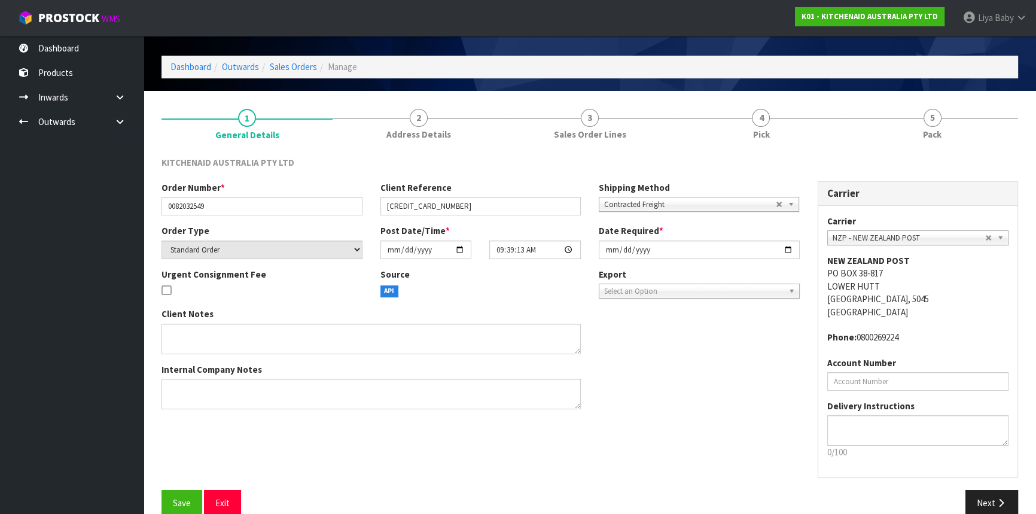
scroll to position [54, 0]
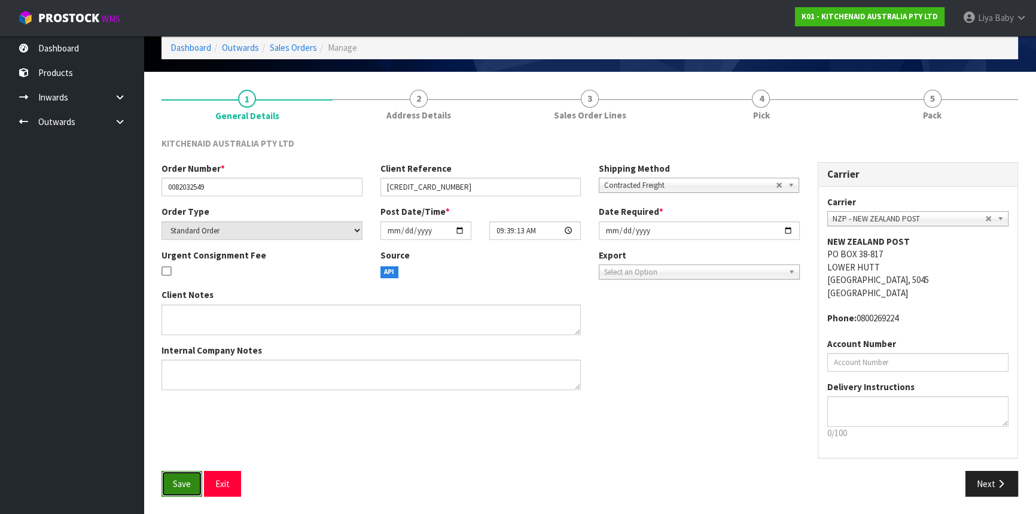
click at [185, 487] on span "Save" at bounding box center [182, 483] width 18 height 11
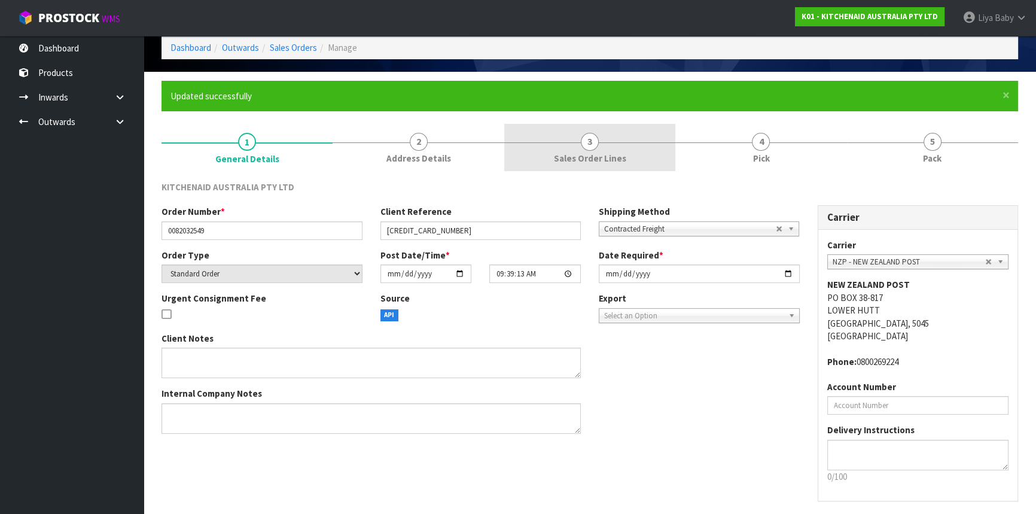
scroll to position [0, 0]
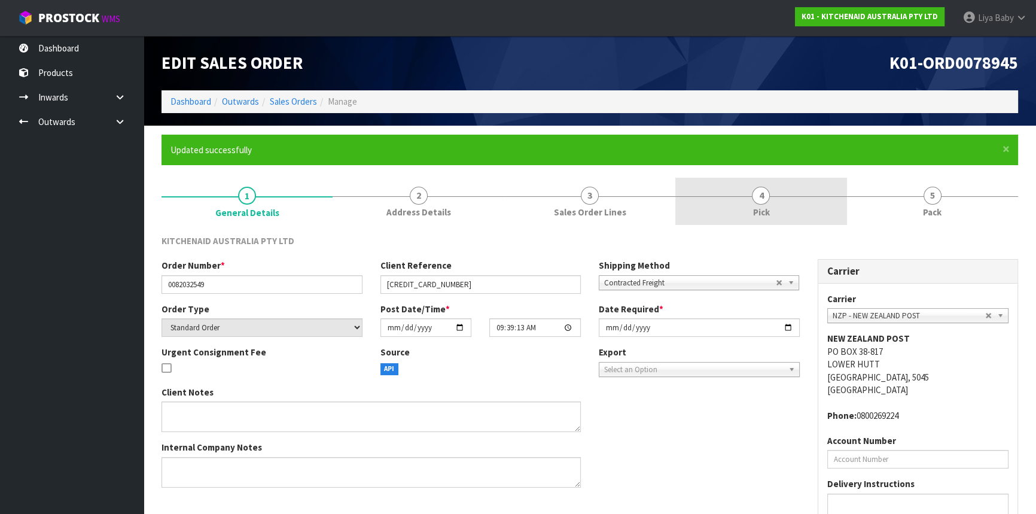
click at [753, 185] on link "4 Pick" at bounding box center [760, 201] width 171 height 47
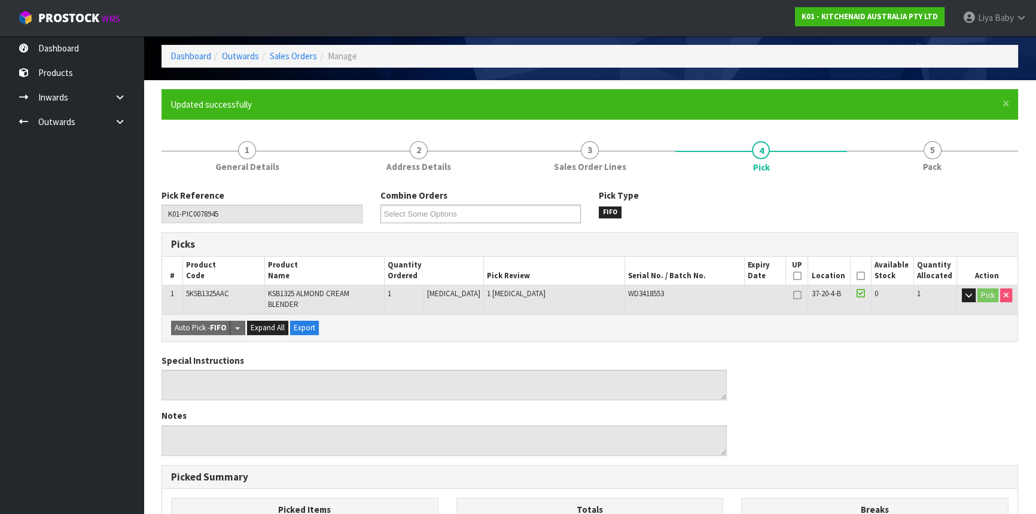
scroll to position [108, 0]
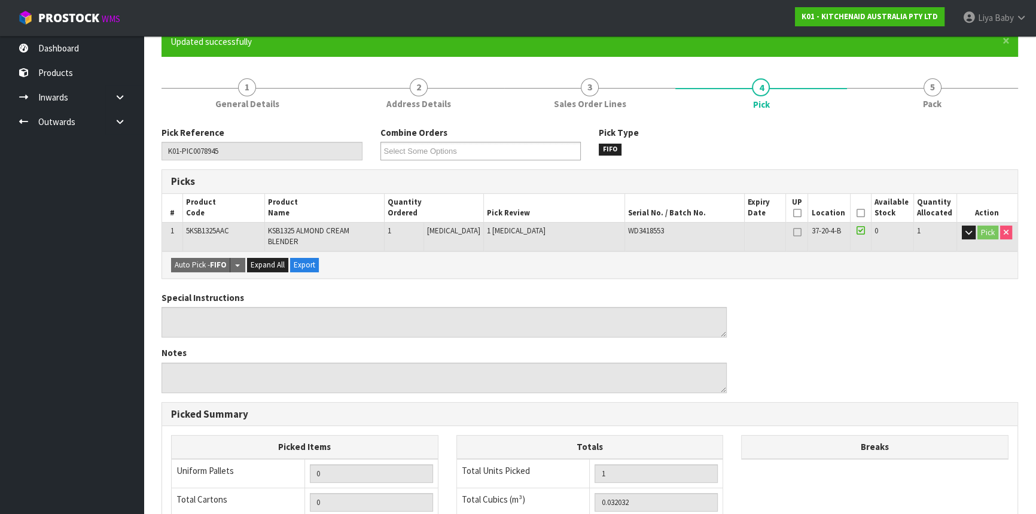
click at [856, 213] on icon at bounding box center [860, 213] width 8 height 1
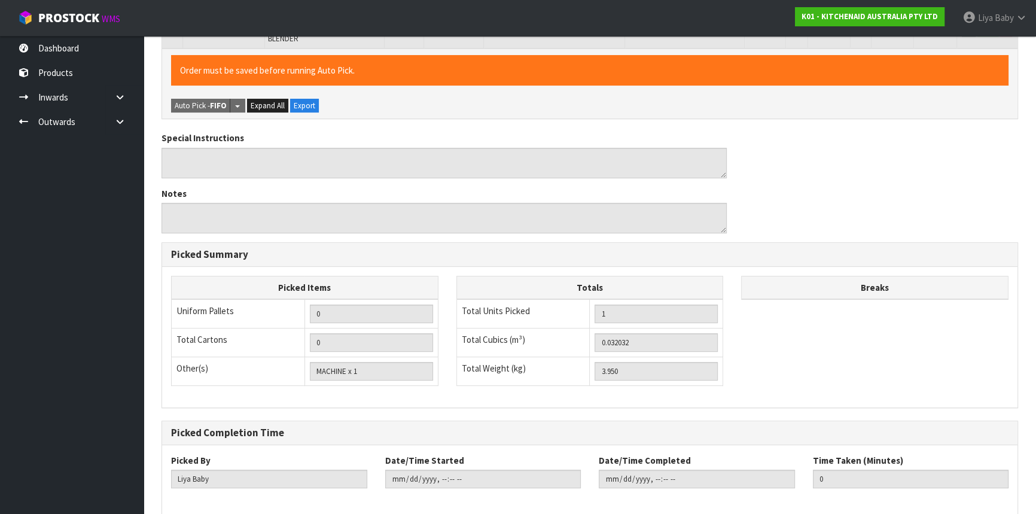
scroll to position [359, 0]
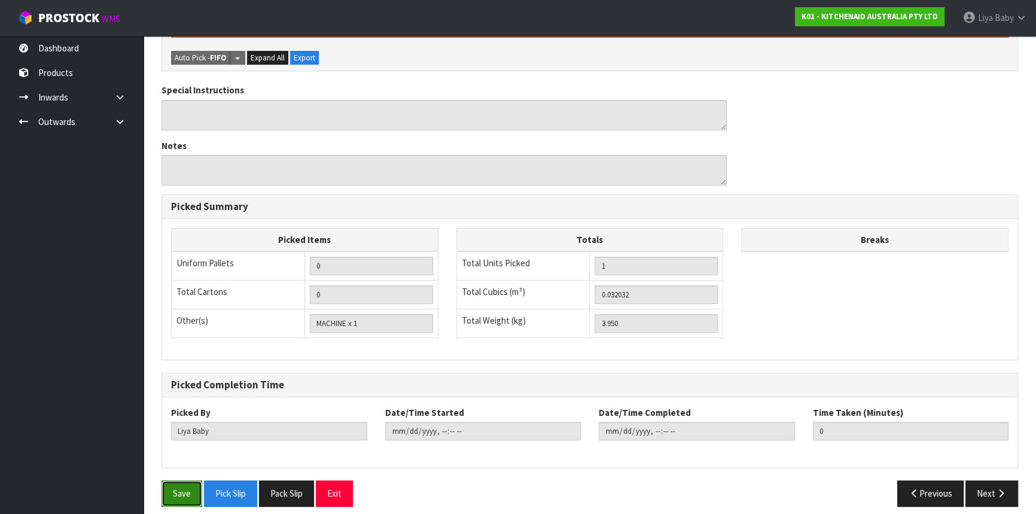
click at [172, 490] on button "Save" at bounding box center [181, 493] width 41 height 26
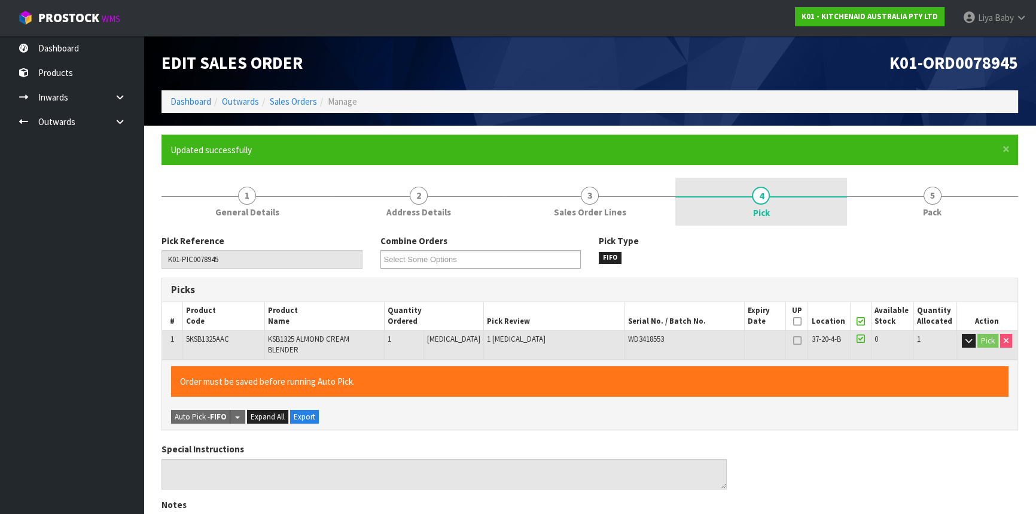
type input "[DATE]T14:56:23"
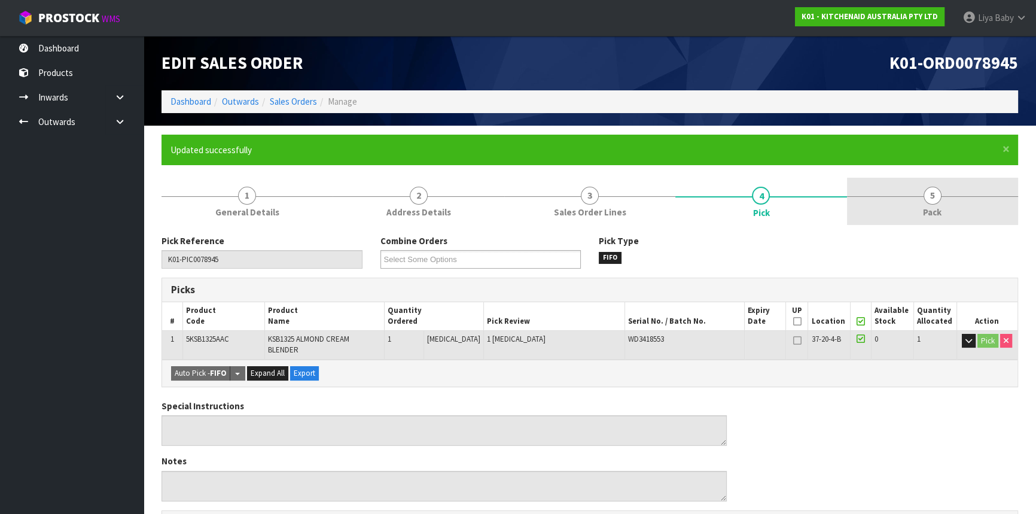
click at [918, 194] on link "5 Pack" at bounding box center [932, 201] width 171 height 47
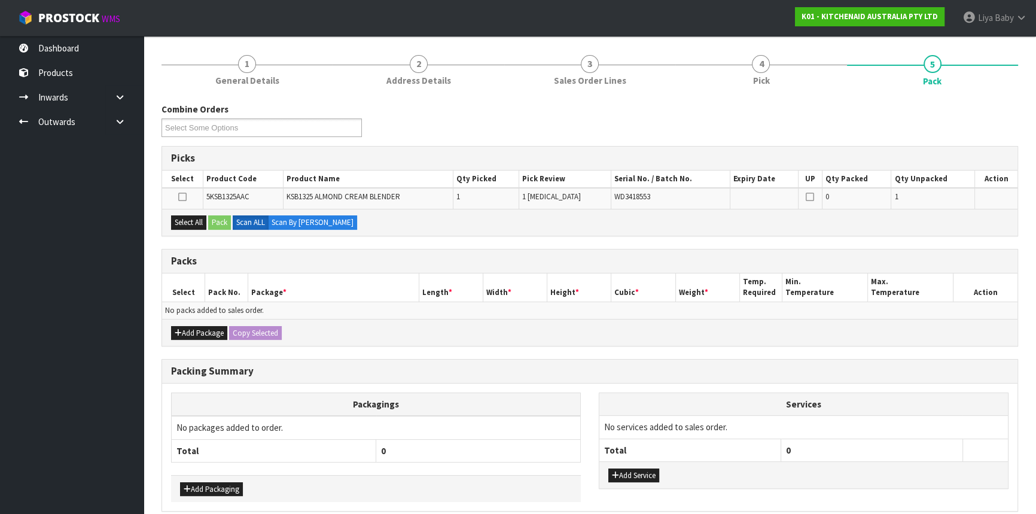
scroll to position [183, 0]
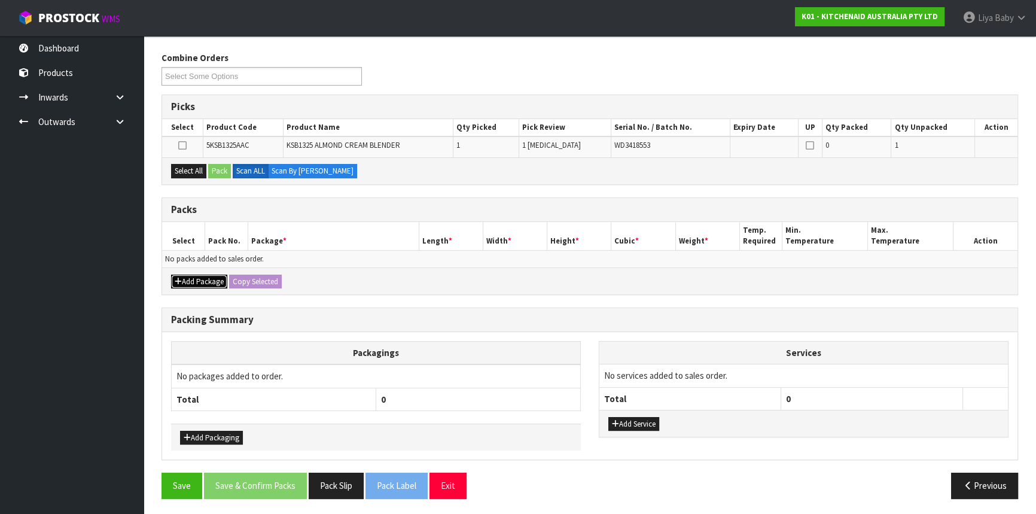
click at [188, 283] on button "Add Package" at bounding box center [199, 281] width 56 height 14
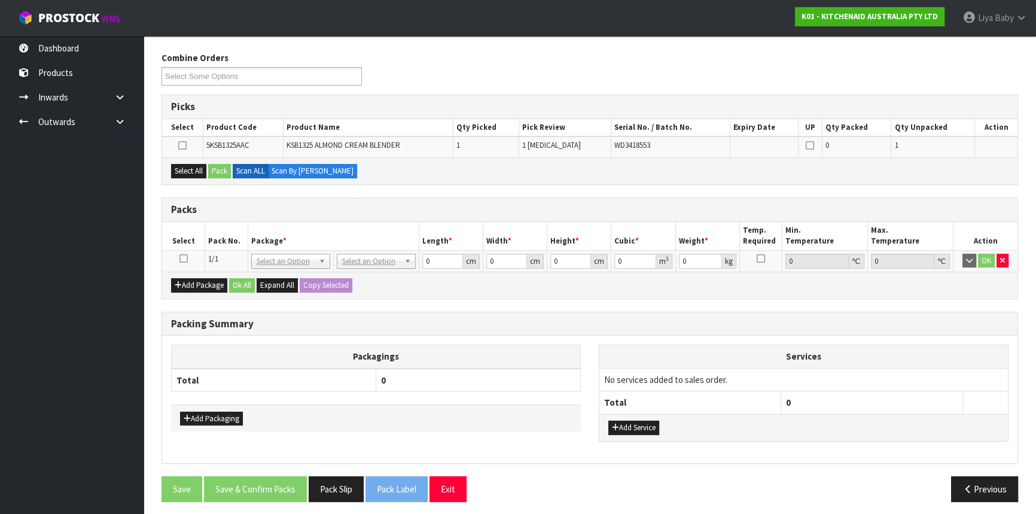
click at [188, 256] on td at bounding box center [183, 261] width 43 height 22
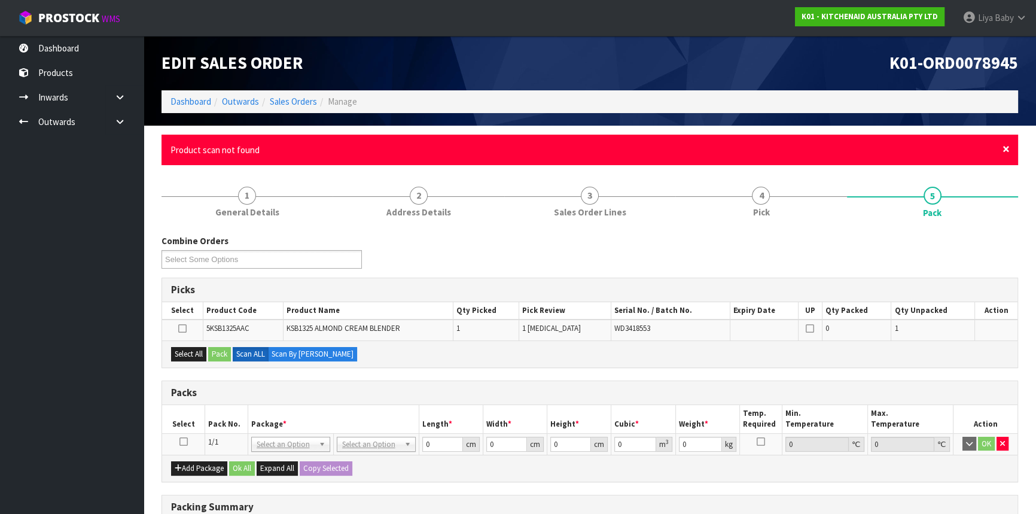
click at [1008, 149] on span "×" at bounding box center [1005, 149] width 7 height 17
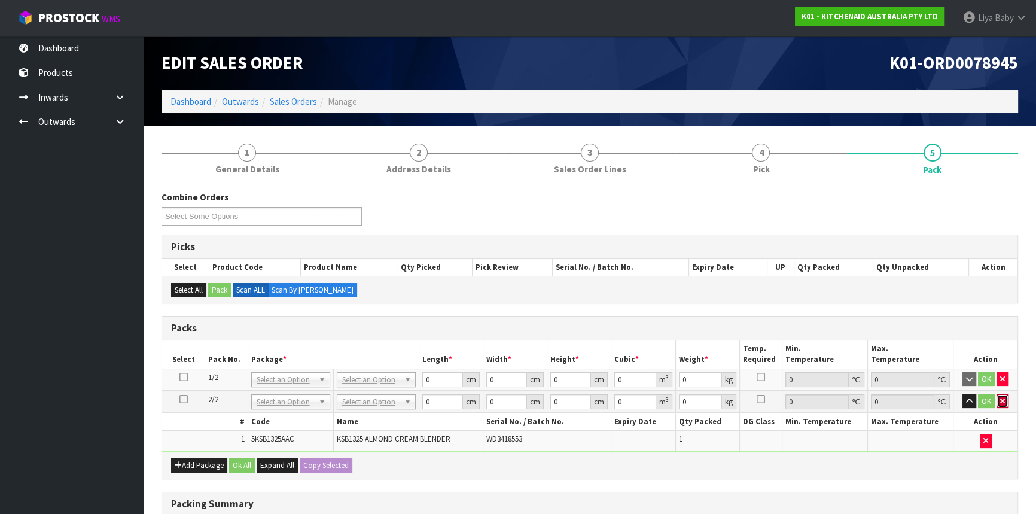
click at [998, 395] on button "button" at bounding box center [1002, 401] width 12 height 14
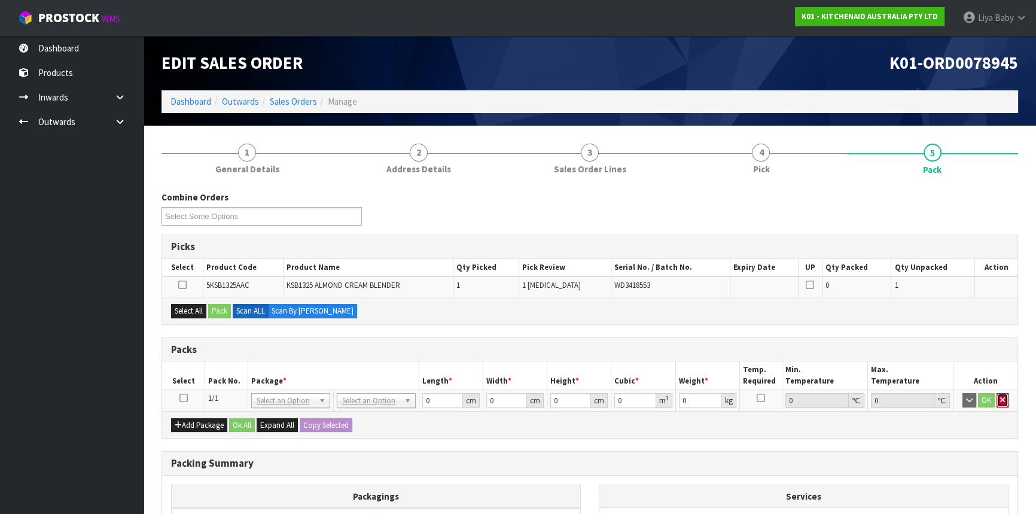
click at [1002, 404] on button "button" at bounding box center [1002, 400] width 12 height 14
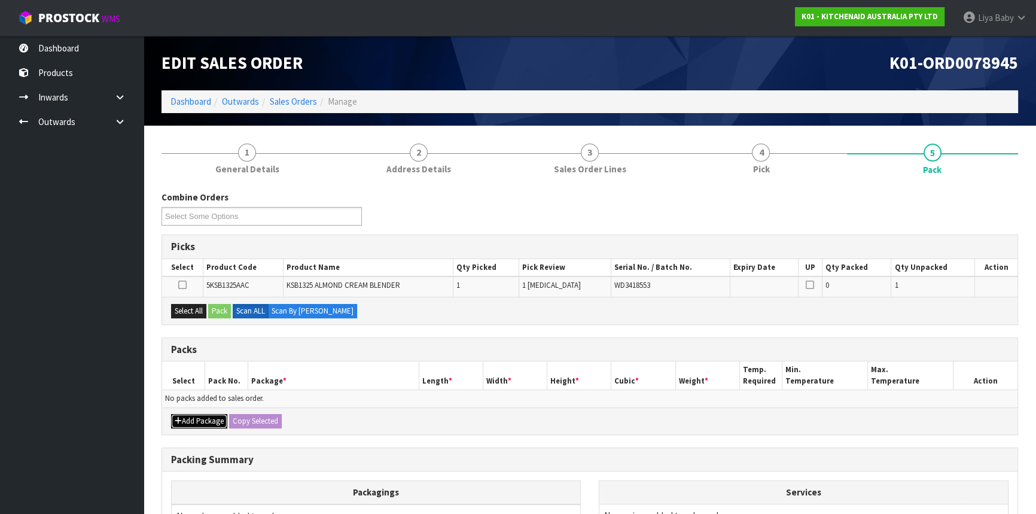
click at [199, 414] on button "Add Package" at bounding box center [199, 421] width 56 height 14
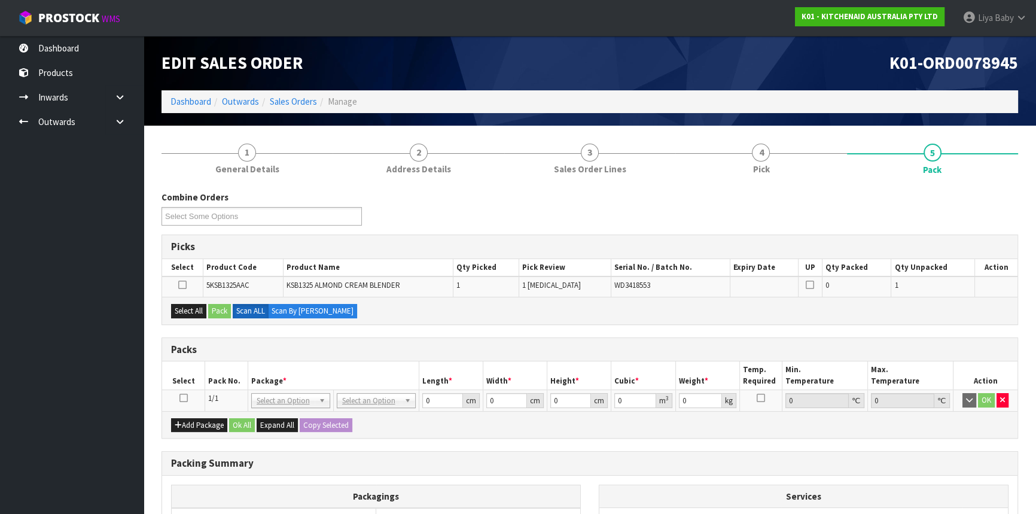
click at [184, 398] on icon at bounding box center [183, 398] width 8 height 1
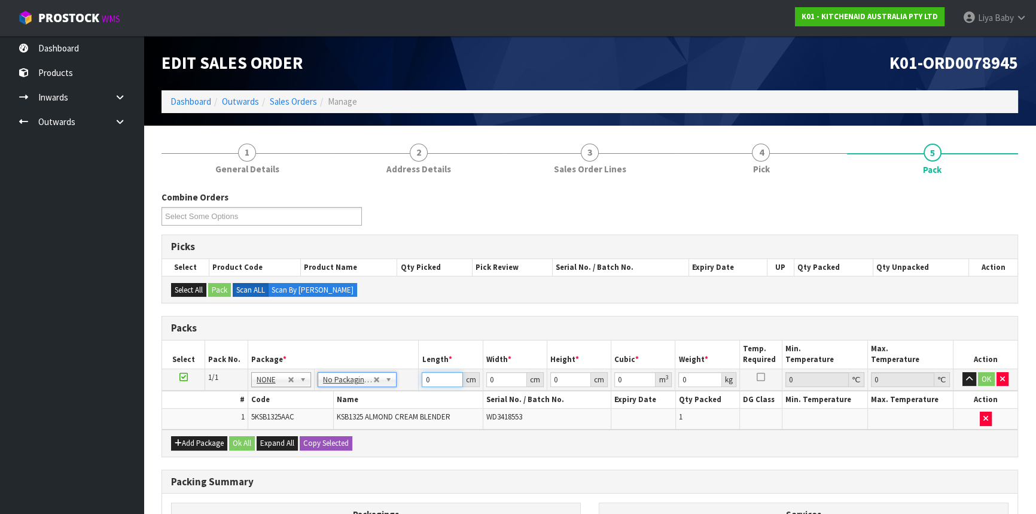
click at [434, 377] on input "0" at bounding box center [442, 379] width 41 height 15
type input "54"
click at [496, 383] on input "0" at bounding box center [506, 379] width 41 height 15
type input "30"
click at [564, 382] on input "0" at bounding box center [570, 379] width 41 height 15
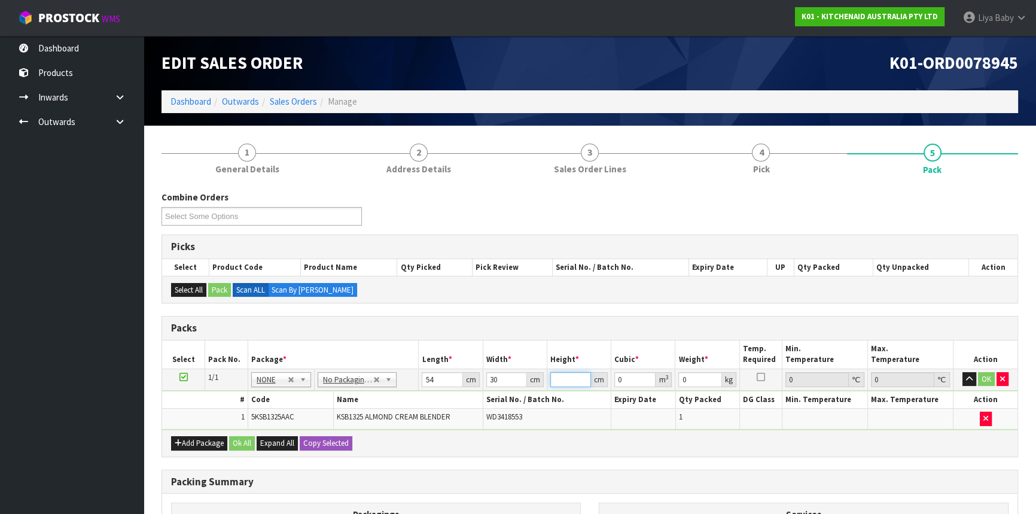
type input "4"
type input "0.00648"
type input "47"
type input "0.07614"
type input "47"
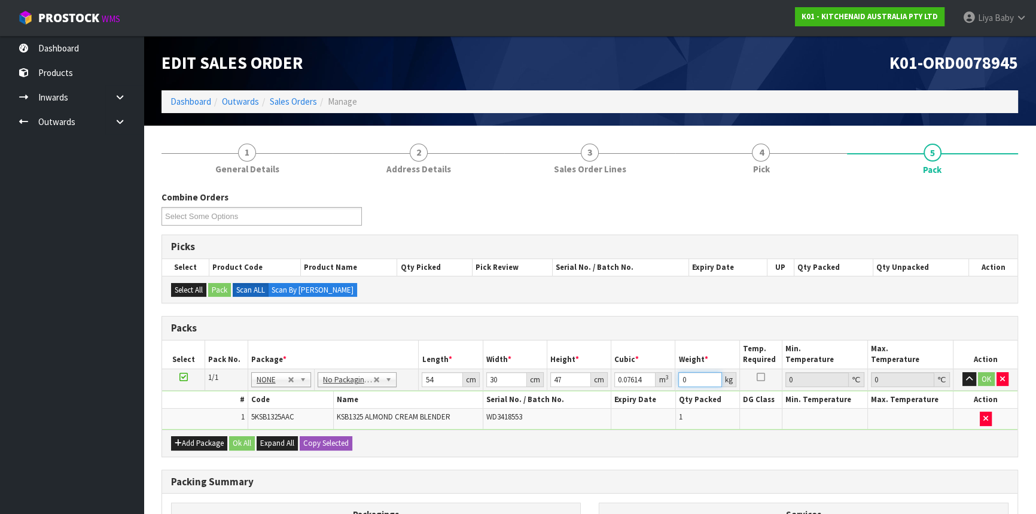
click at [692, 384] on input "0" at bounding box center [699, 379] width 43 height 15
type input "5"
click at [224, 441] on button "Add Package" at bounding box center [199, 443] width 56 height 14
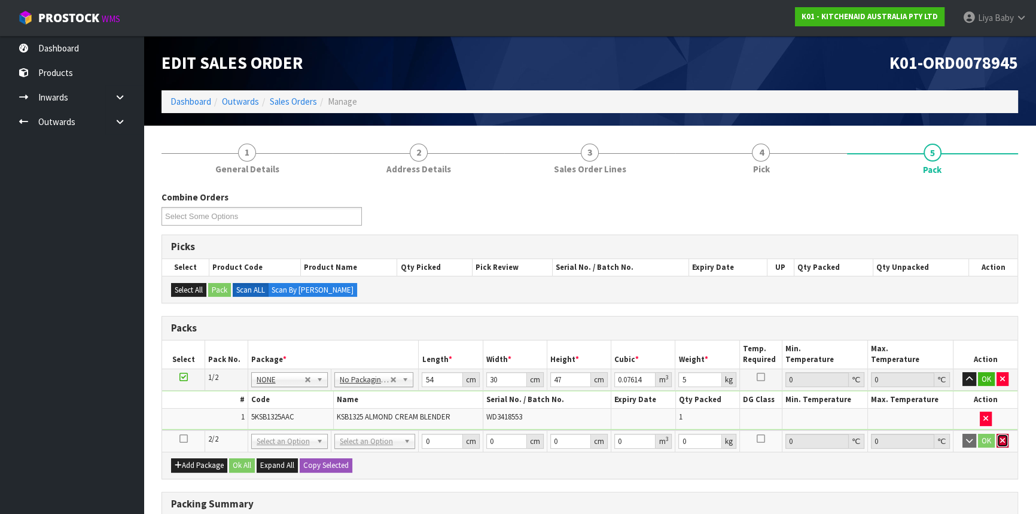
click at [1000, 440] on icon "button" at bounding box center [1002, 441] width 5 height 8
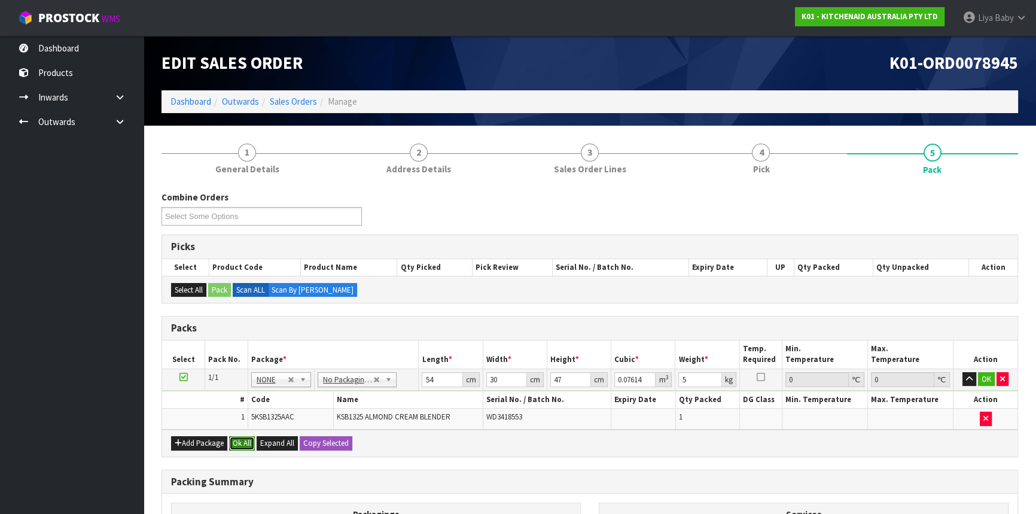
click at [246, 438] on button "Ok All" at bounding box center [242, 443] width 26 height 14
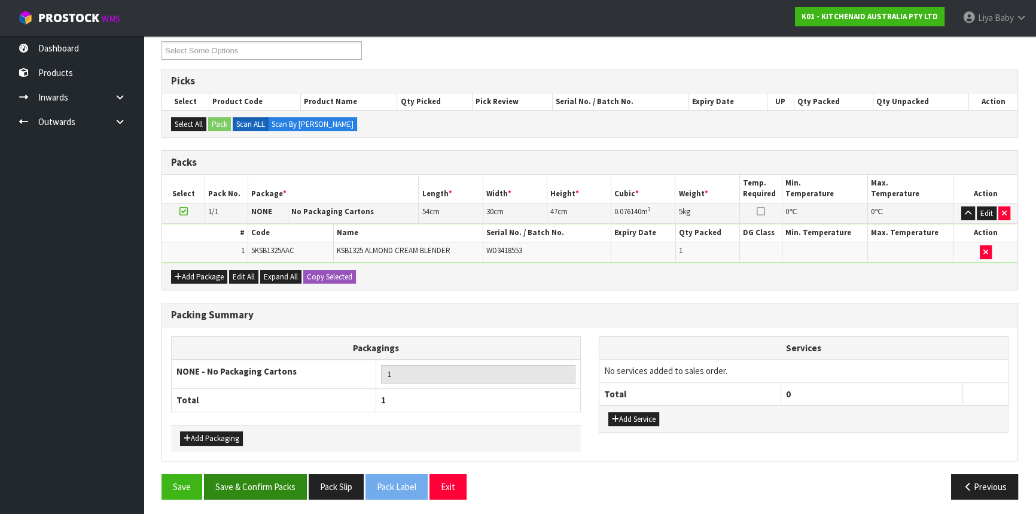
scroll to position [166, 0]
click at [233, 479] on button "Save & Confirm Packs" at bounding box center [255, 486] width 103 height 26
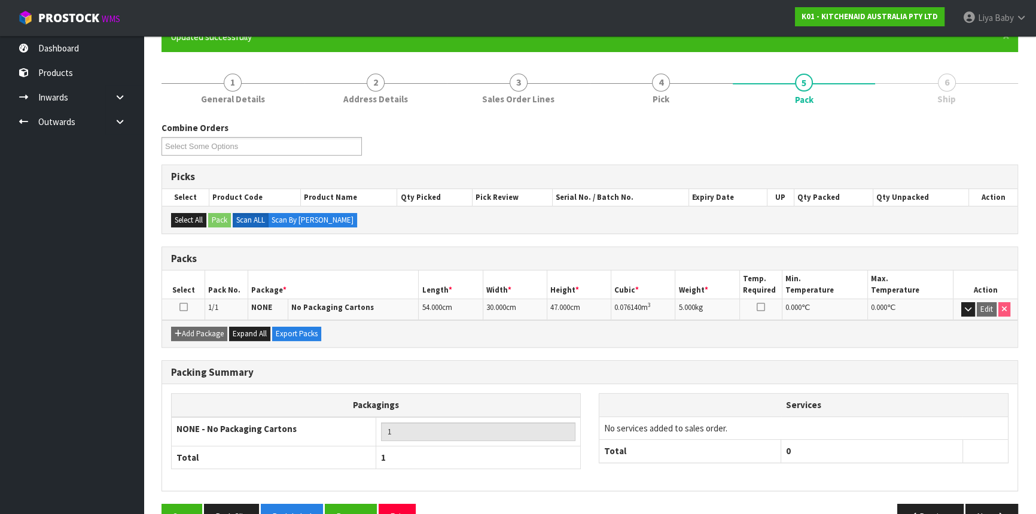
scroll to position [144, 0]
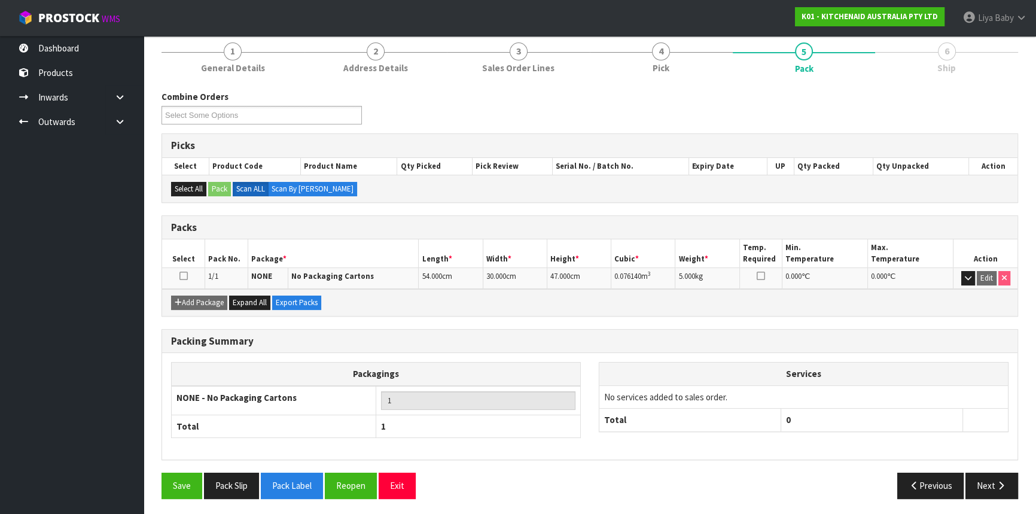
drag, startPoint x: 184, startPoint y: 271, endPoint x: 220, endPoint y: 271, distance: 36.5
click at [184, 276] on icon at bounding box center [183, 276] width 8 height 1
click at [993, 480] on button "Next" at bounding box center [991, 485] width 53 height 26
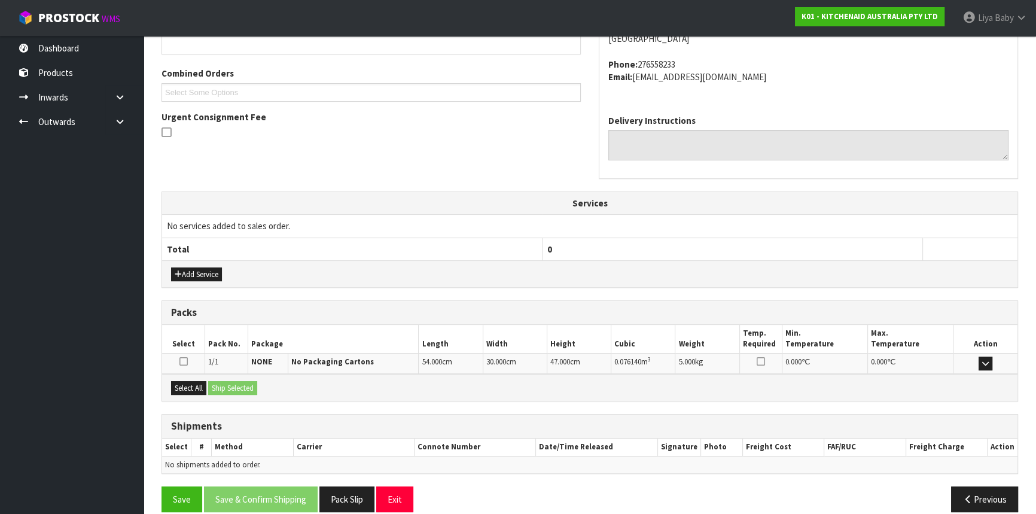
scroll to position [300, 0]
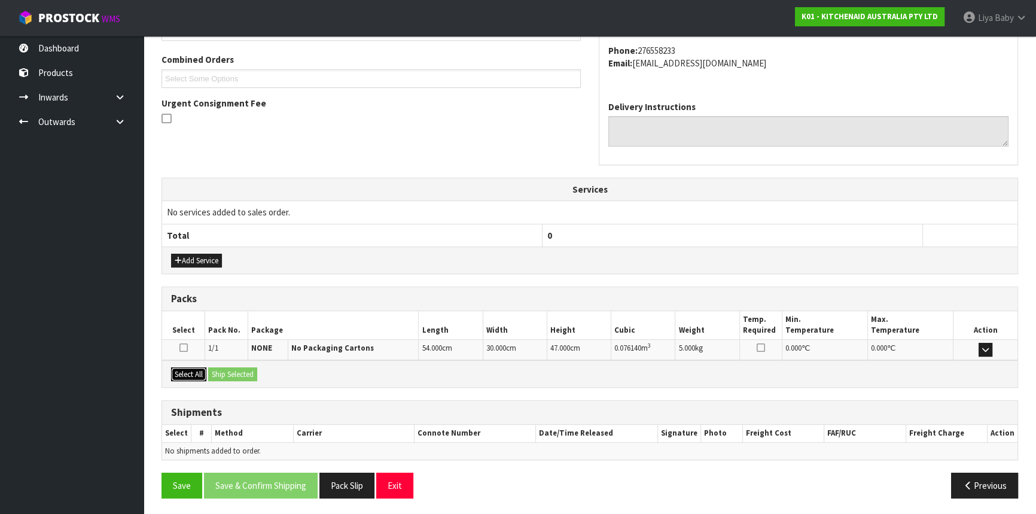
click at [186, 373] on button "Select All" at bounding box center [188, 374] width 35 height 14
click at [226, 372] on button "Ship Selected" at bounding box center [232, 374] width 49 height 14
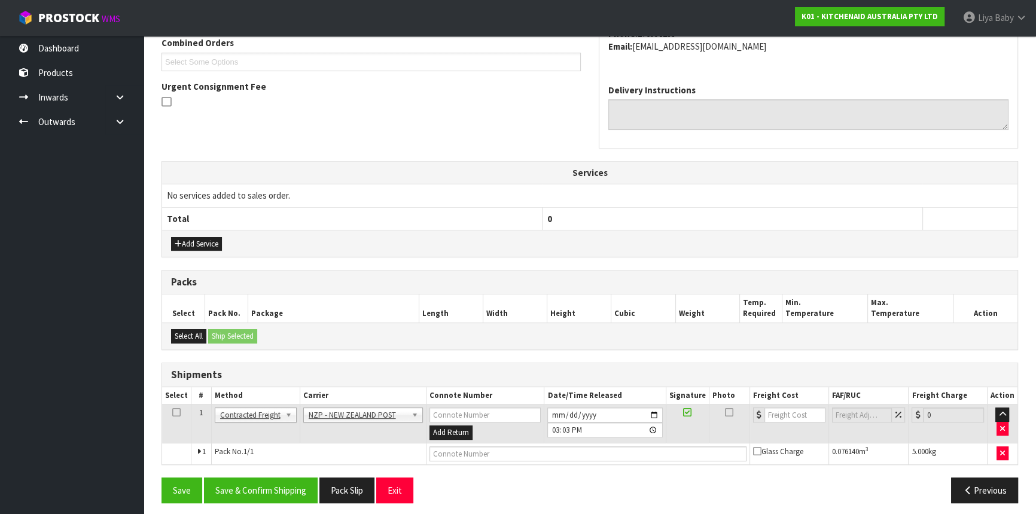
scroll to position [322, 0]
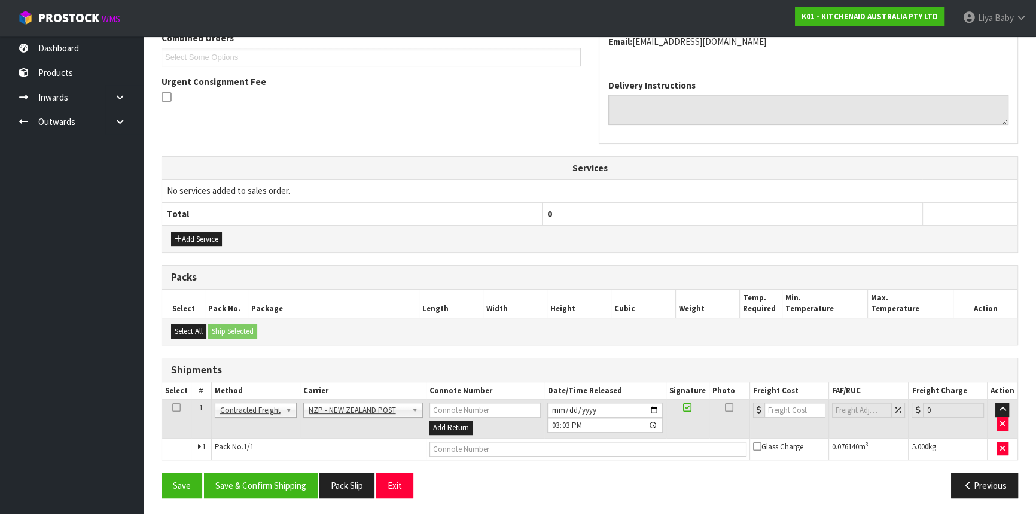
click at [175, 407] on icon at bounding box center [176, 407] width 8 height 1
click at [238, 480] on button "Save & Confirm Shipping" at bounding box center [261, 485] width 114 height 26
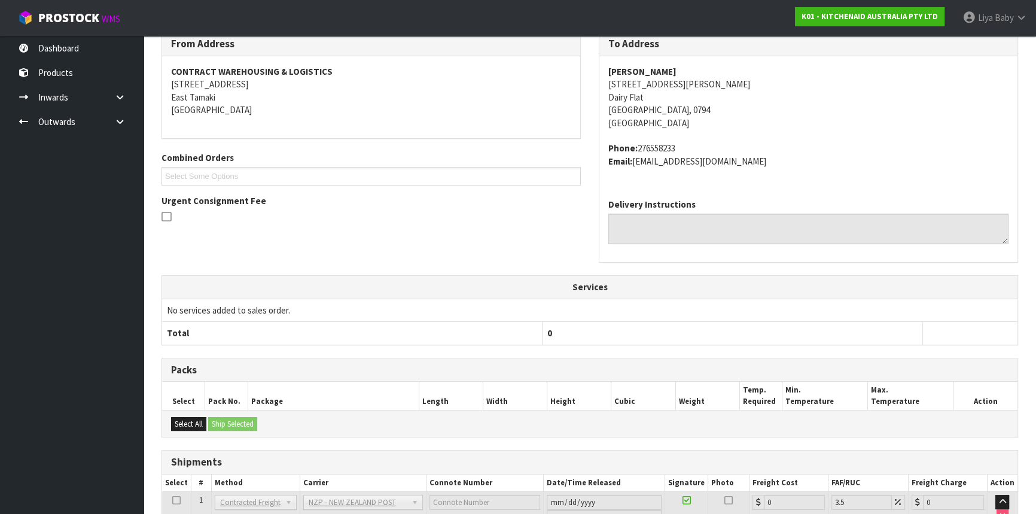
scroll to position [305, 0]
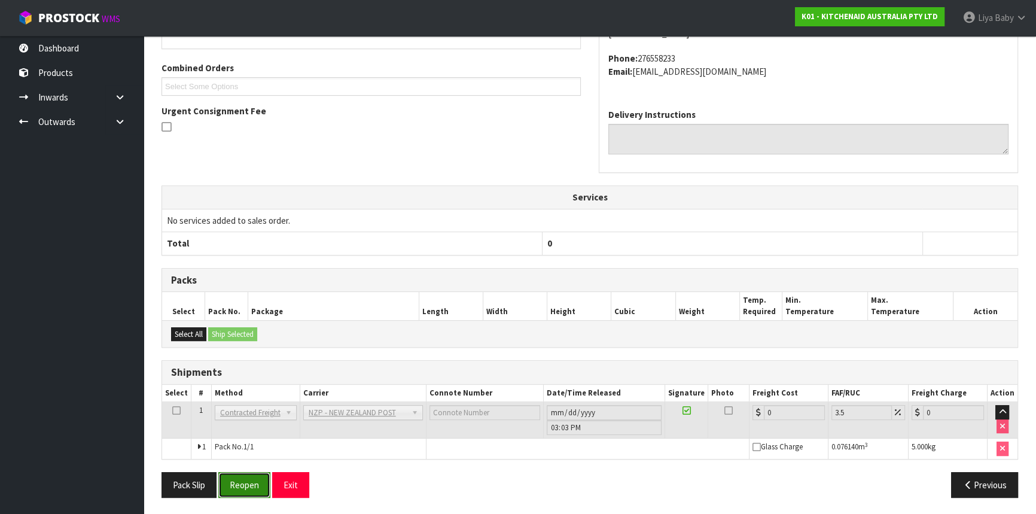
click at [228, 475] on button "Reopen" at bounding box center [244, 485] width 52 height 26
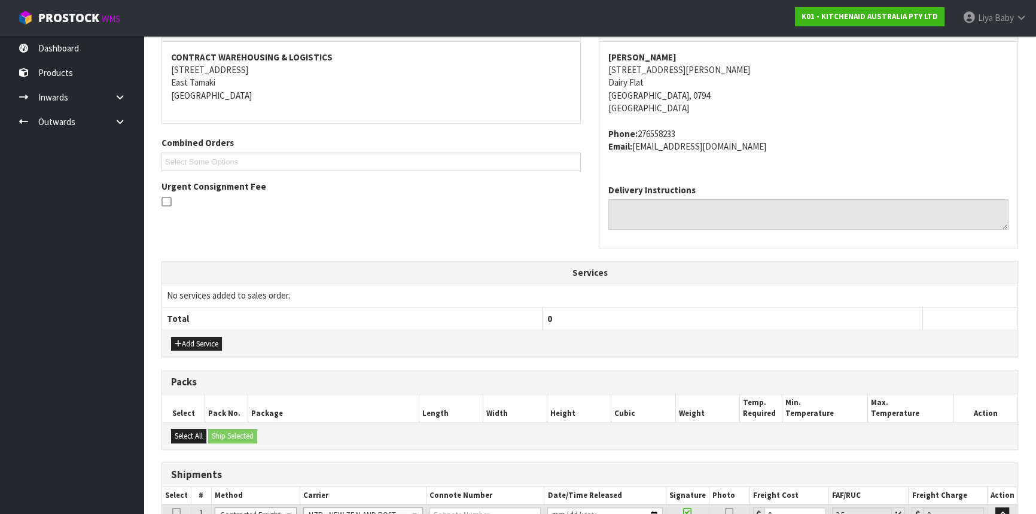
scroll to position [326, 0]
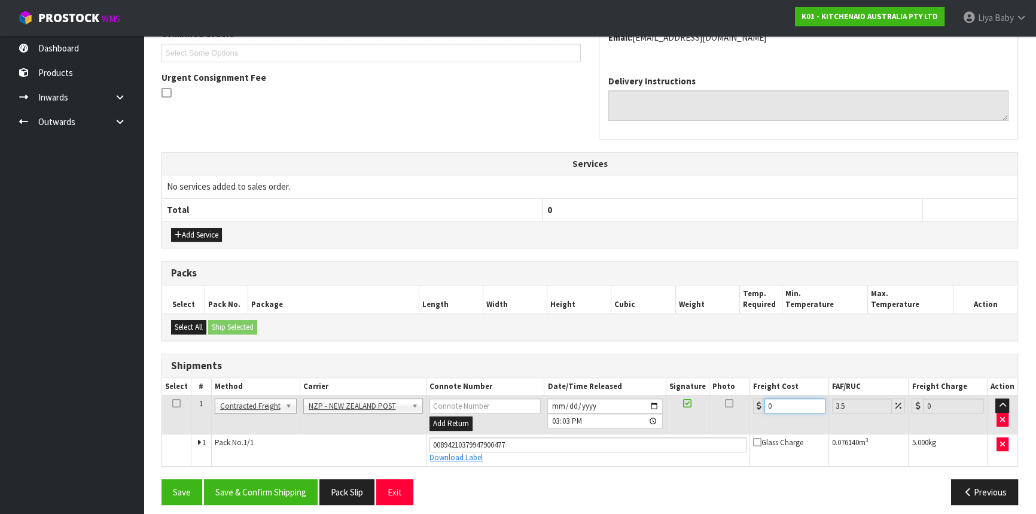
click at [783, 407] on input "0" at bounding box center [794, 405] width 61 height 15
type input "8"
type input "8.28"
type input "8.9"
type input "9.21"
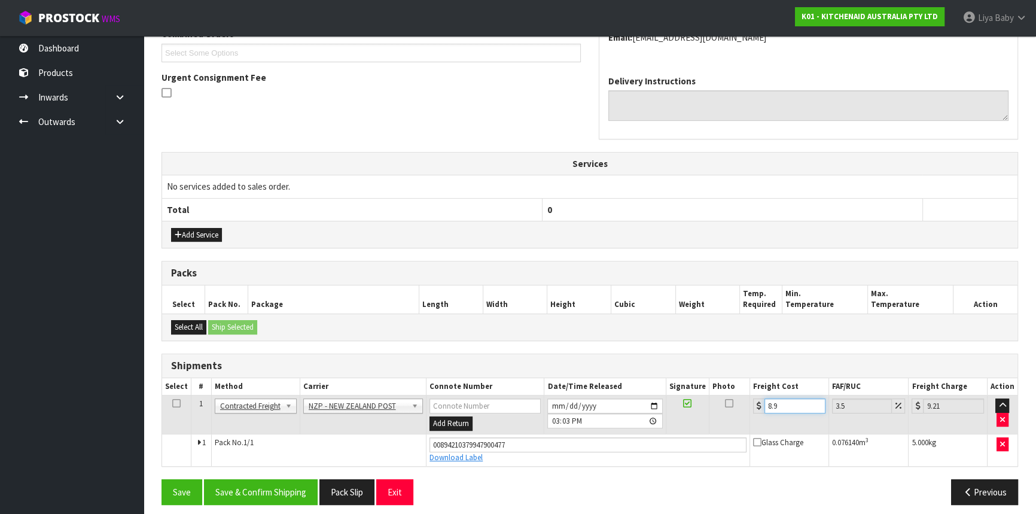
type input "8.92"
type input "9.23"
type input "8.92"
click at [172, 404] on icon at bounding box center [176, 403] width 8 height 1
click at [244, 486] on button "Save & Confirm Shipping" at bounding box center [261, 492] width 114 height 26
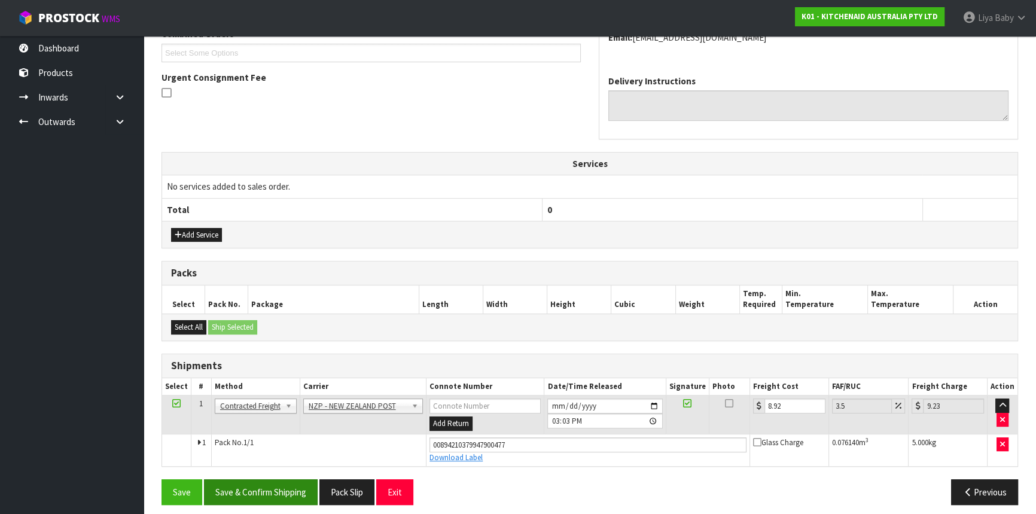
scroll to position [0, 0]
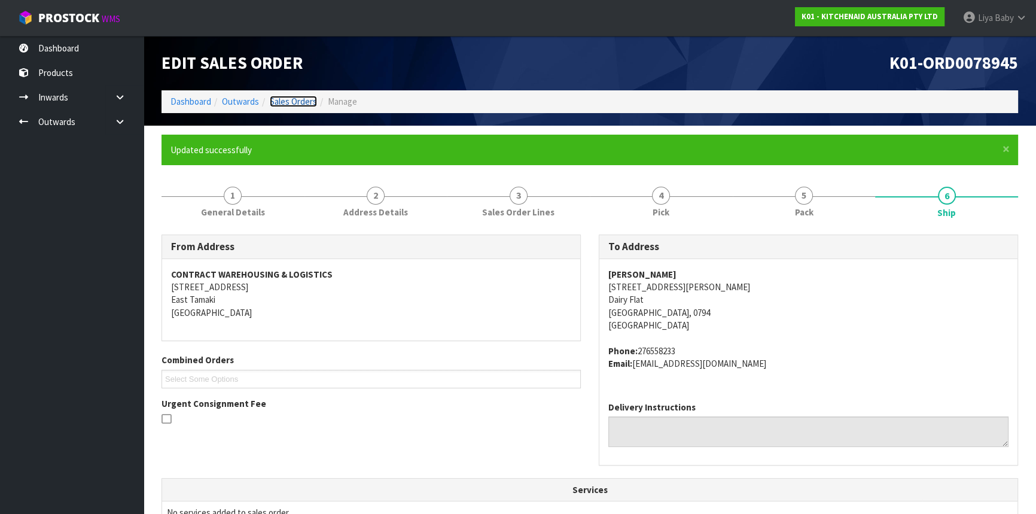
click at [303, 99] on link "Sales Orders" at bounding box center [293, 101] width 47 height 11
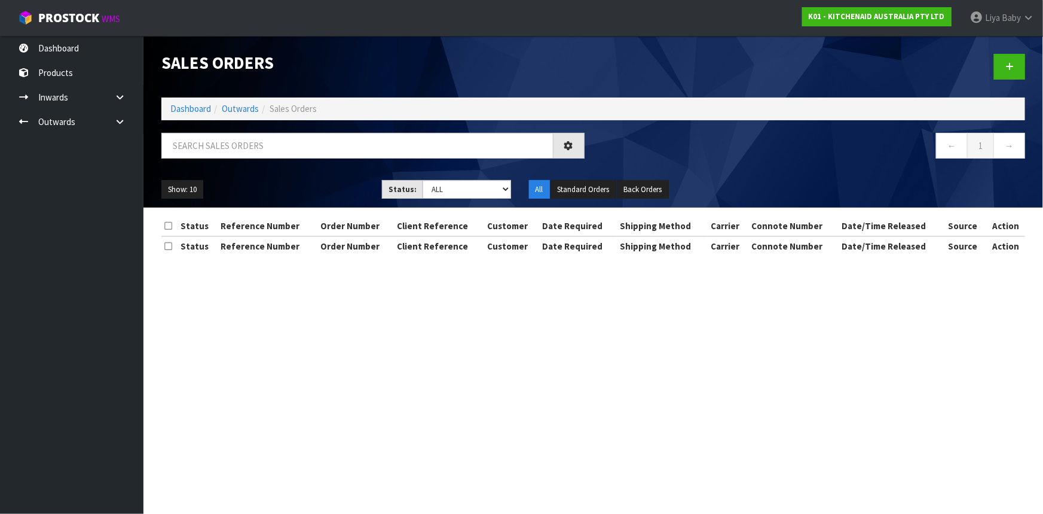
click at [274, 158] on div at bounding box center [372, 150] width 441 height 35
click at [268, 149] on input "text" at bounding box center [357, 146] width 392 height 26
type input "JOB-0411623"
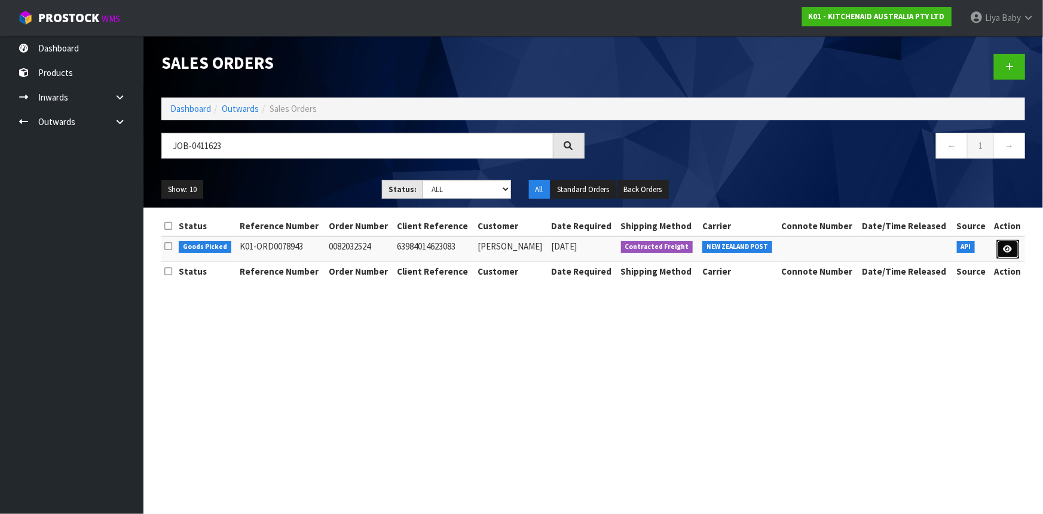
click at [1011, 254] on link at bounding box center [1008, 249] width 22 height 19
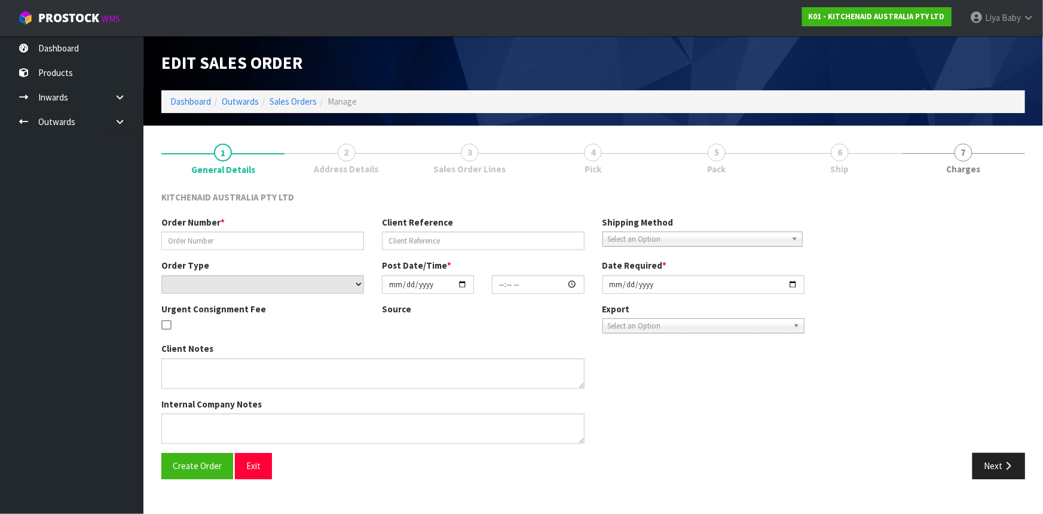
type input "0082032524"
type input "63984014623083"
select select "number:0"
type input "[DATE]"
type input "19:38:58.000"
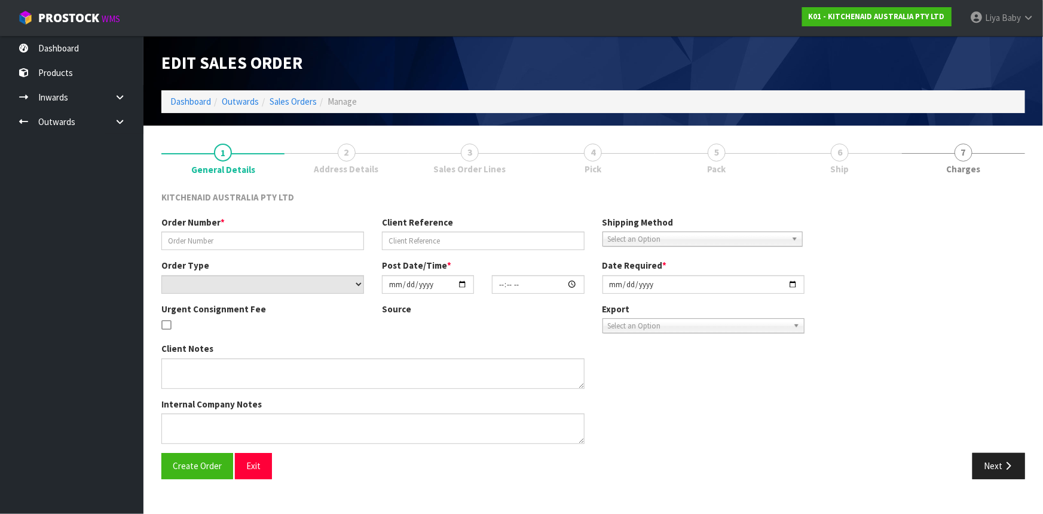
type input "[DATE]"
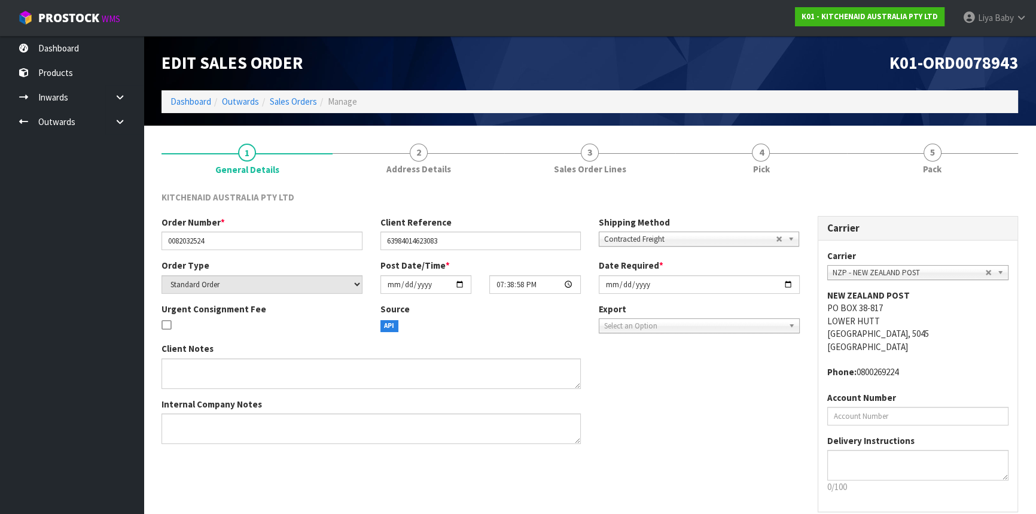
scroll to position [54, 0]
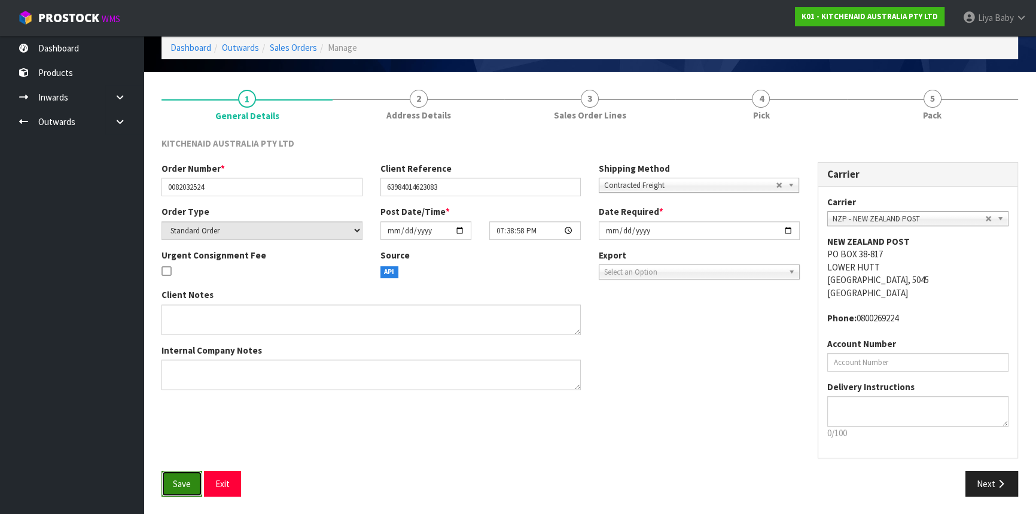
click at [173, 490] on button "Save" at bounding box center [181, 484] width 41 height 26
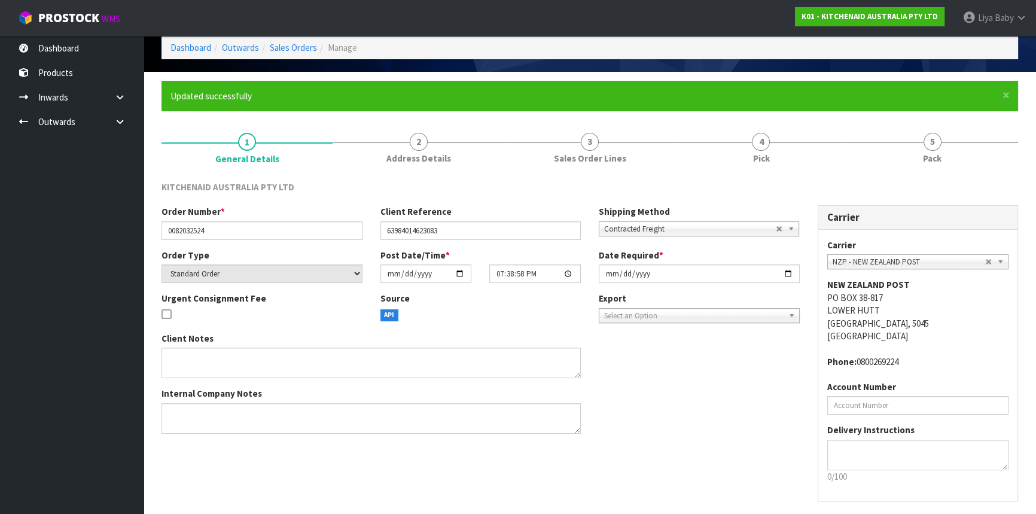
scroll to position [0, 0]
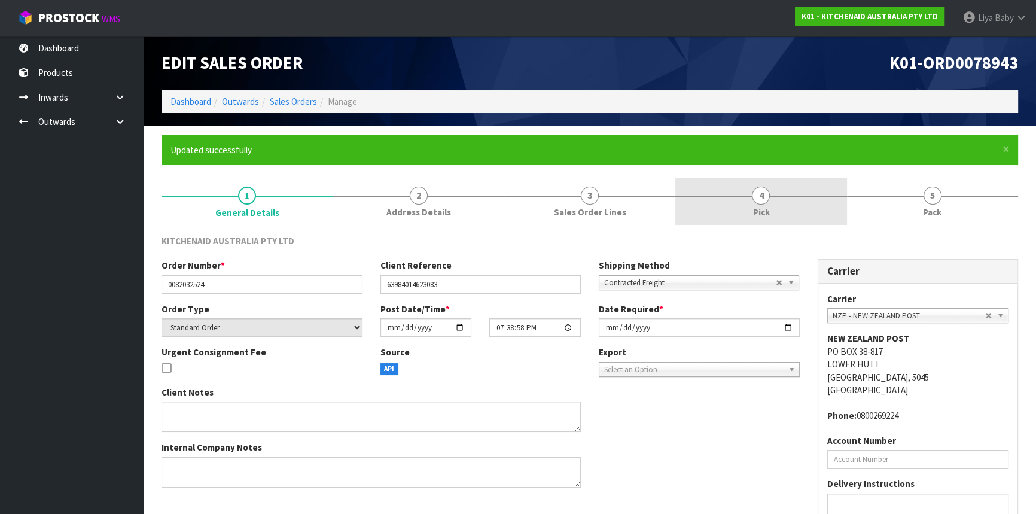
click at [751, 206] on link "4 Pick" at bounding box center [760, 201] width 171 height 47
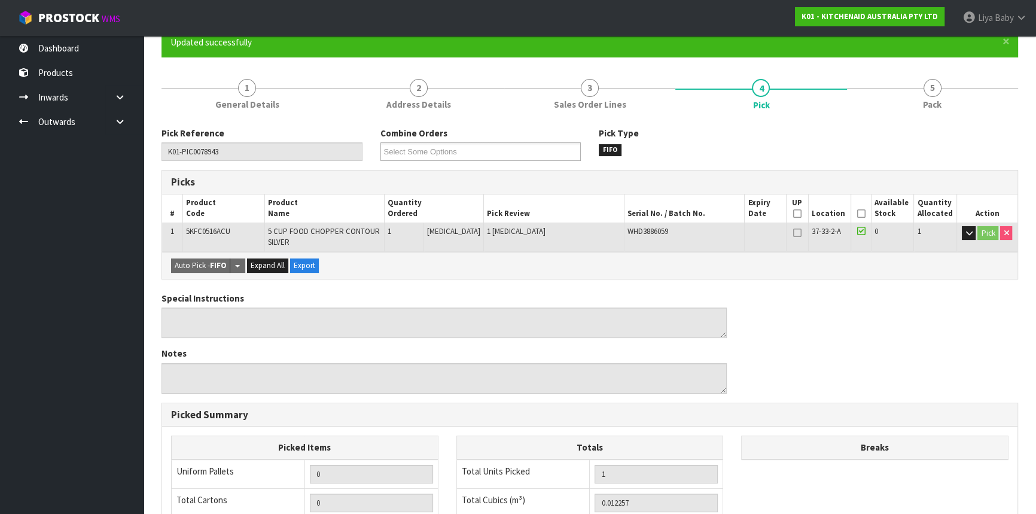
scroll to position [108, 0]
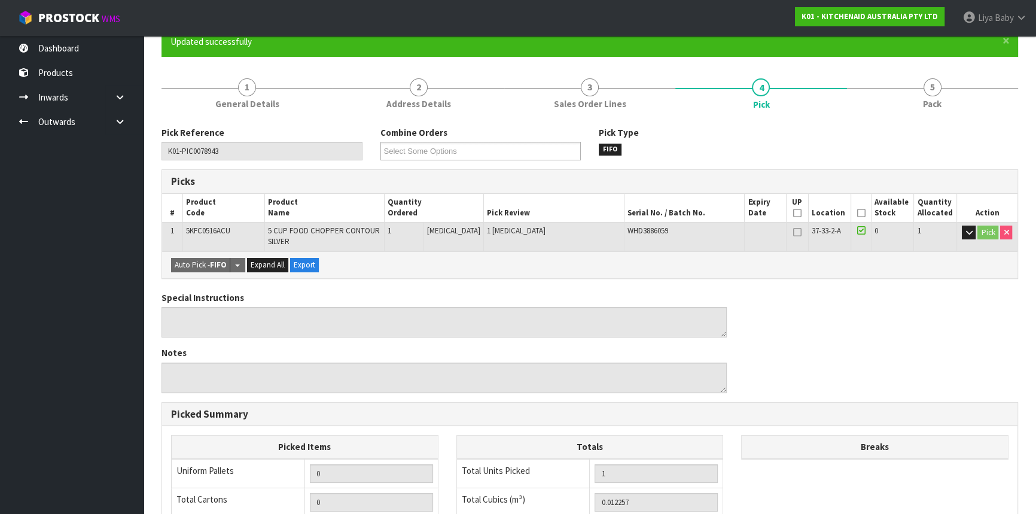
click at [861, 208] on th "Picked" at bounding box center [860, 208] width 21 height 28
click at [856, 213] on icon at bounding box center [860, 213] width 8 height 1
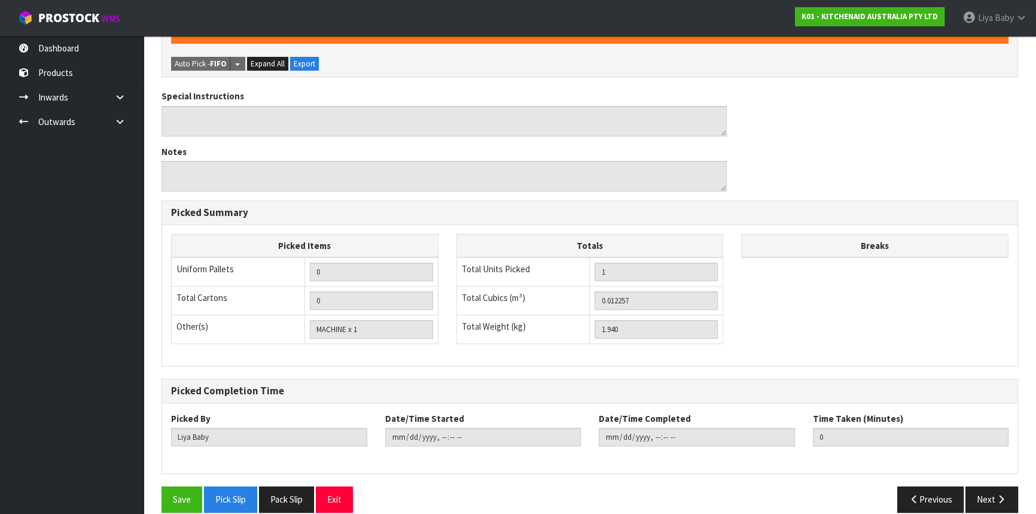
scroll to position [367, 0]
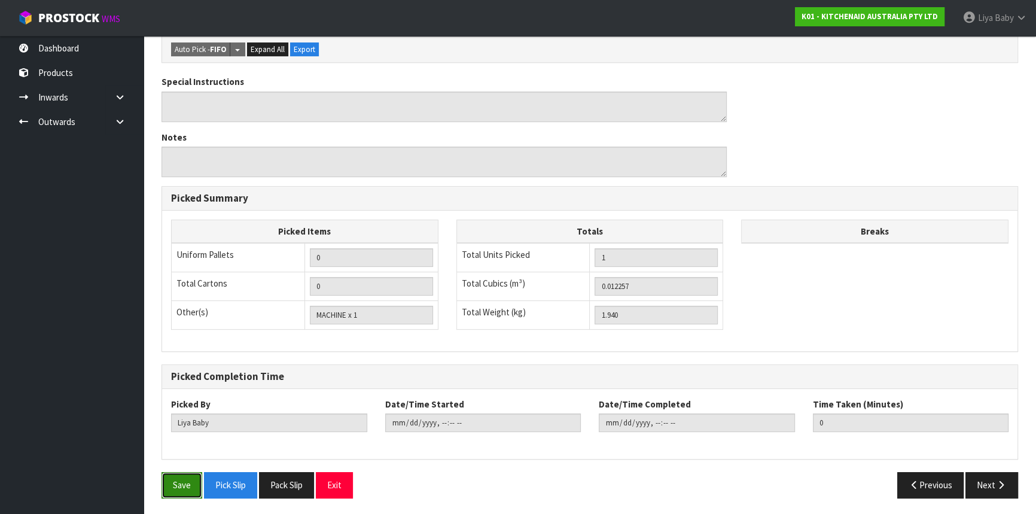
click at [176, 477] on button "Save" at bounding box center [181, 485] width 41 height 26
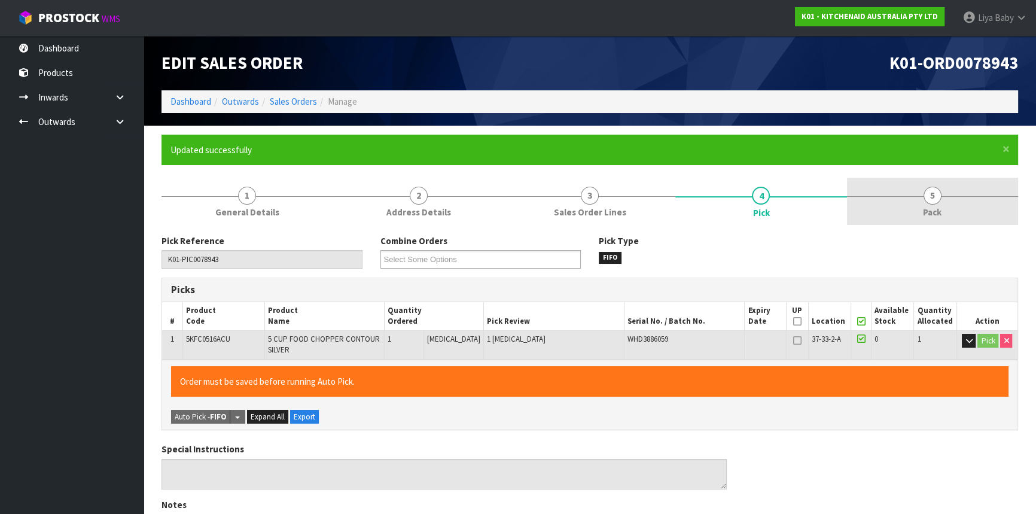
type input "[DATE]T15:05:57"
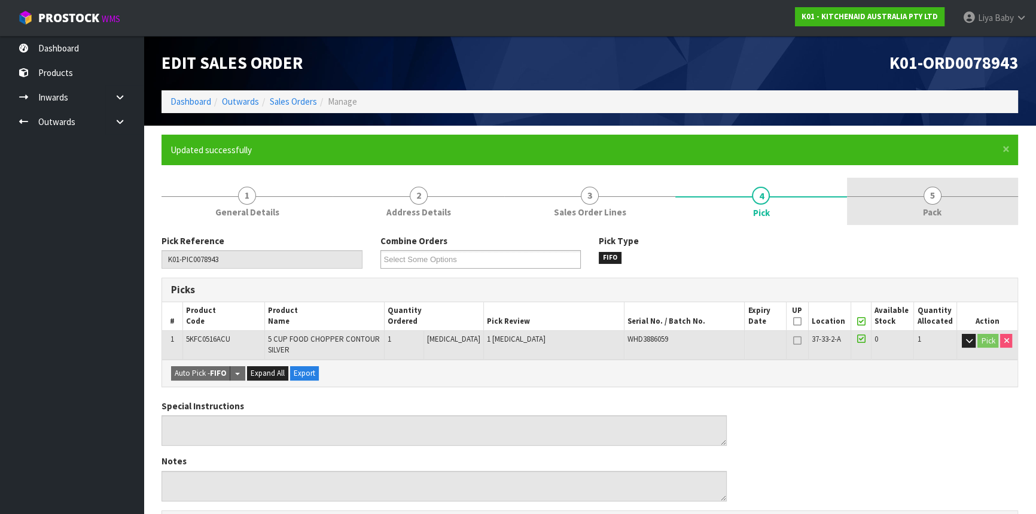
click at [922, 192] on link "5 Pack" at bounding box center [932, 201] width 171 height 47
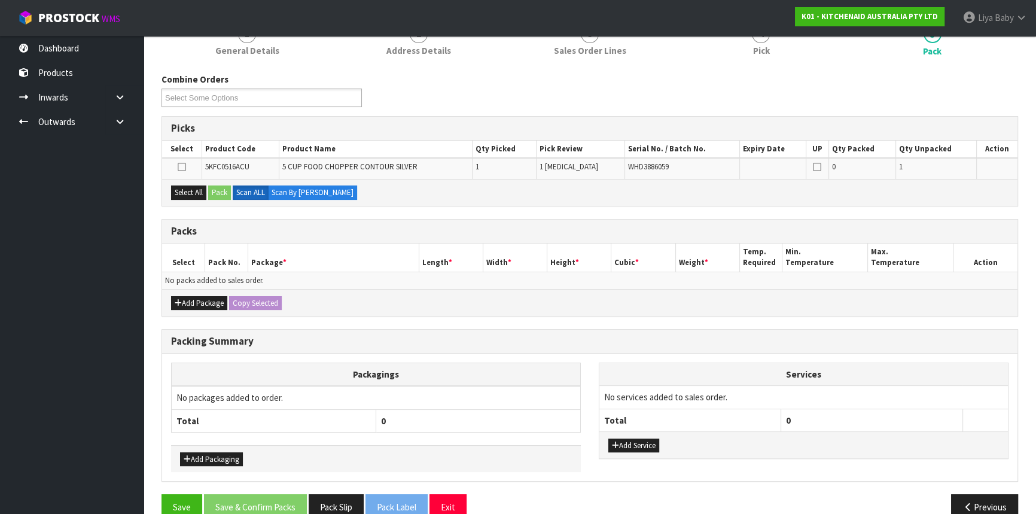
scroll to position [163, 0]
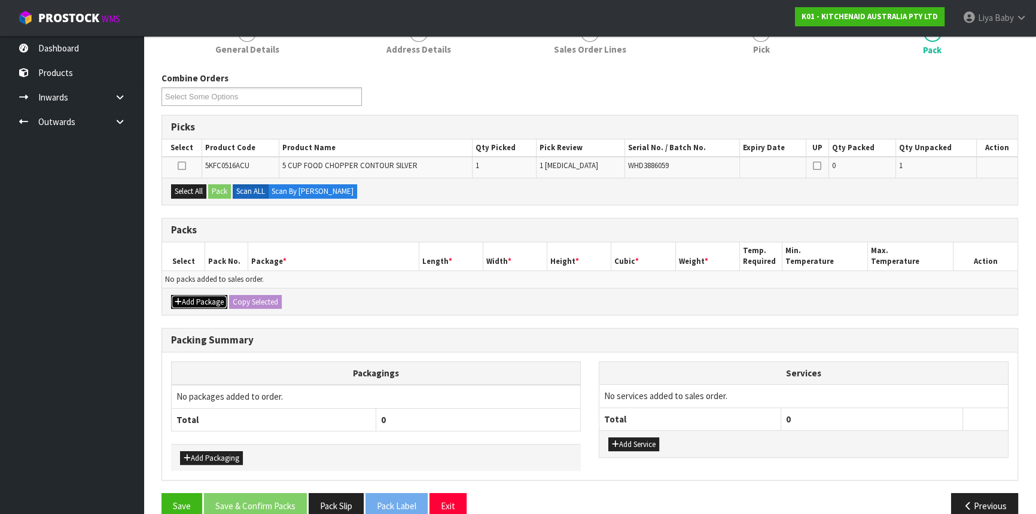
click at [182, 298] on button "Add Package" at bounding box center [199, 302] width 56 height 14
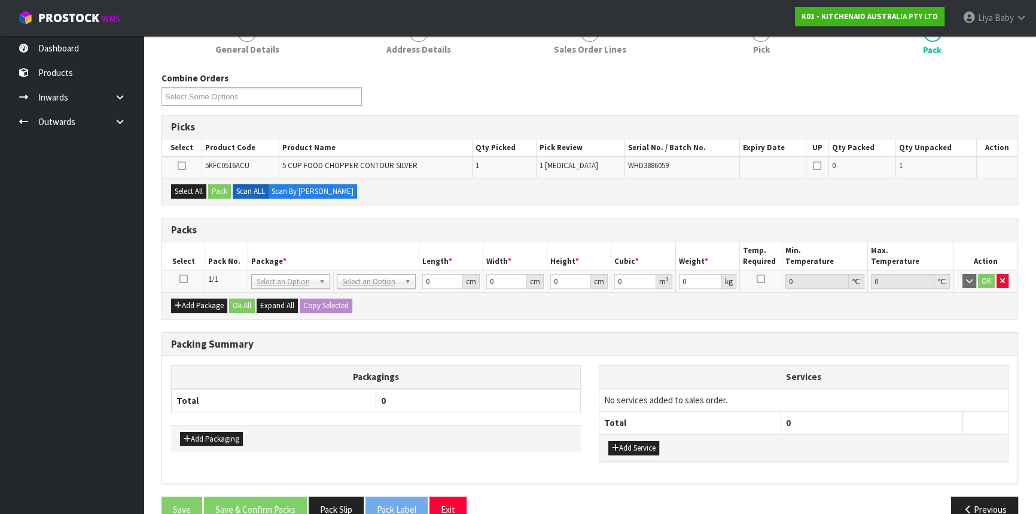
click at [179, 279] on icon at bounding box center [183, 279] width 8 height 1
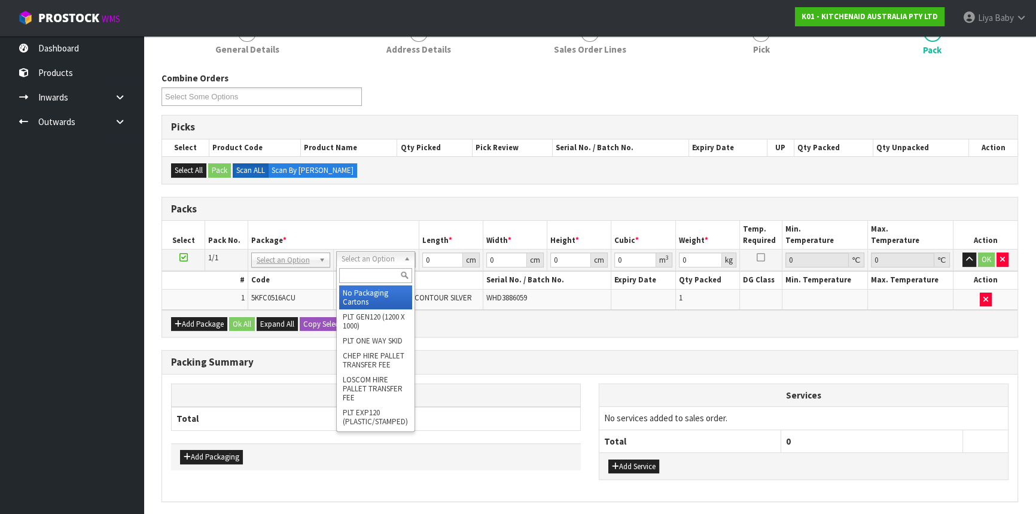
click at [386, 274] on input "text" at bounding box center [375, 275] width 73 height 15
type input "OC"
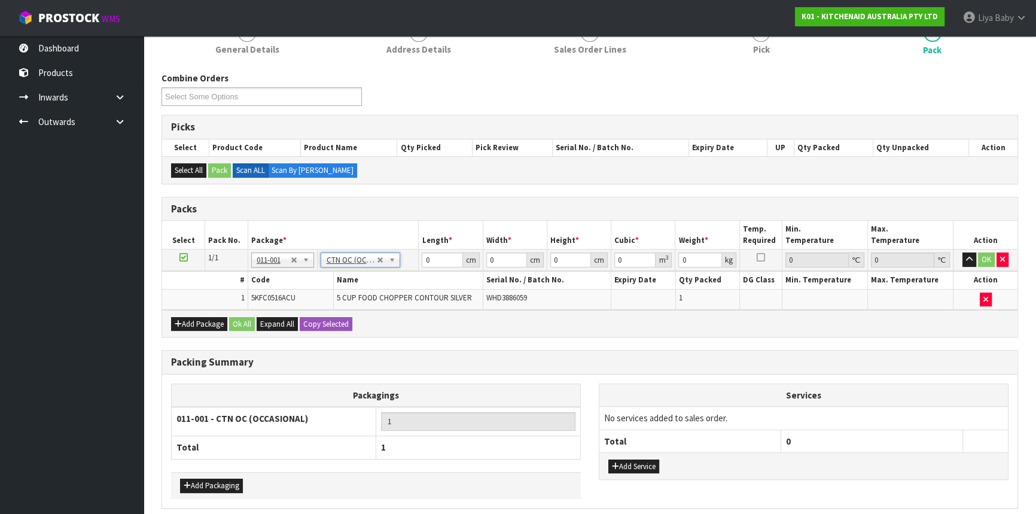
type input "1.94"
click at [437, 252] on input "0" at bounding box center [442, 259] width 41 height 15
type input "50"
click at [495, 257] on input "0" at bounding box center [506, 259] width 41 height 15
type input "26"
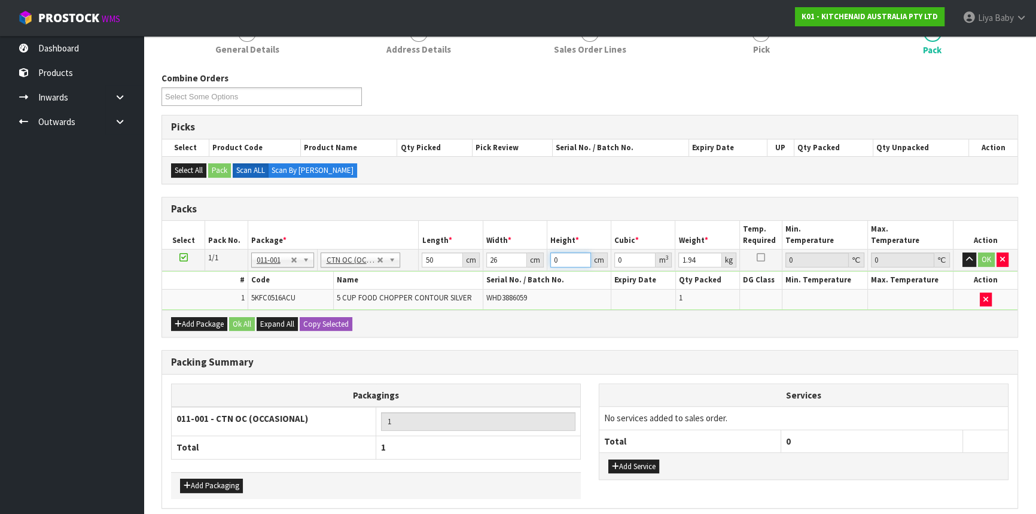
click at [567, 258] on input "0" at bounding box center [570, 259] width 41 height 15
type input "2"
type input "0.0026"
type input "22"
type input "0.0286"
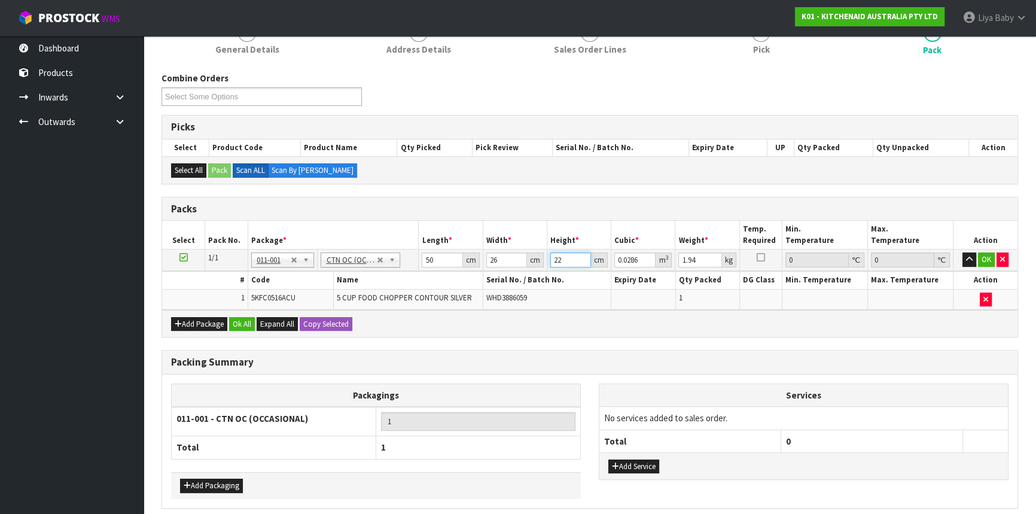
type input "22"
click at [698, 260] on input "1.94" at bounding box center [699, 259] width 43 height 15
type input "1"
type input "3"
click at [248, 321] on button "Ok All" at bounding box center [242, 324] width 26 height 14
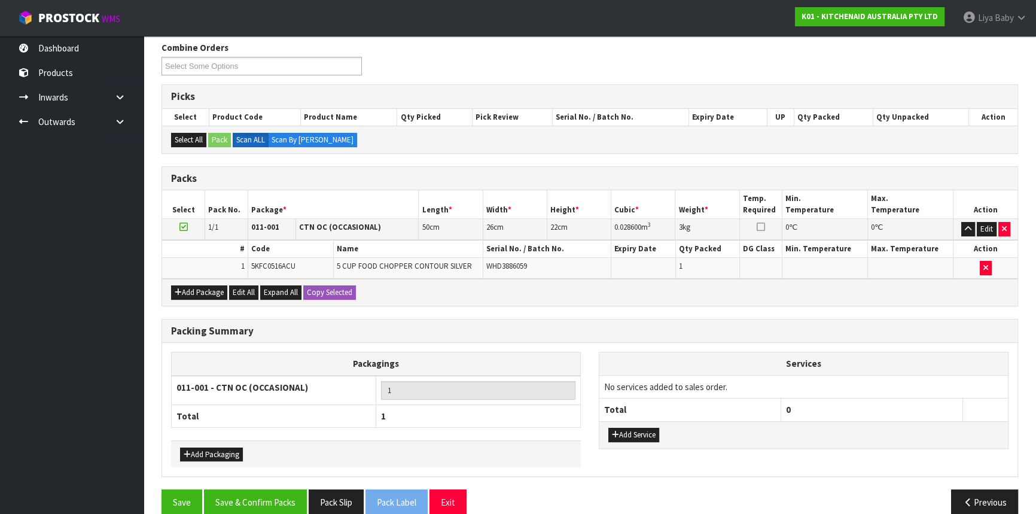
scroll to position [209, 0]
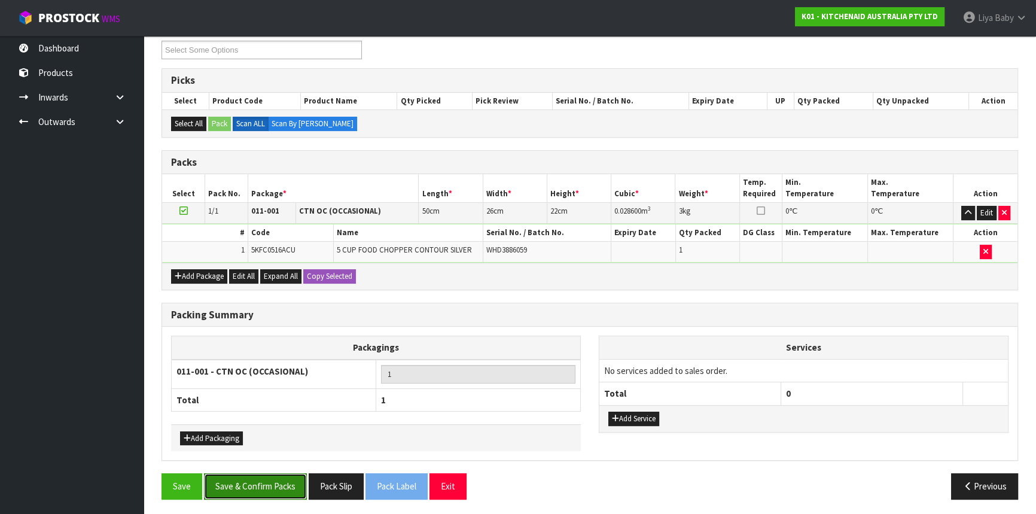
click at [283, 473] on button "Save & Confirm Packs" at bounding box center [255, 486] width 103 height 26
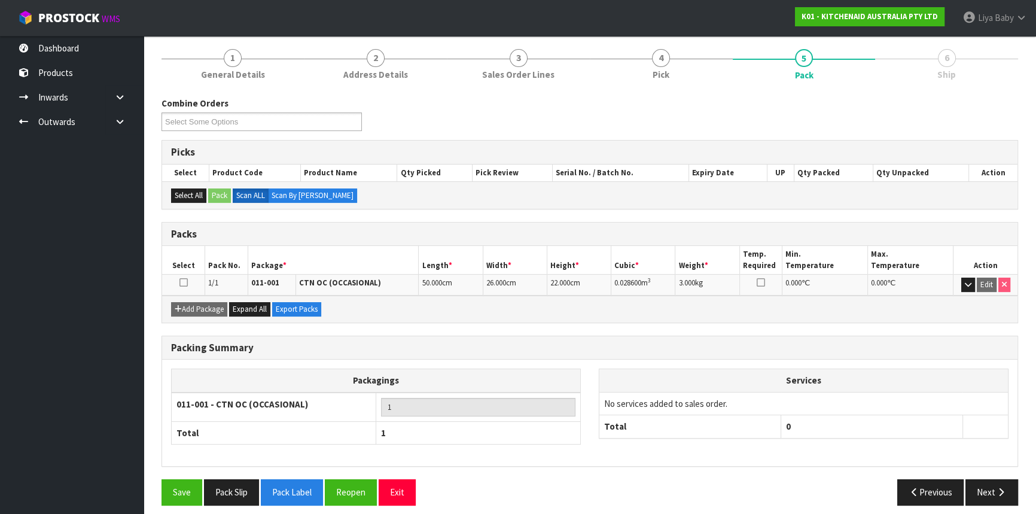
scroll to position [144, 0]
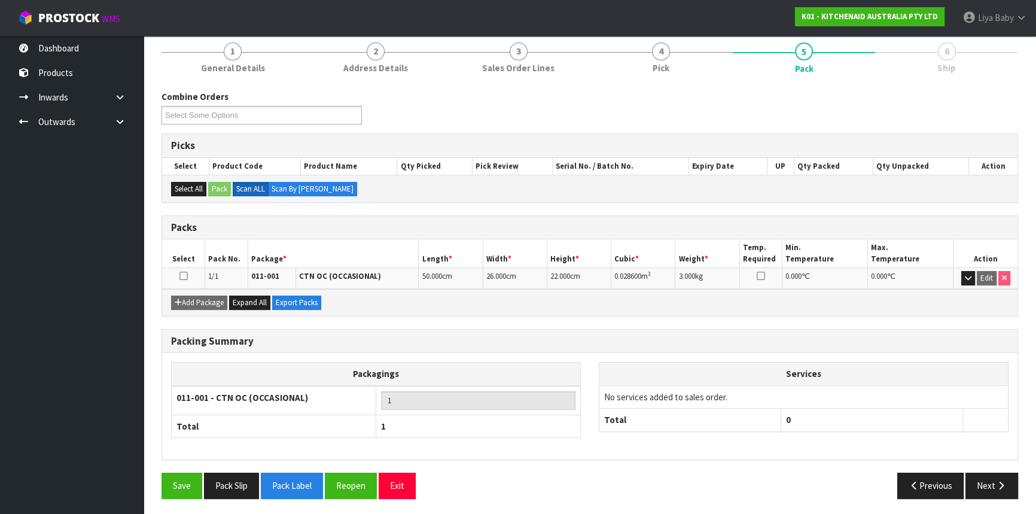
click at [183, 276] on icon at bounding box center [183, 276] width 8 height 1
click at [987, 477] on button "Next" at bounding box center [991, 485] width 53 height 26
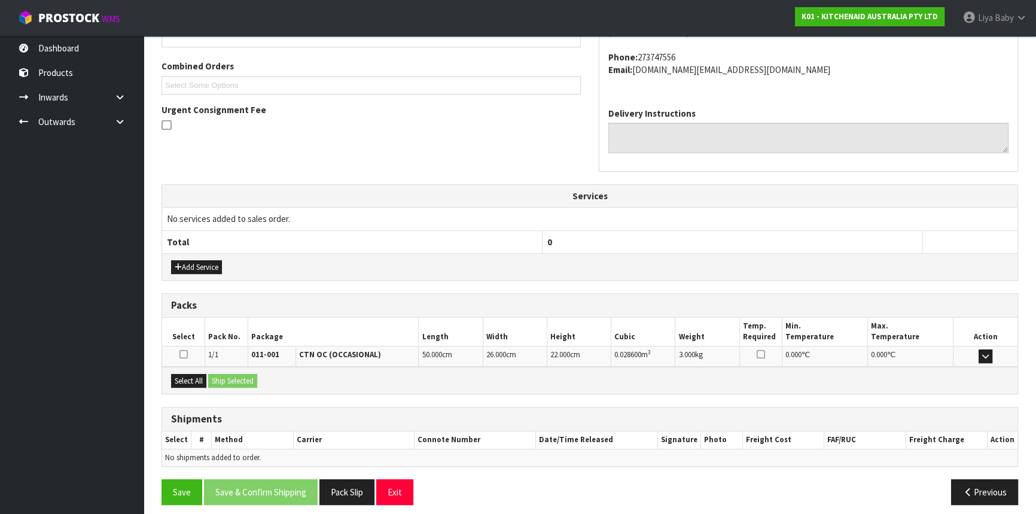
scroll to position [300, 0]
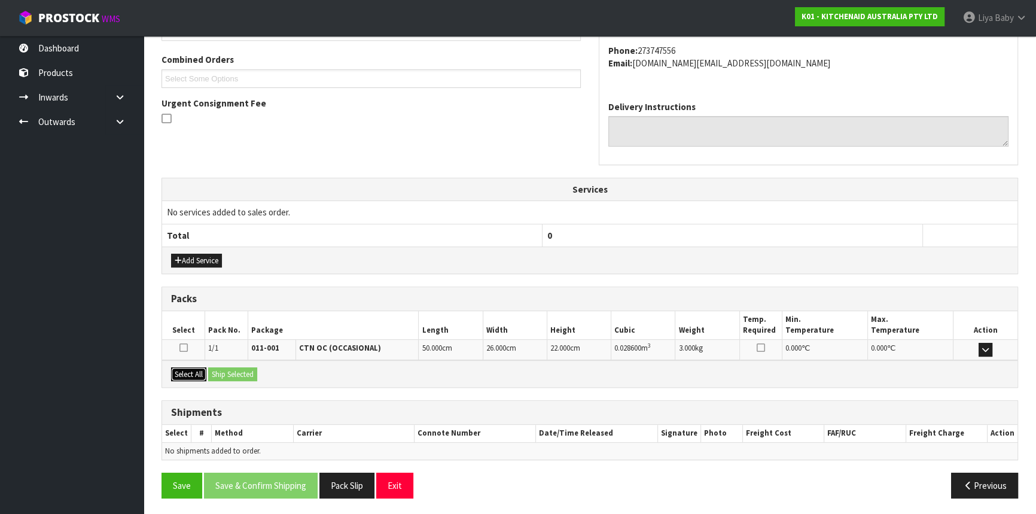
click at [180, 370] on button "Select All" at bounding box center [188, 374] width 35 height 14
click at [230, 368] on button "Ship Selected" at bounding box center [232, 374] width 49 height 14
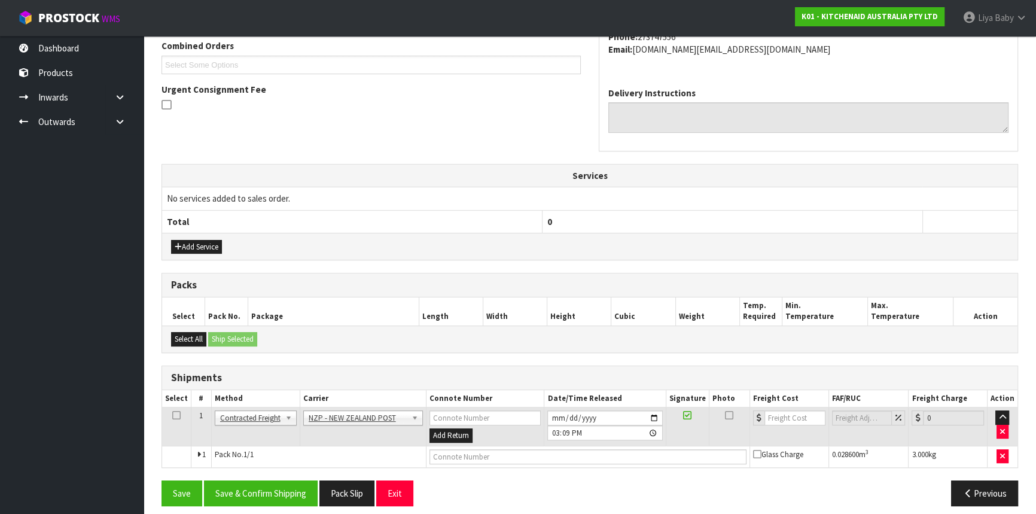
scroll to position [322, 0]
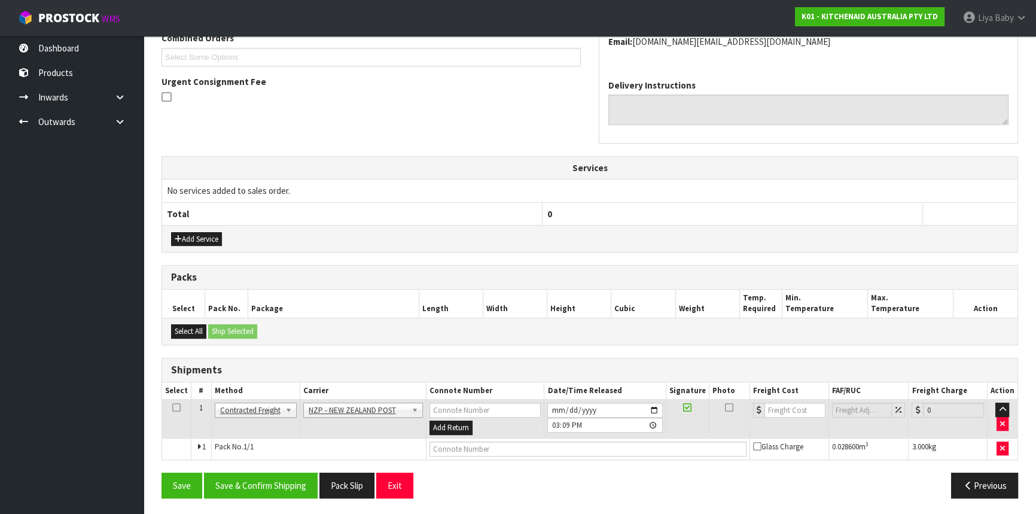
click at [178, 407] on icon at bounding box center [176, 407] width 8 height 1
click at [268, 484] on button "Save & Confirm Shipping" at bounding box center [261, 485] width 114 height 26
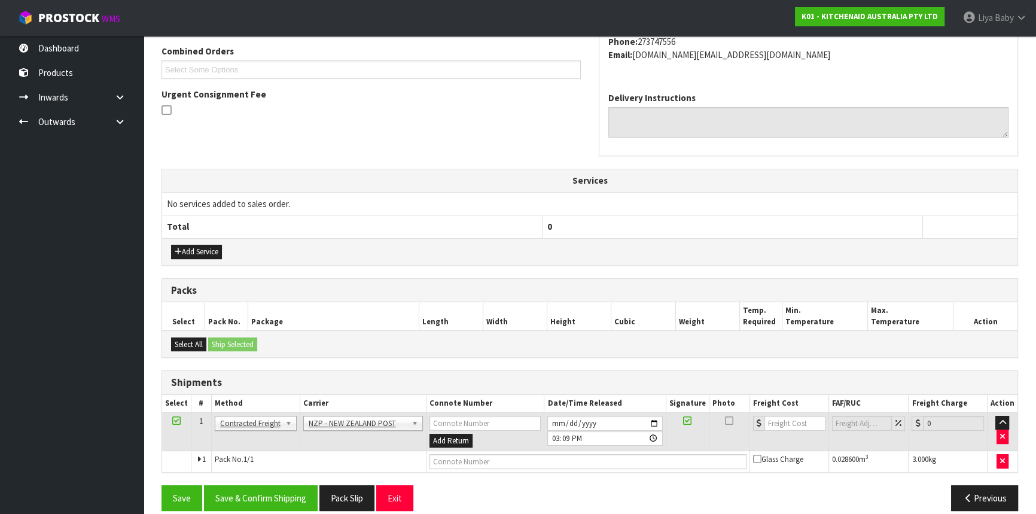
scroll to position [0, 0]
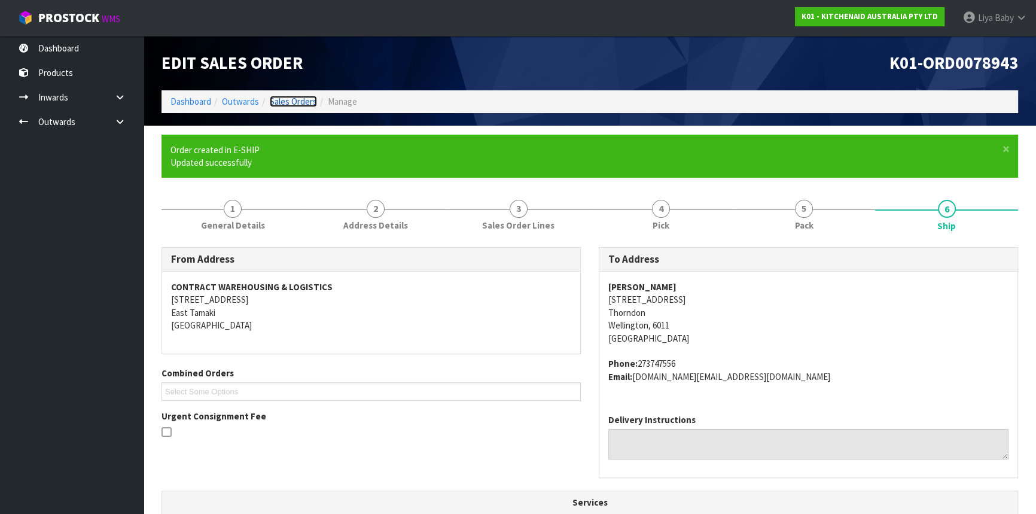
click at [301, 101] on link "Sales Orders" at bounding box center [293, 101] width 47 height 11
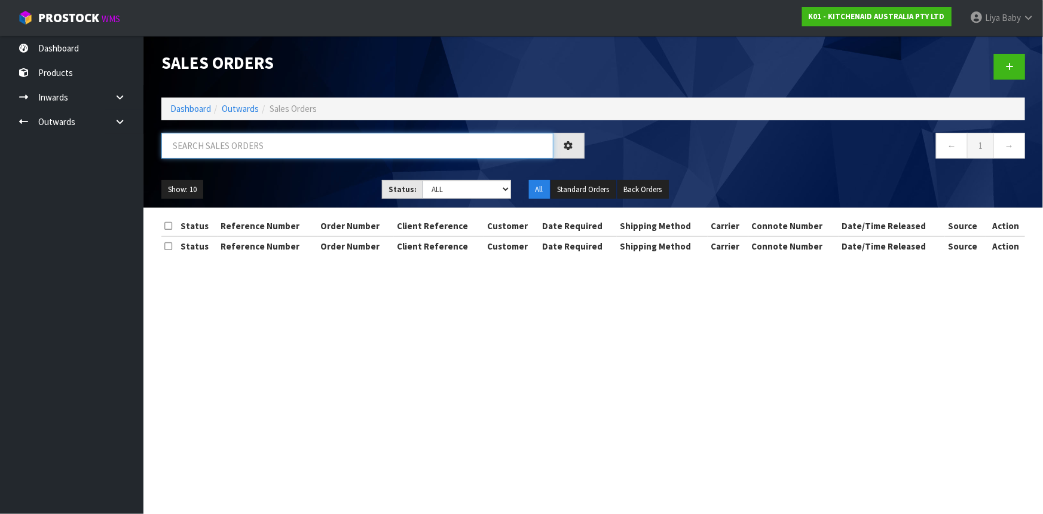
click at [266, 152] on input "text" at bounding box center [357, 146] width 392 height 26
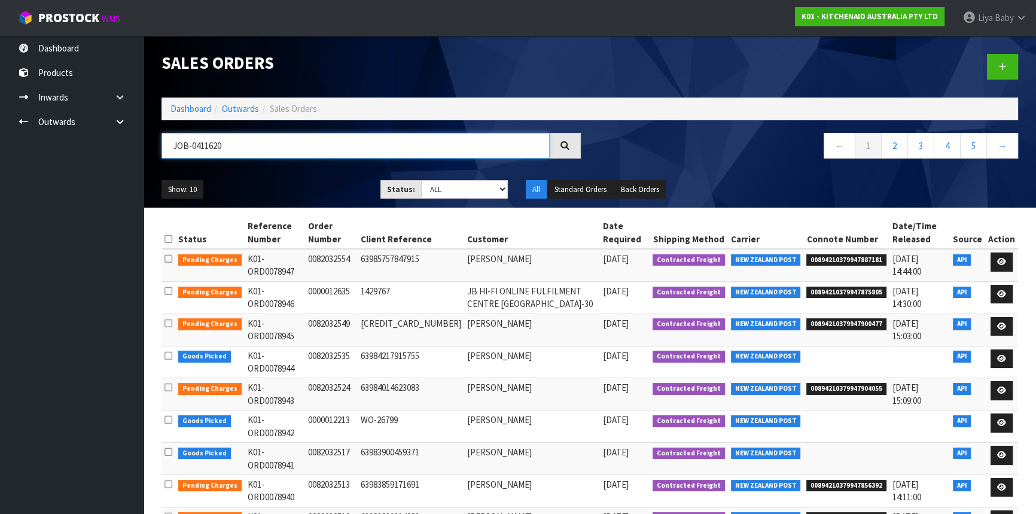
type input "JOB-0411620"
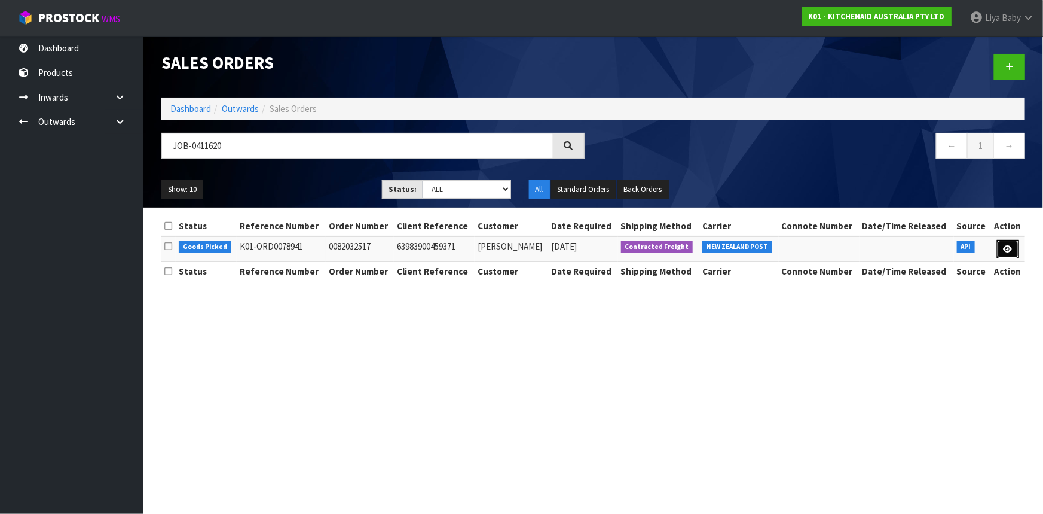
click at [1006, 251] on icon at bounding box center [1008, 249] width 9 height 8
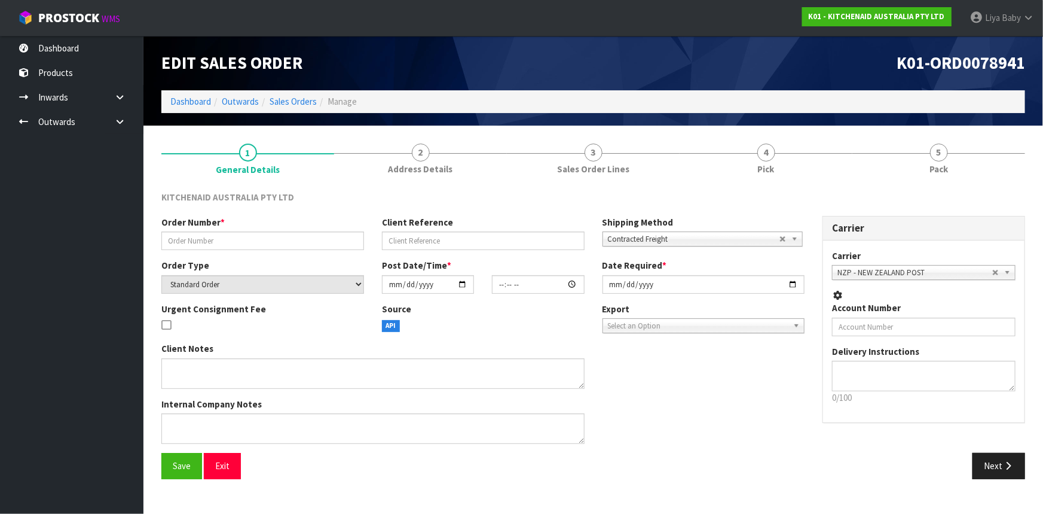
type input "0082032517"
type input "63983900459371"
select select "number:0"
type input "[DATE]"
type input "17:40:34.000"
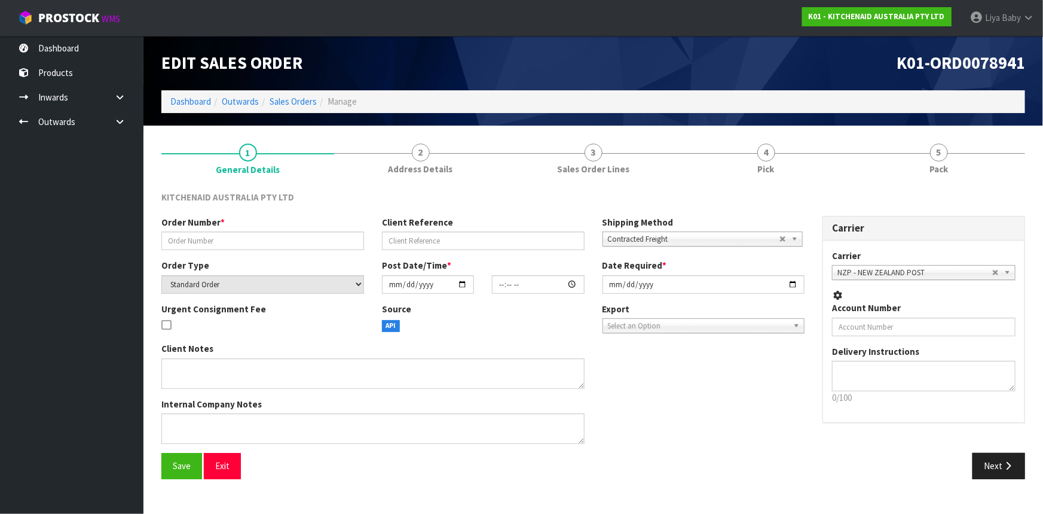
type input "[DATE]"
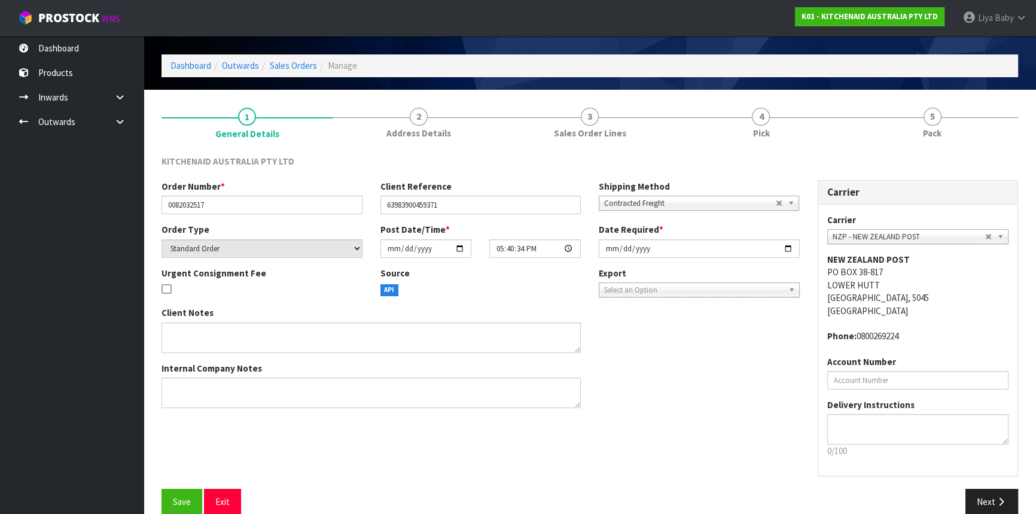
scroll to position [54, 0]
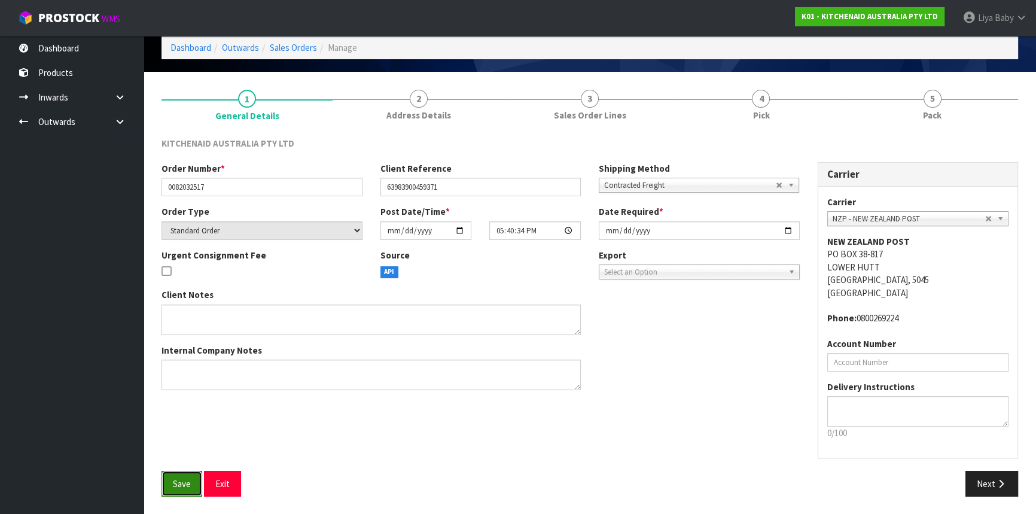
click at [179, 485] on span "Save" at bounding box center [182, 483] width 18 height 11
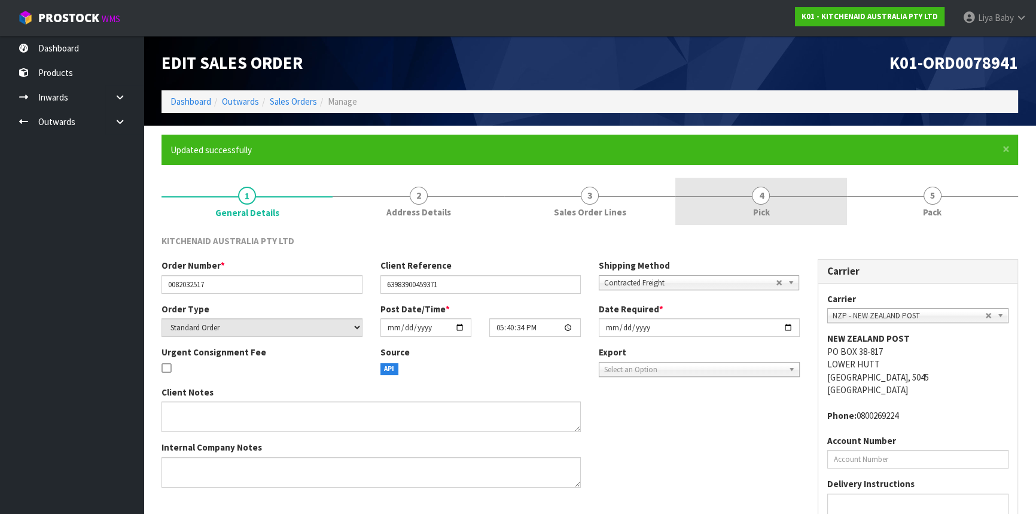
click at [726, 207] on link "4 Pick" at bounding box center [760, 201] width 171 height 47
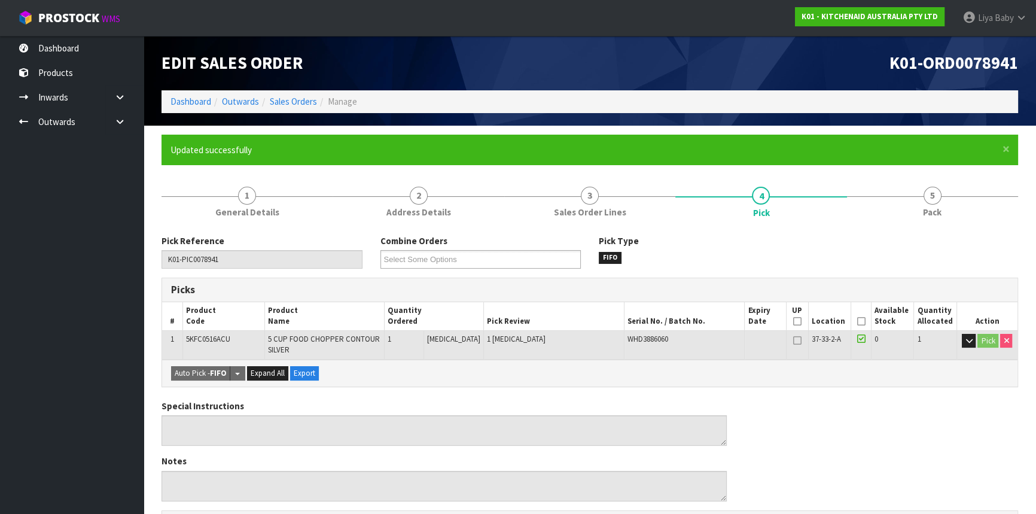
click at [857, 321] on icon at bounding box center [860, 321] width 8 height 1
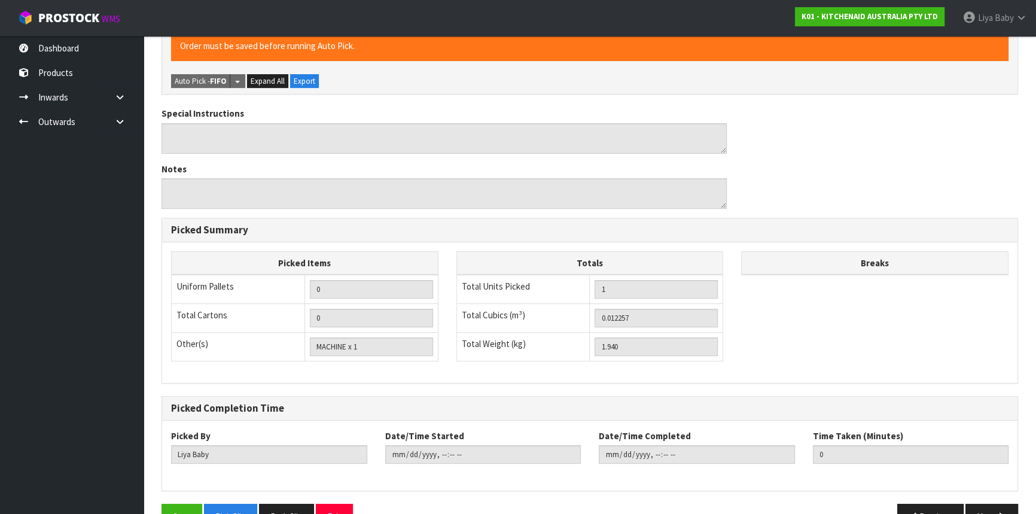
scroll to position [367, 0]
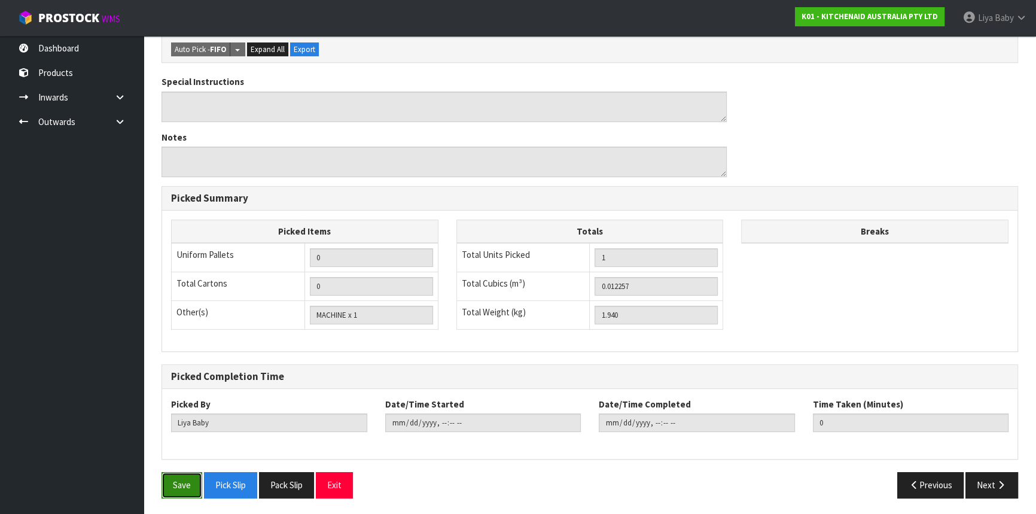
click at [180, 486] on button "Save" at bounding box center [181, 485] width 41 height 26
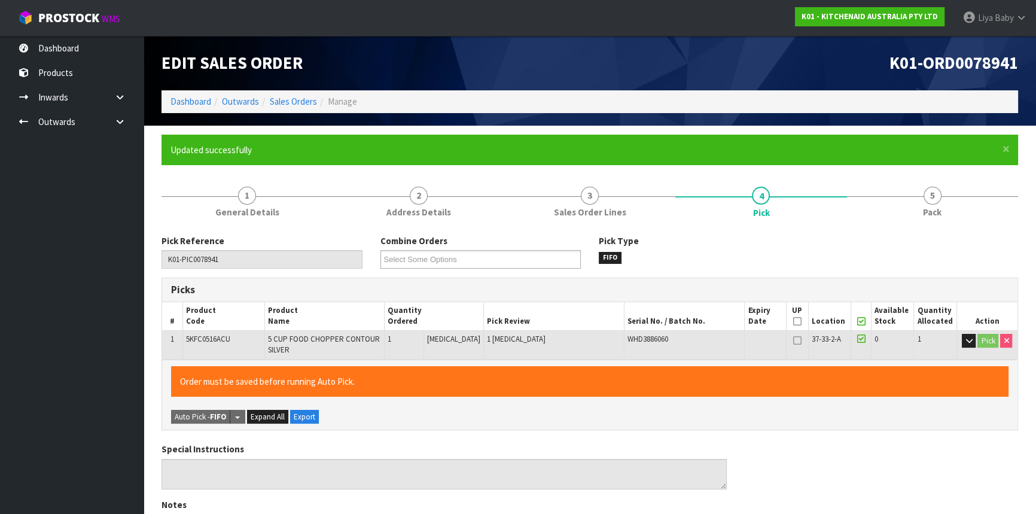
type input "[DATE]T15:12:02"
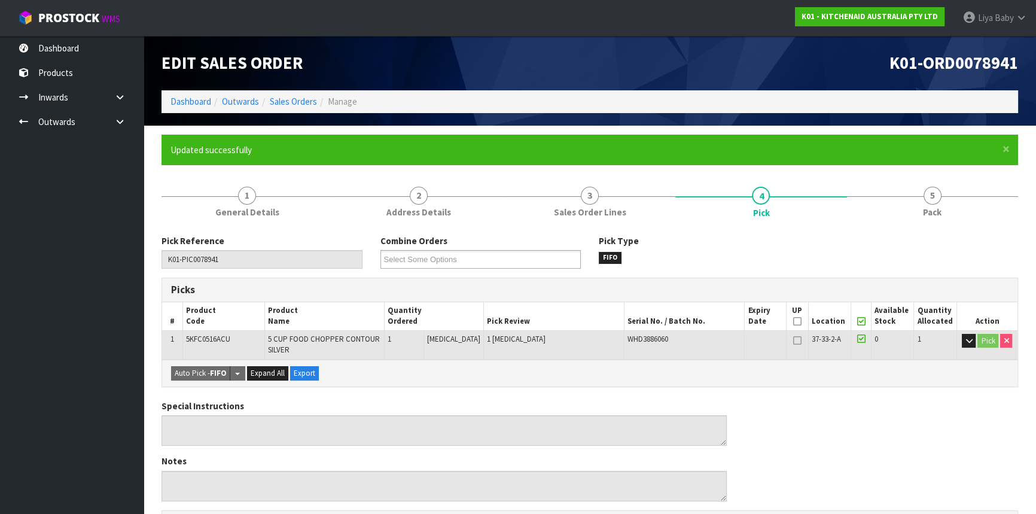
scroll to position [54, 0]
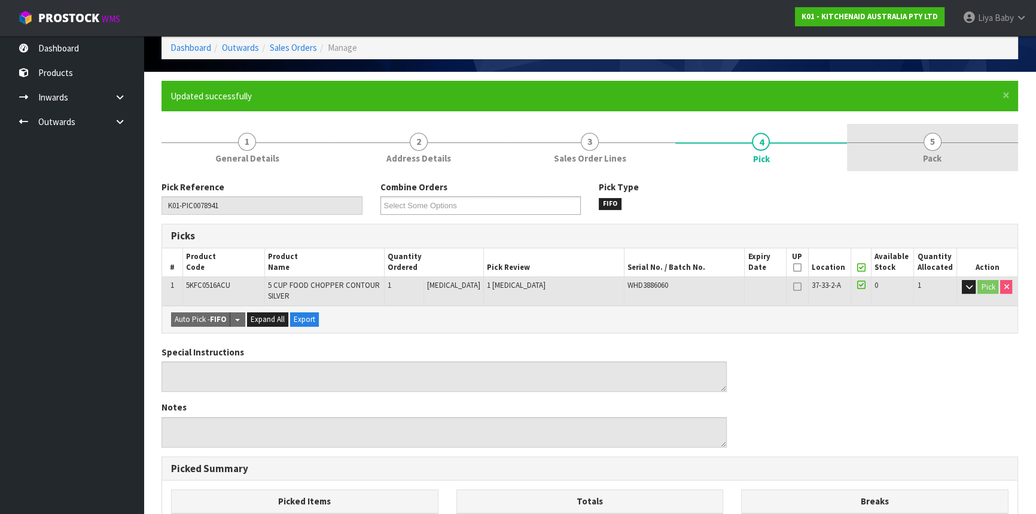
click at [930, 155] on span "Pack" at bounding box center [932, 158] width 19 height 13
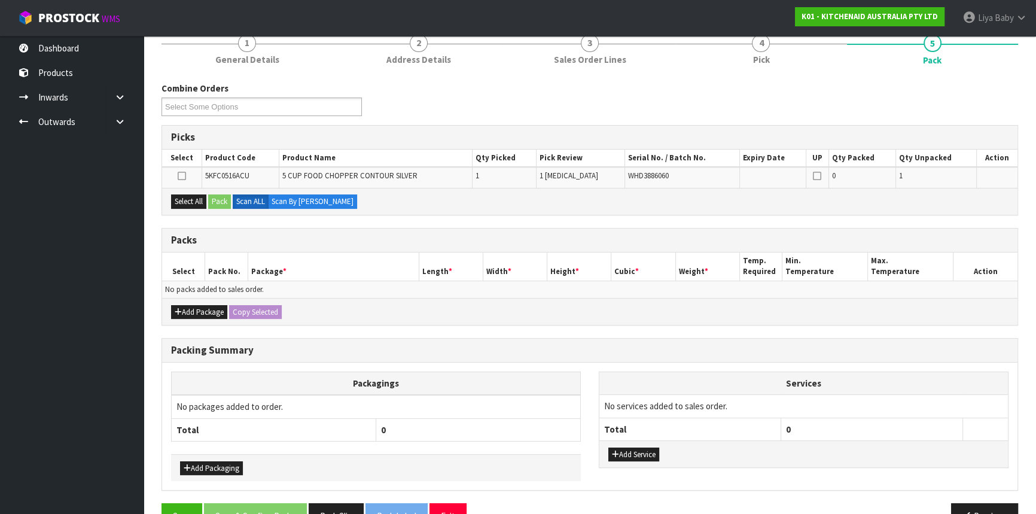
scroll to position [163, 0]
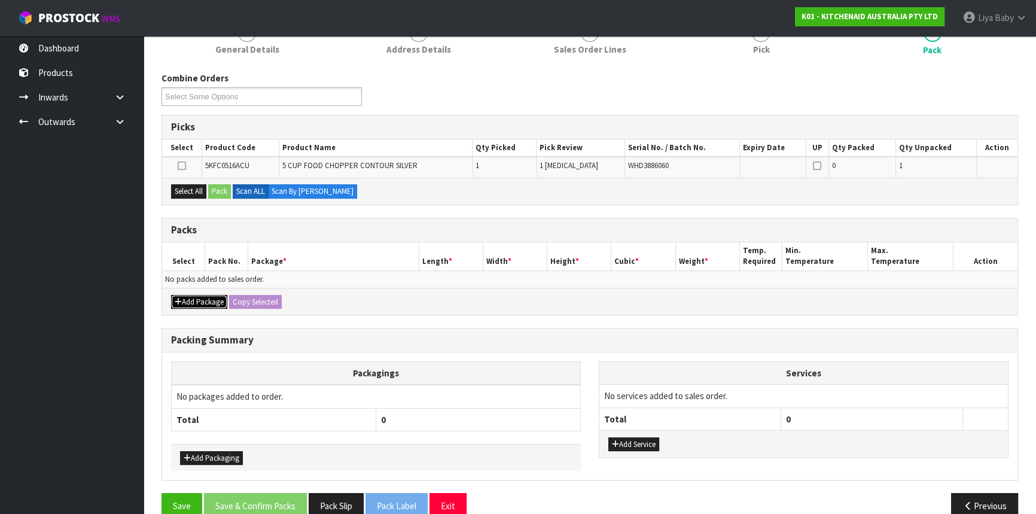
click at [196, 296] on button "Add Package" at bounding box center [199, 302] width 56 height 14
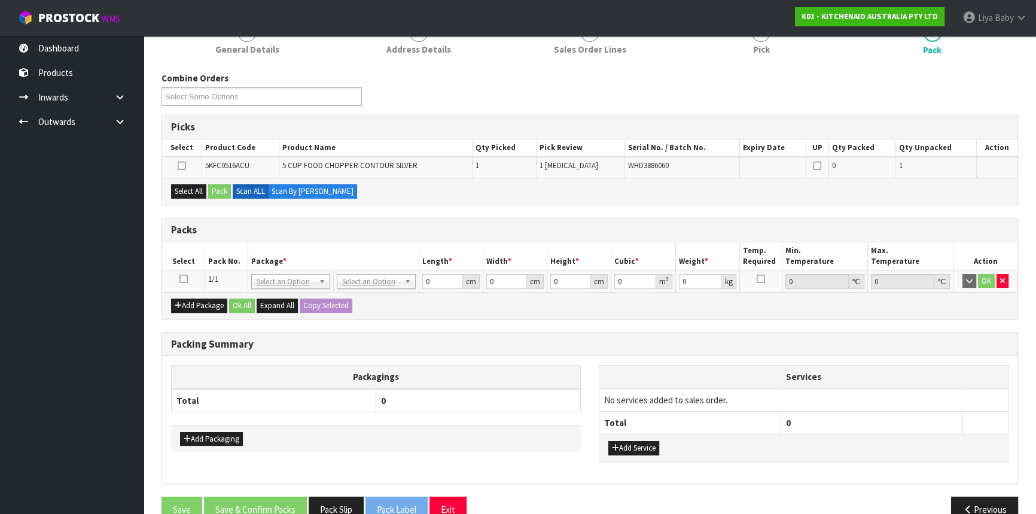
click at [181, 279] on icon at bounding box center [183, 279] width 8 height 1
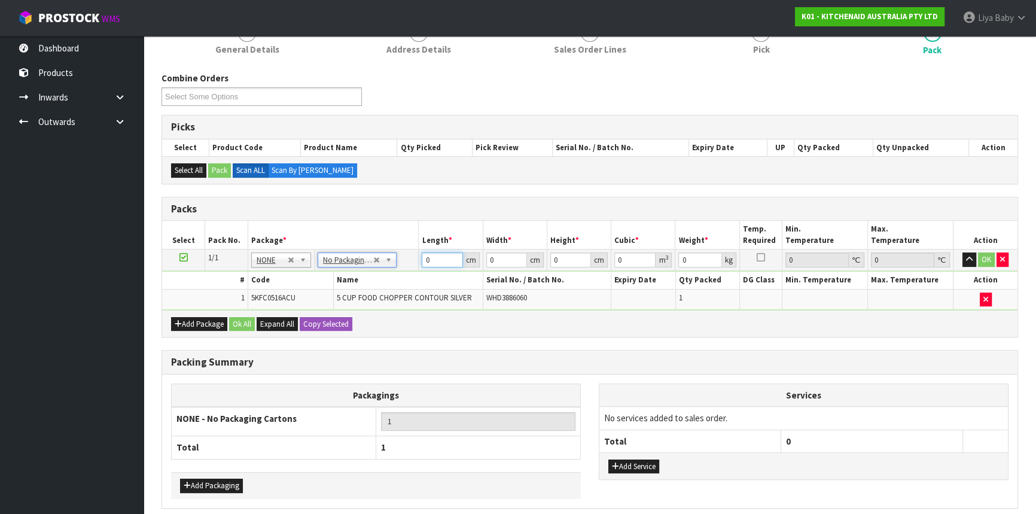
click at [436, 260] on input "0" at bounding box center [442, 259] width 41 height 15
type input "37"
click at [500, 261] on input "0" at bounding box center [506, 259] width 41 height 15
type input "22"
click at [563, 252] on input "0" at bounding box center [570, 259] width 41 height 15
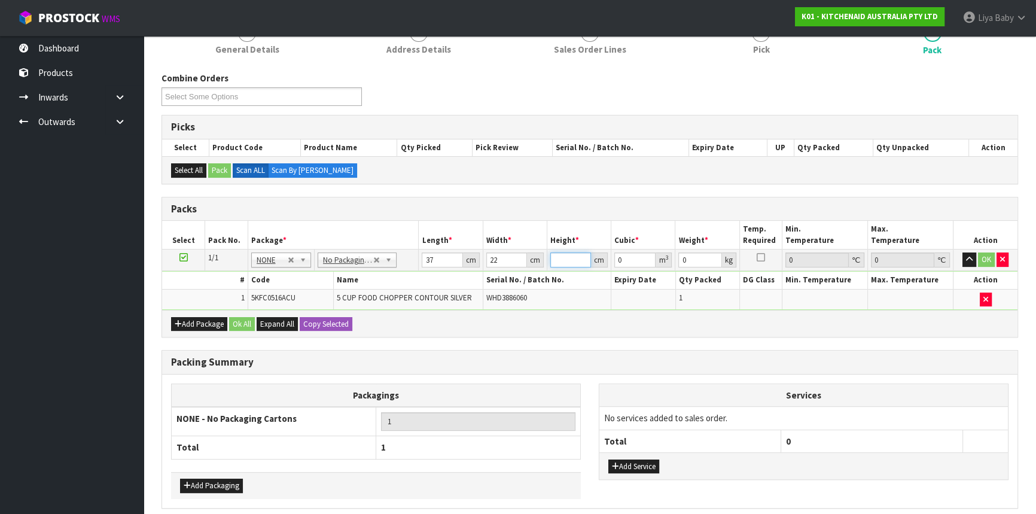
type input "3"
type input "0.002442"
type input "33"
type input "0.026862"
type input "33"
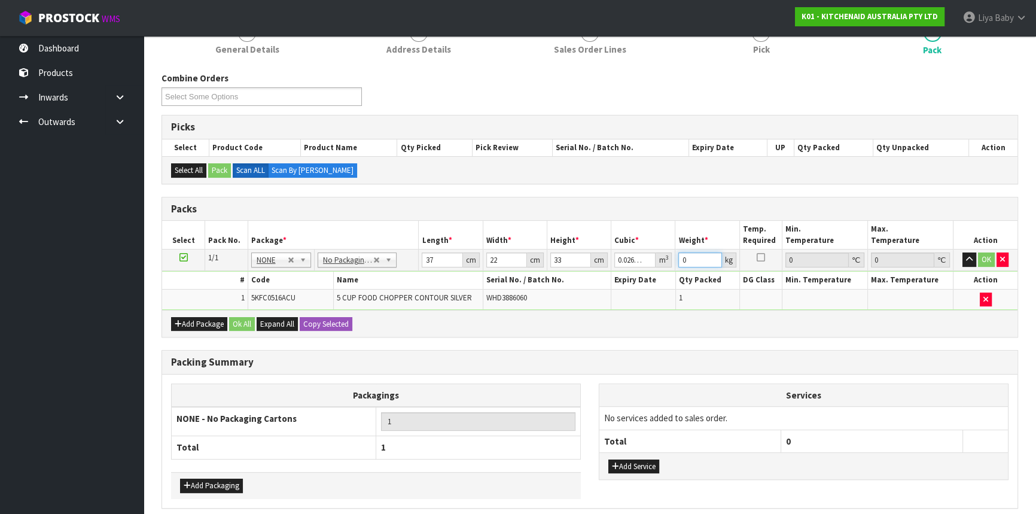
click at [701, 258] on input "0" at bounding box center [699, 259] width 43 height 15
type input "3"
click at [245, 319] on button "Ok All" at bounding box center [242, 324] width 26 height 14
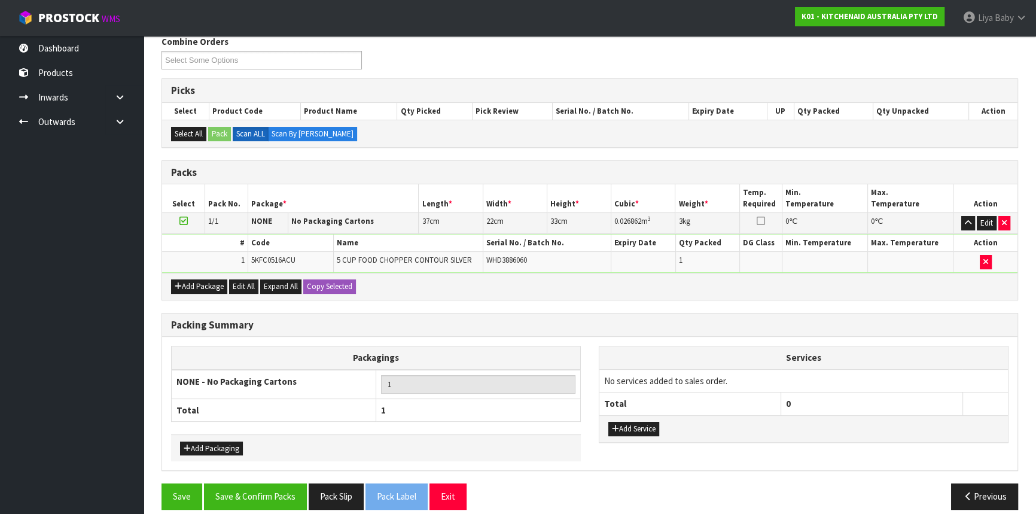
scroll to position [209, 0]
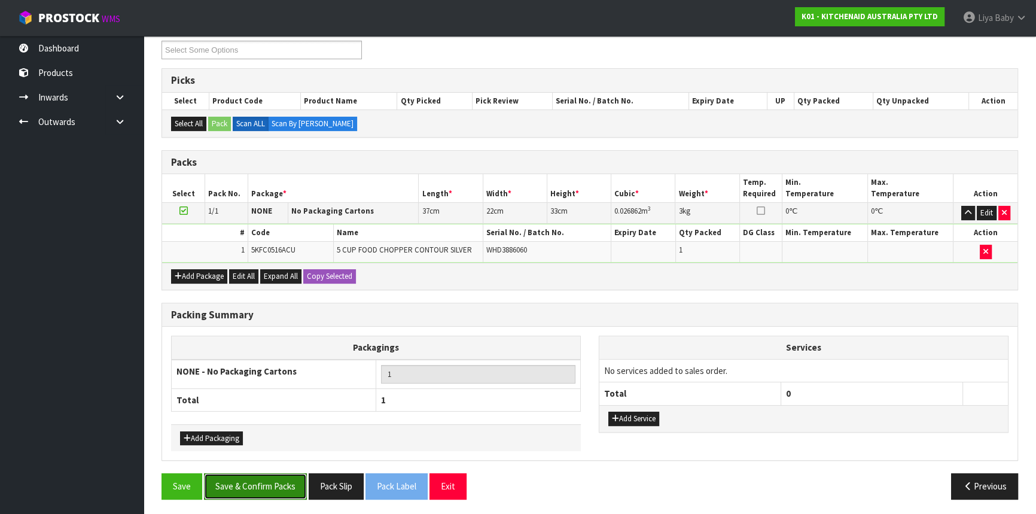
click at [264, 484] on button "Save & Confirm Packs" at bounding box center [255, 486] width 103 height 26
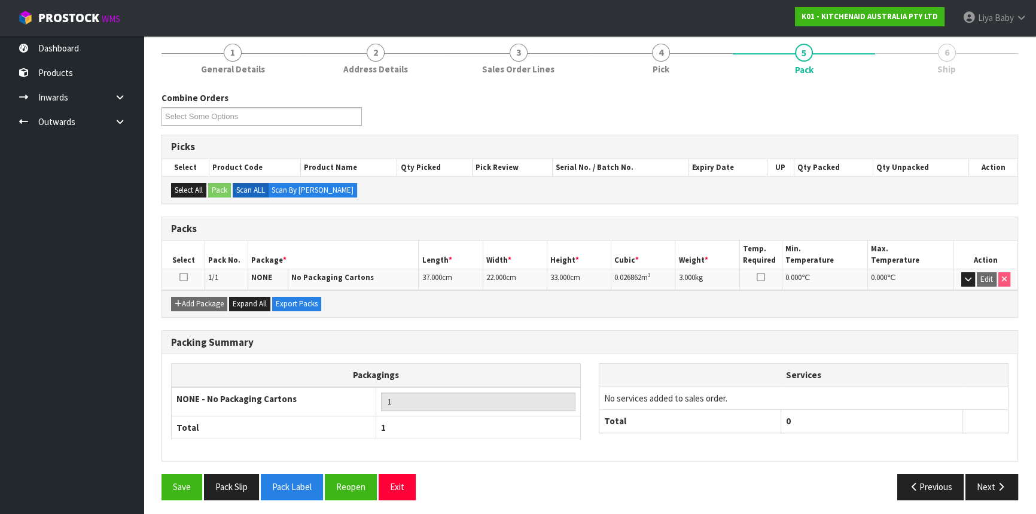
scroll to position [144, 0]
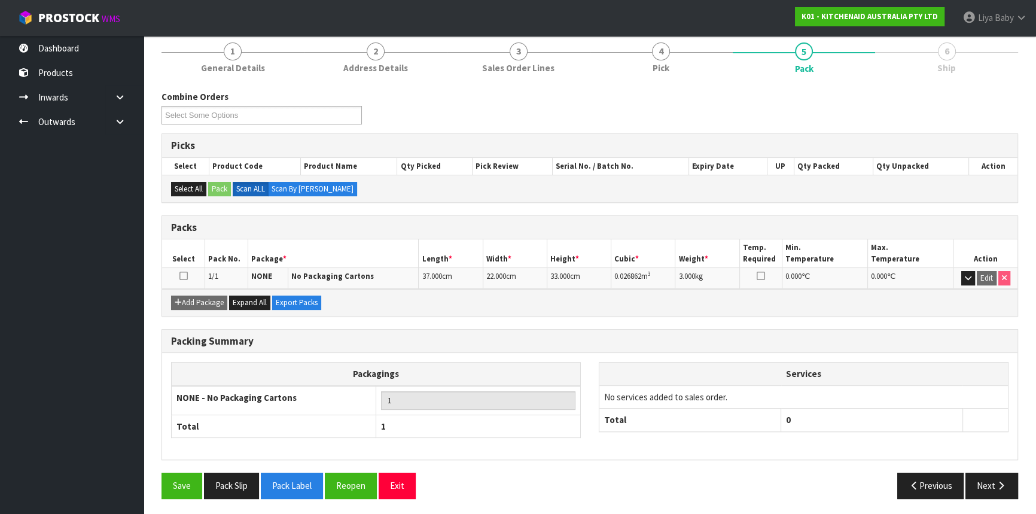
click at [178, 275] on td at bounding box center [183, 278] width 43 height 21
click at [183, 276] on icon at bounding box center [183, 276] width 8 height 1
click at [1002, 484] on icon "button" at bounding box center [1000, 485] width 11 height 9
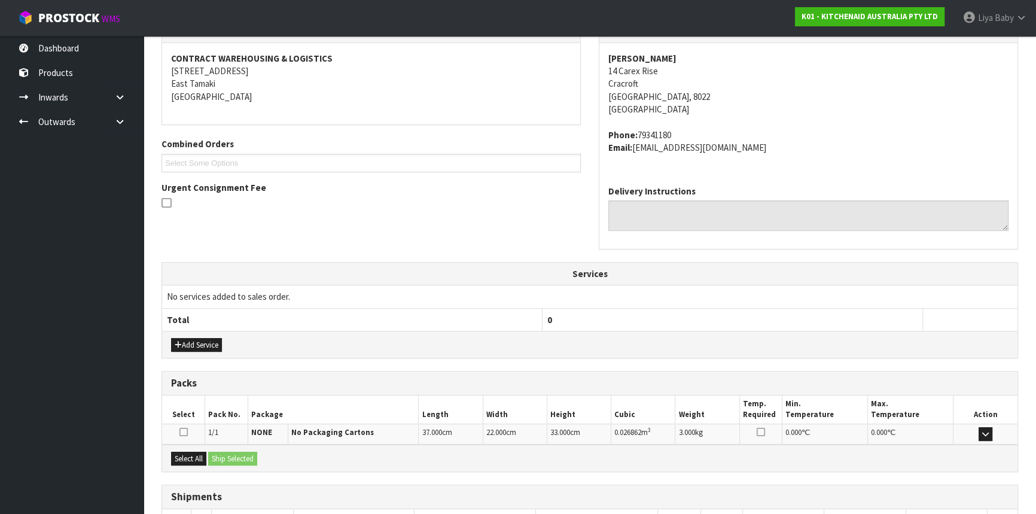
scroll to position [300, 0]
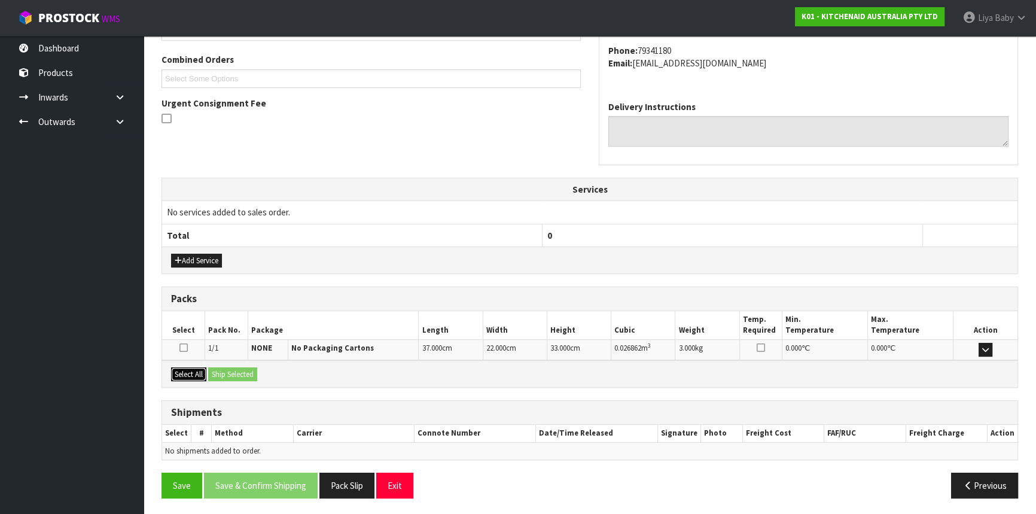
click at [190, 373] on button "Select All" at bounding box center [188, 374] width 35 height 14
click at [222, 368] on button "Ship Selected" at bounding box center [232, 374] width 49 height 14
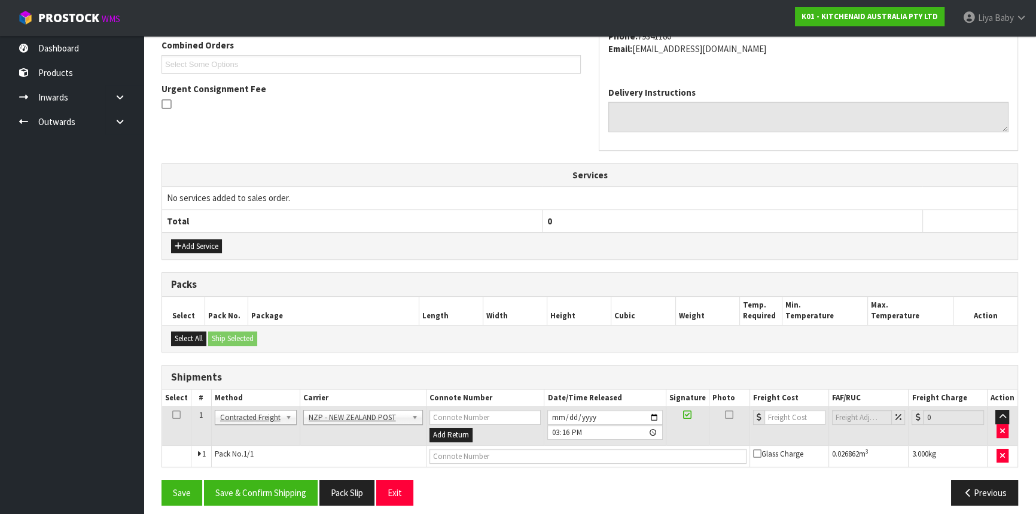
scroll to position [322, 0]
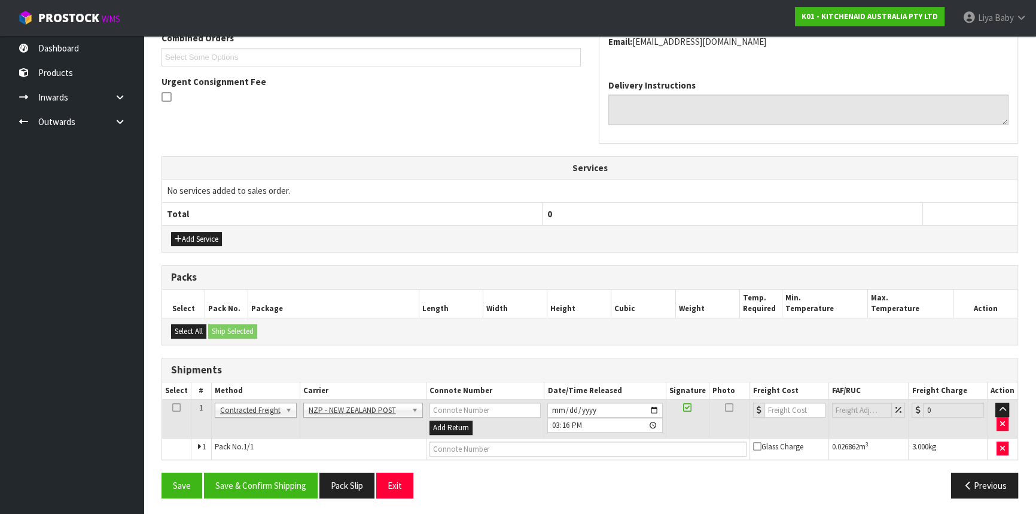
click at [167, 407] on td at bounding box center [176, 418] width 29 height 39
click at [172, 407] on td at bounding box center [176, 418] width 29 height 39
click at [175, 407] on icon at bounding box center [176, 407] width 8 height 1
click at [277, 482] on button "Save & Confirm Shipping" at bounding box center [261, 485] width 114 height 26
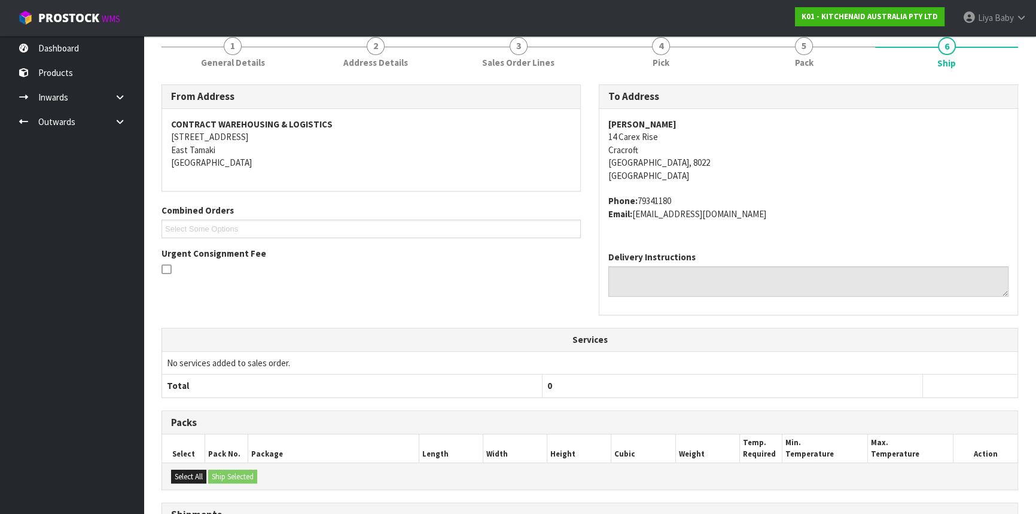
scroll to position [305, 0]
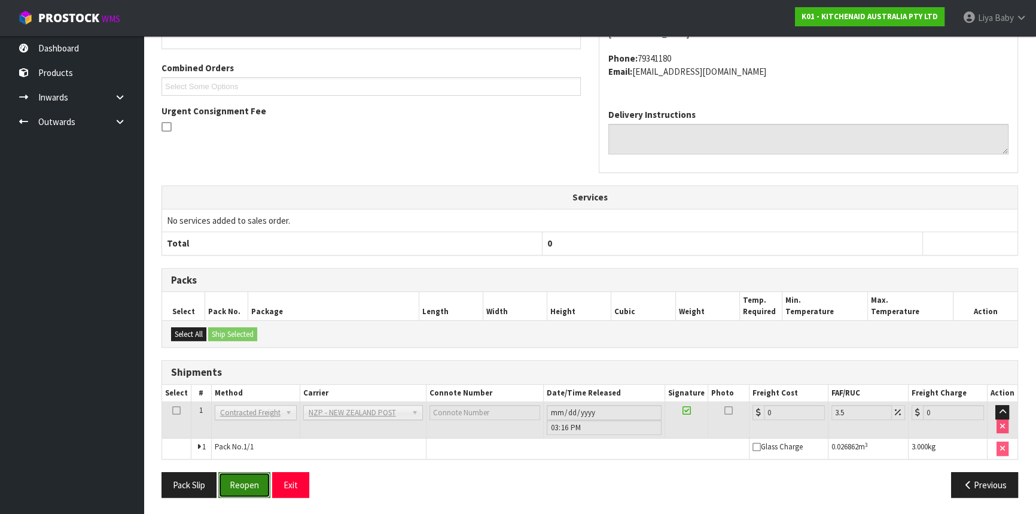
click at [235, 484] on button "Reopen" at bounding box center [244, 485] width 52 height 26
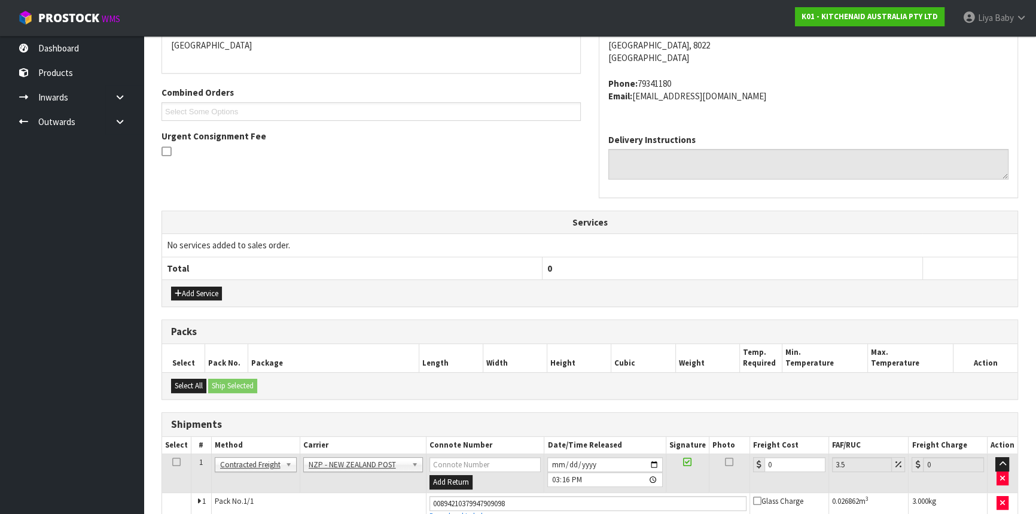
scroll to position [332, 0]
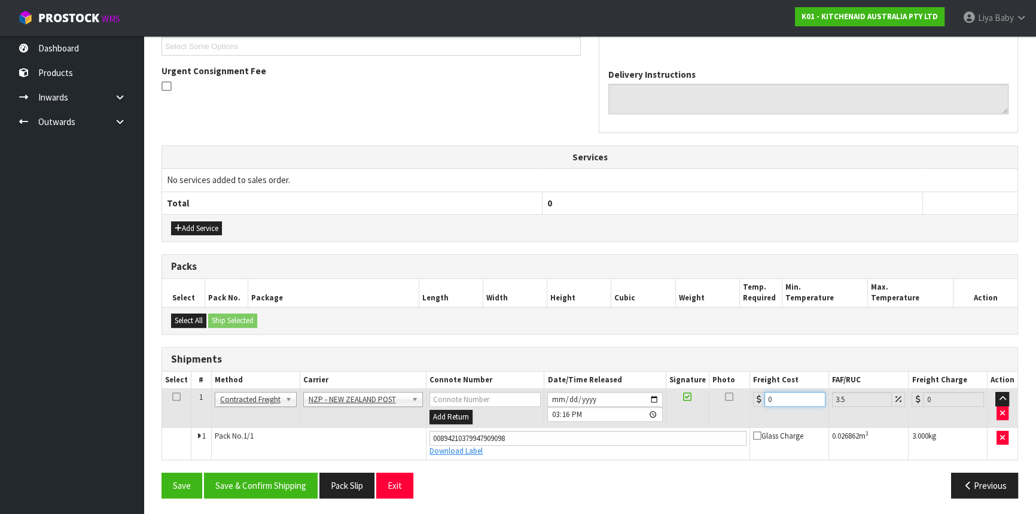
click at [785, 392] on input "0" at bounding box center [794, 399] width 61 height 15
type input "1"
type input "1.03"
type input "11"
type input "11.38"
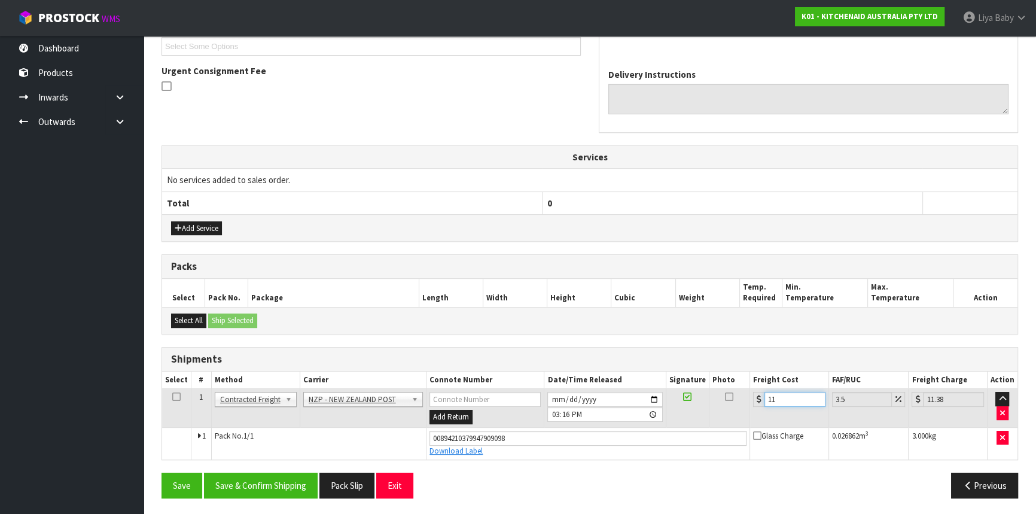
type input "11.6"
type input "12.01"
type input "11.61"
type input "12.02"
type input "11.61"
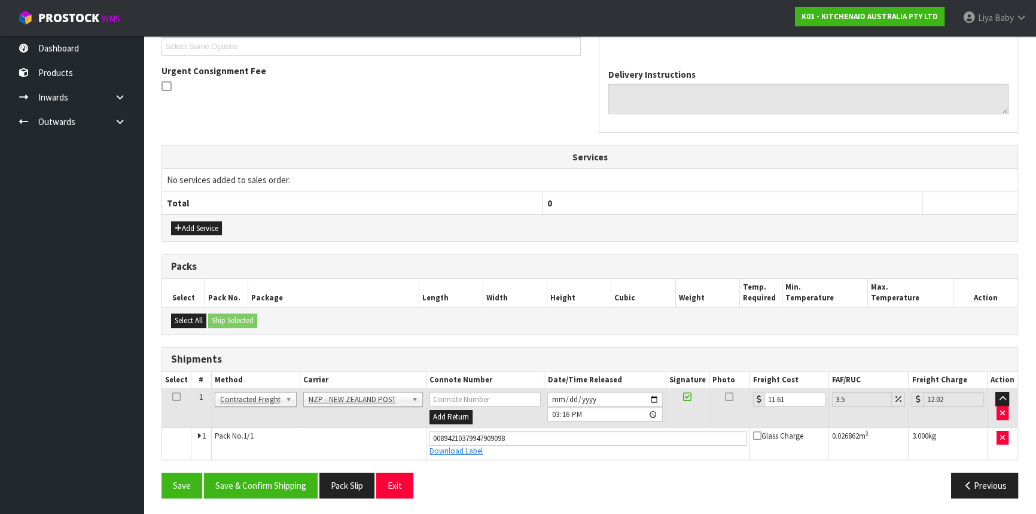
click at [173, 396] on icon at bounding box center [176, 396] width 8 height 1
click at [271, 483] on button "Save & Confirm Shipping" at bounding box center [261, 485] width 114 height 26
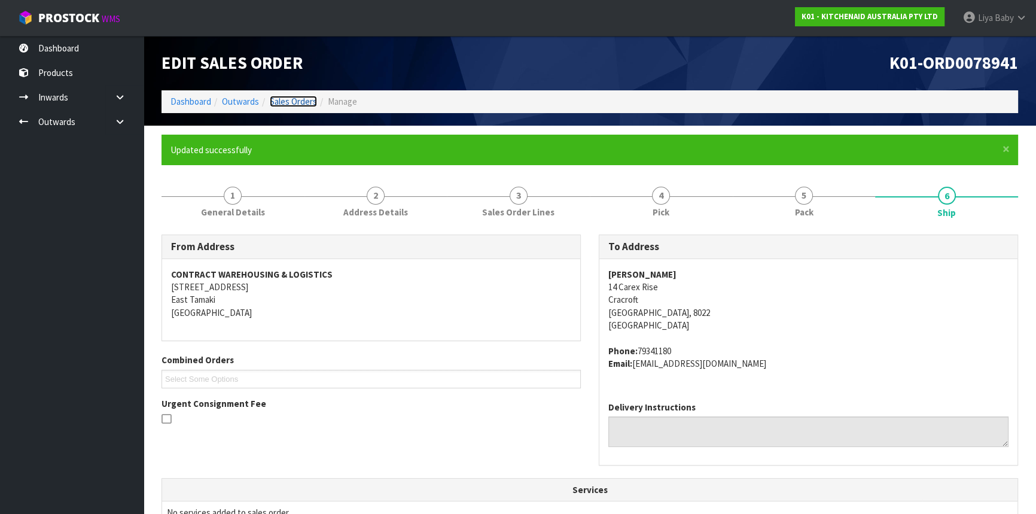
click at [297, 99] on link "Sales Orders" at bounding box center [293, 101] width 47 height 11
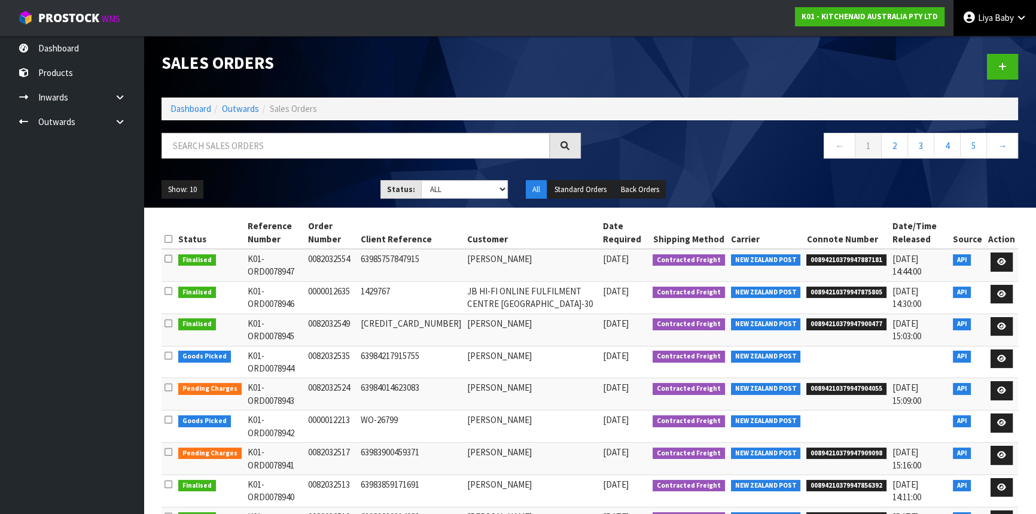
click at [986, 24] on link "Liya Baby" at bounding box center [994, 18] width 83 height 36
click at [981, 45] on link "Logout" at bounding box center [988, 47] width 94 height 16
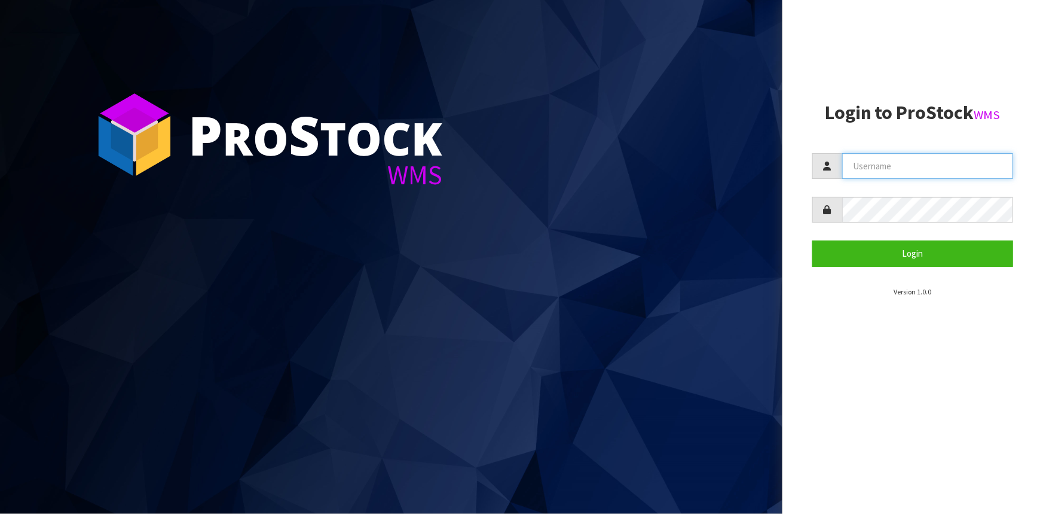
click at [919, 163] on input "text" at bounding box center [928, 166] width 171 height 26
type input "[EMAIL_ADDRESS][DOMAIN_NAME]"
click at [813, 240] on button "Login" at bounding box center [913, 253] width 201 height 26
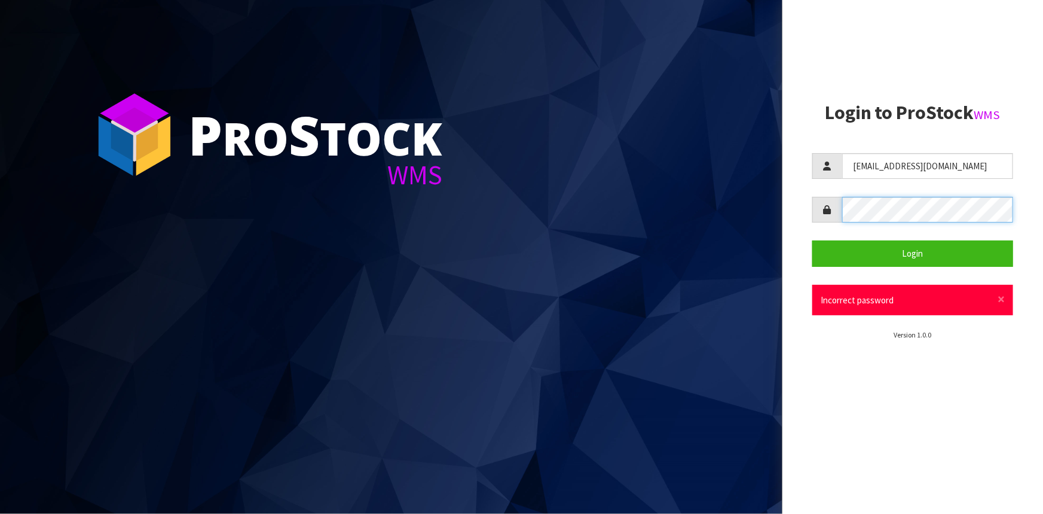
click at [751, 237] on div "P ro S tock WMS Login to ProStock WMS Fetu@cwl.co.nz Login × Close Incorrect pa…" at bounding box center [521, 257] width 1043 height 514
click at [813, 240] on button "Login" at bounding box center [913, 253] width 201 height 26
